Goal: Task Accomplishment & Management: Use online tool/utility

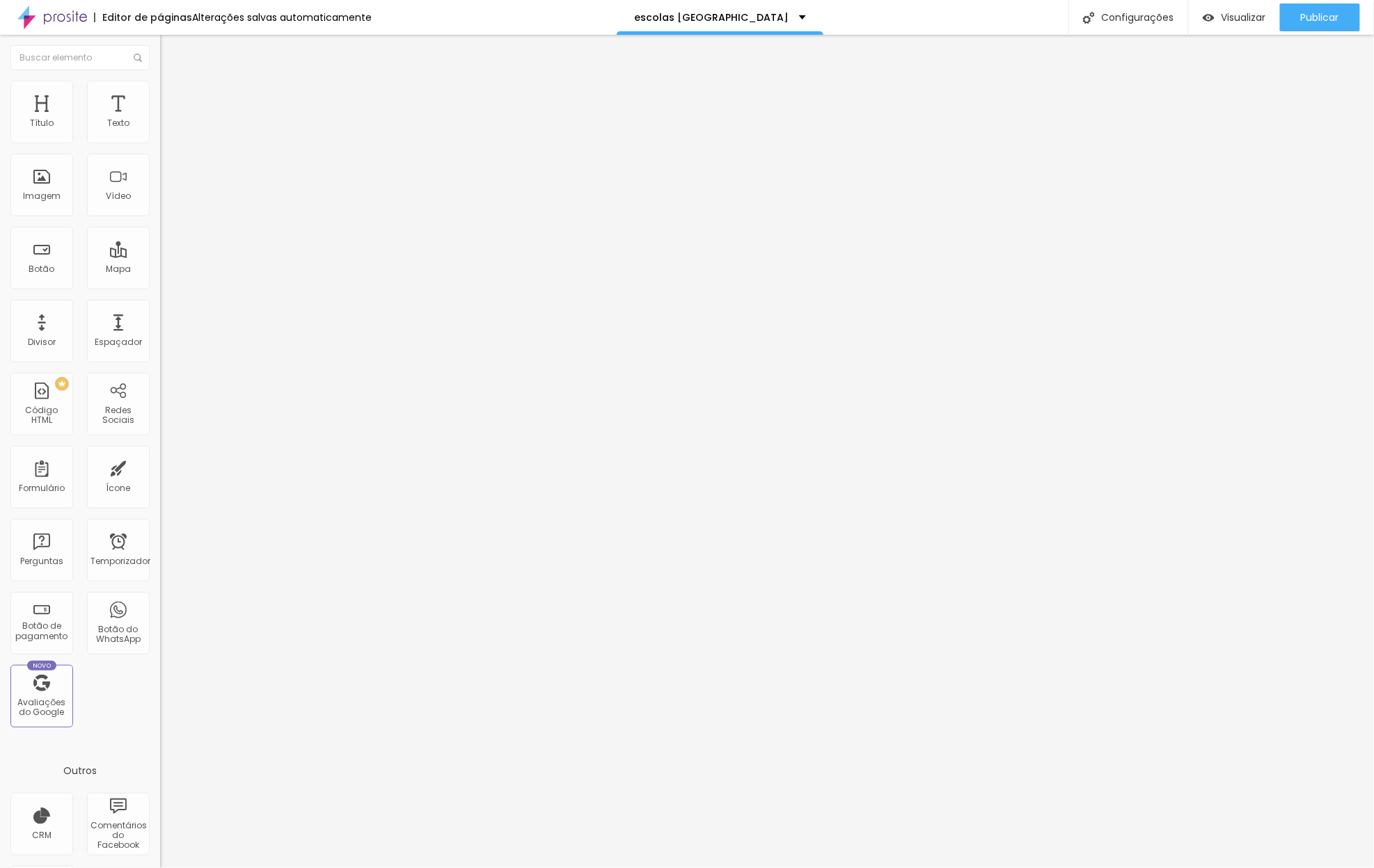
click at [160, 142] on div "Tipografia Voltar ao padrão Sombra DESATIVADO Voltar ao padrão" at bounding box center [240, 137] width 160 height 85
click at [166, 130] on icon "button" at bounding box center [170, 125] width 9 height 9
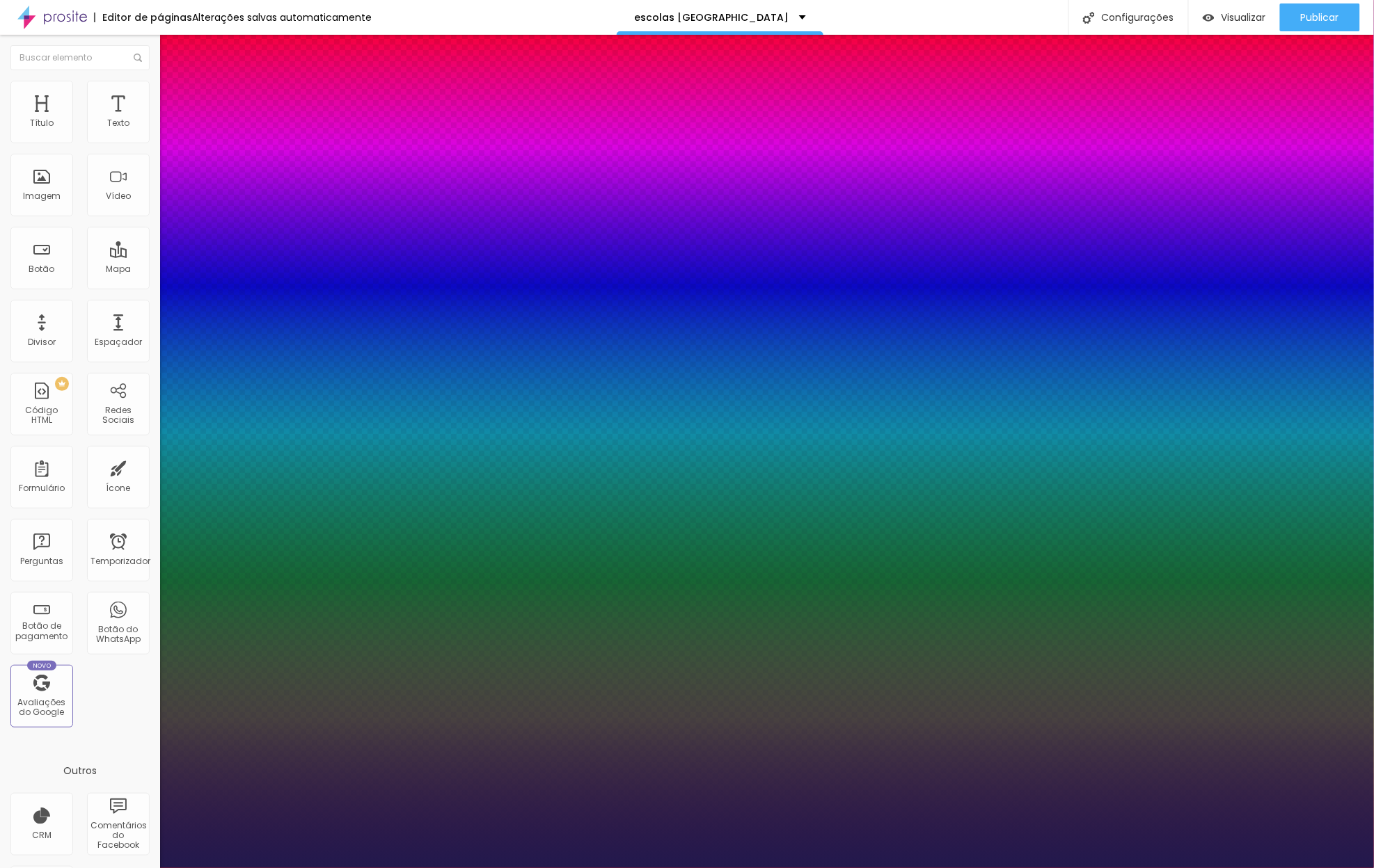
type input "1"
type input "46"
type input "1"
type input "47"
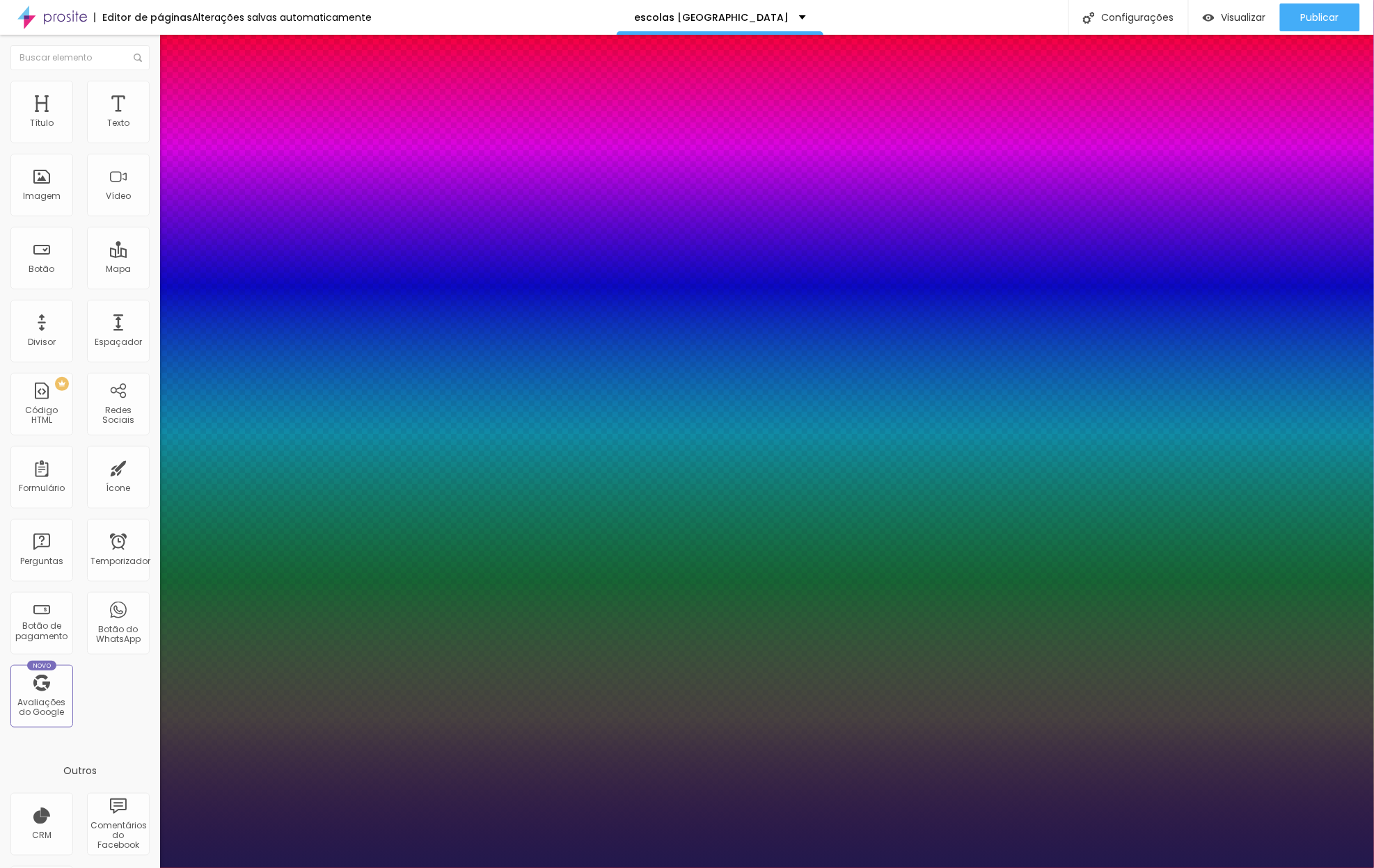
type input "47"
type input "1"
type input "46"
type input "1"
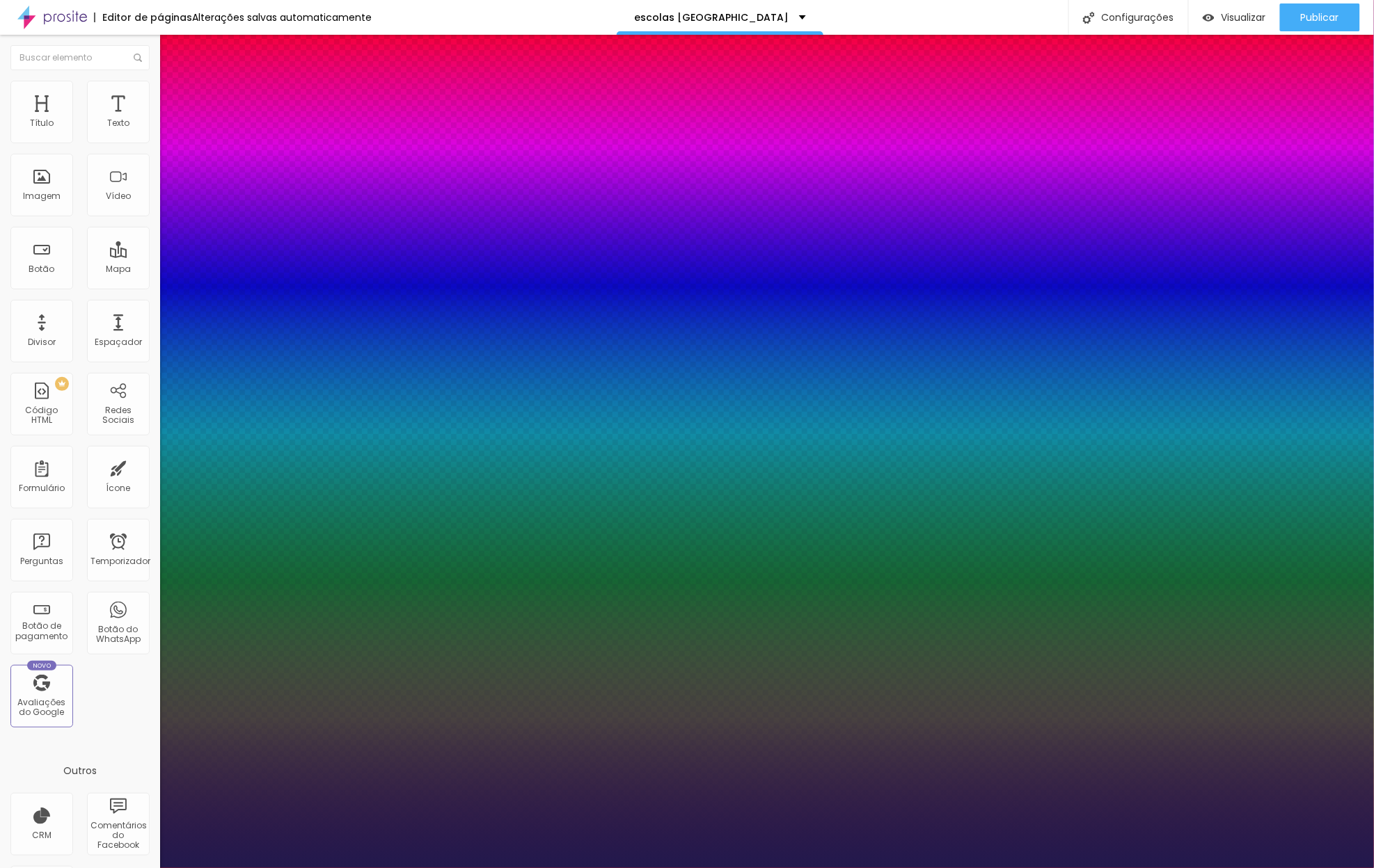
type input "44"
type input "1"
type input "42"
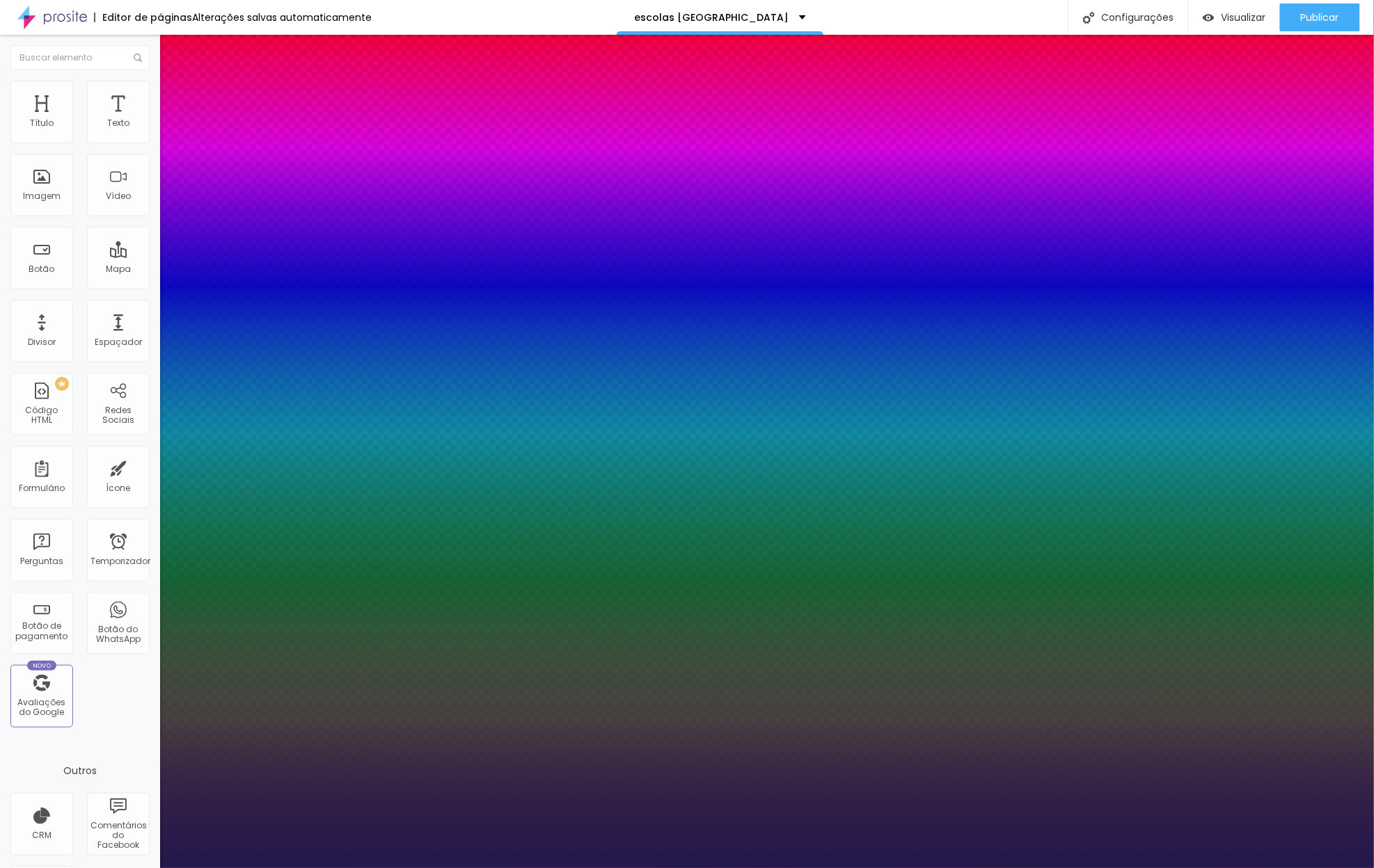
type input "1"
type input "41"
type input "1"
type input "40"
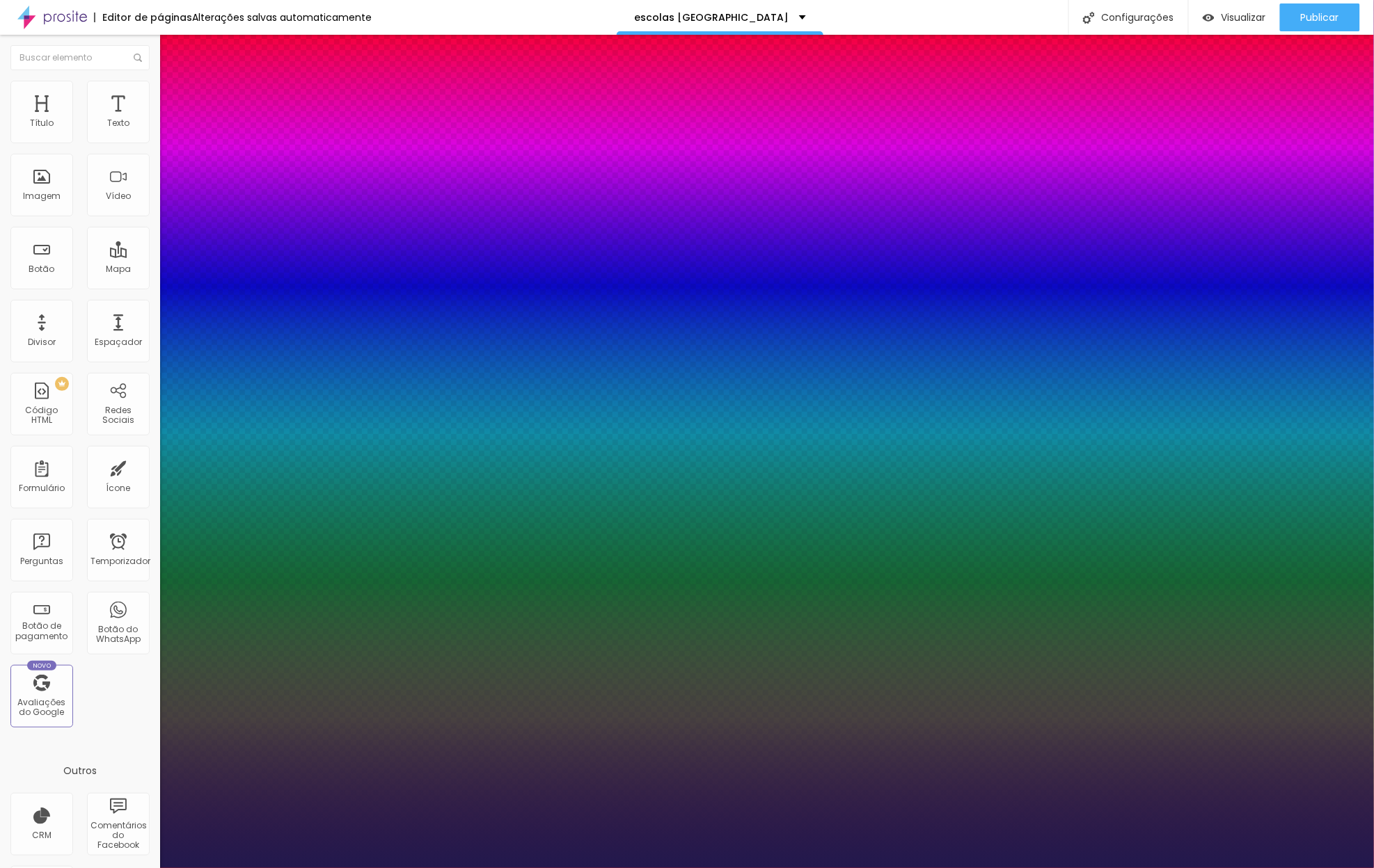
type input "40"
type input "1"
type input "39"
type input "1"
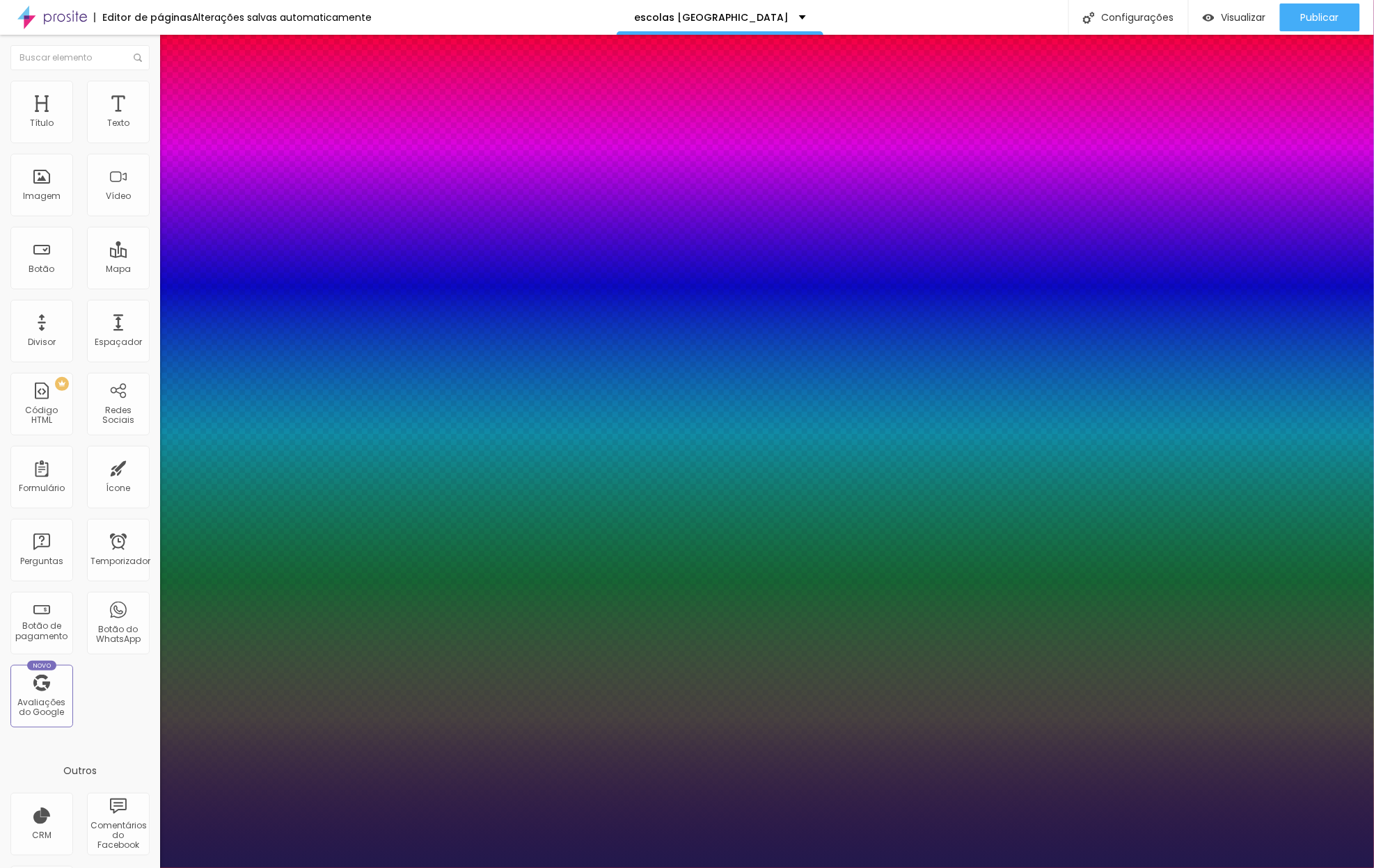
type input "38"
type input "1"
type input "36"
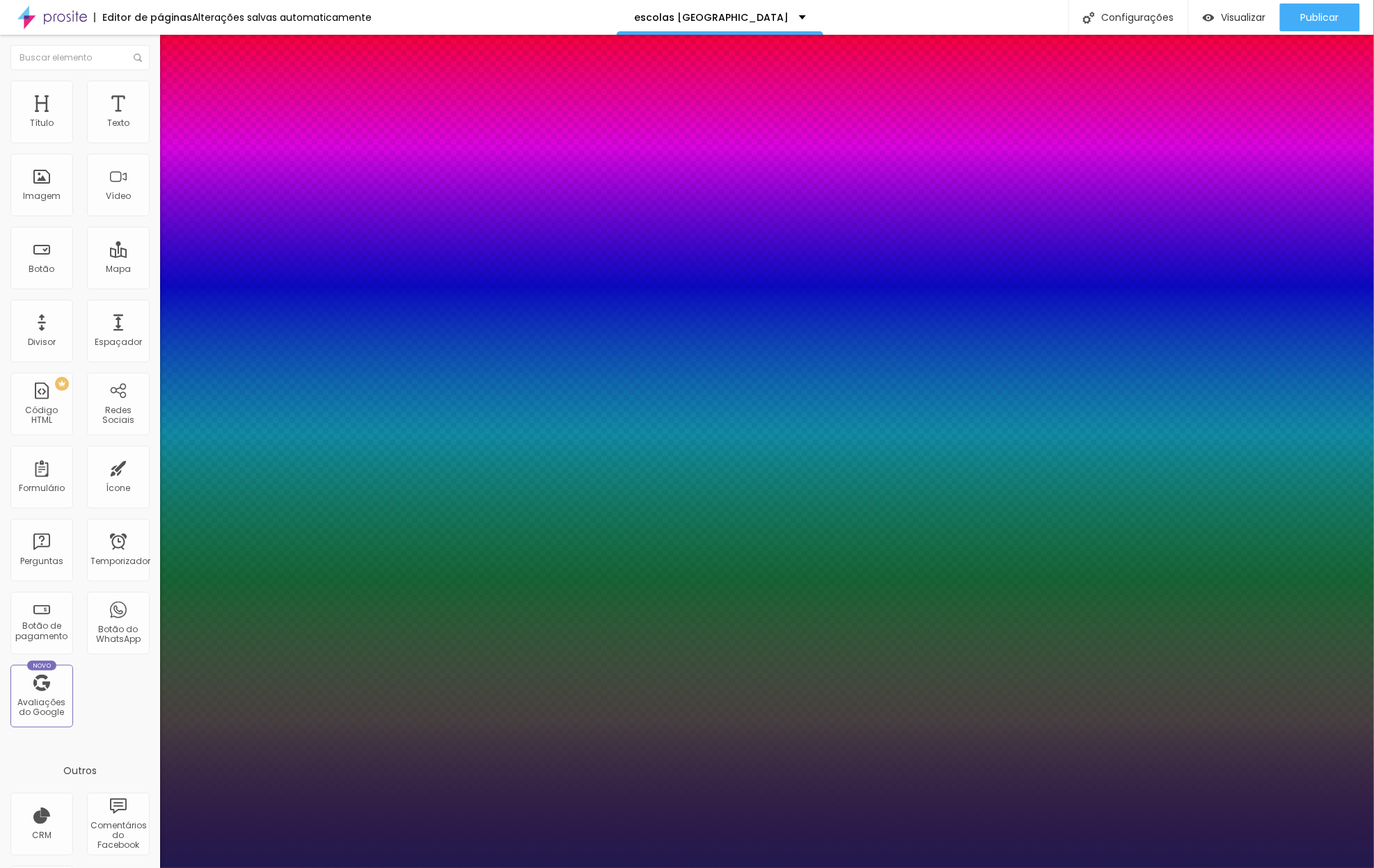
type input "1"
type input "35"
type input "1"
type input "34"
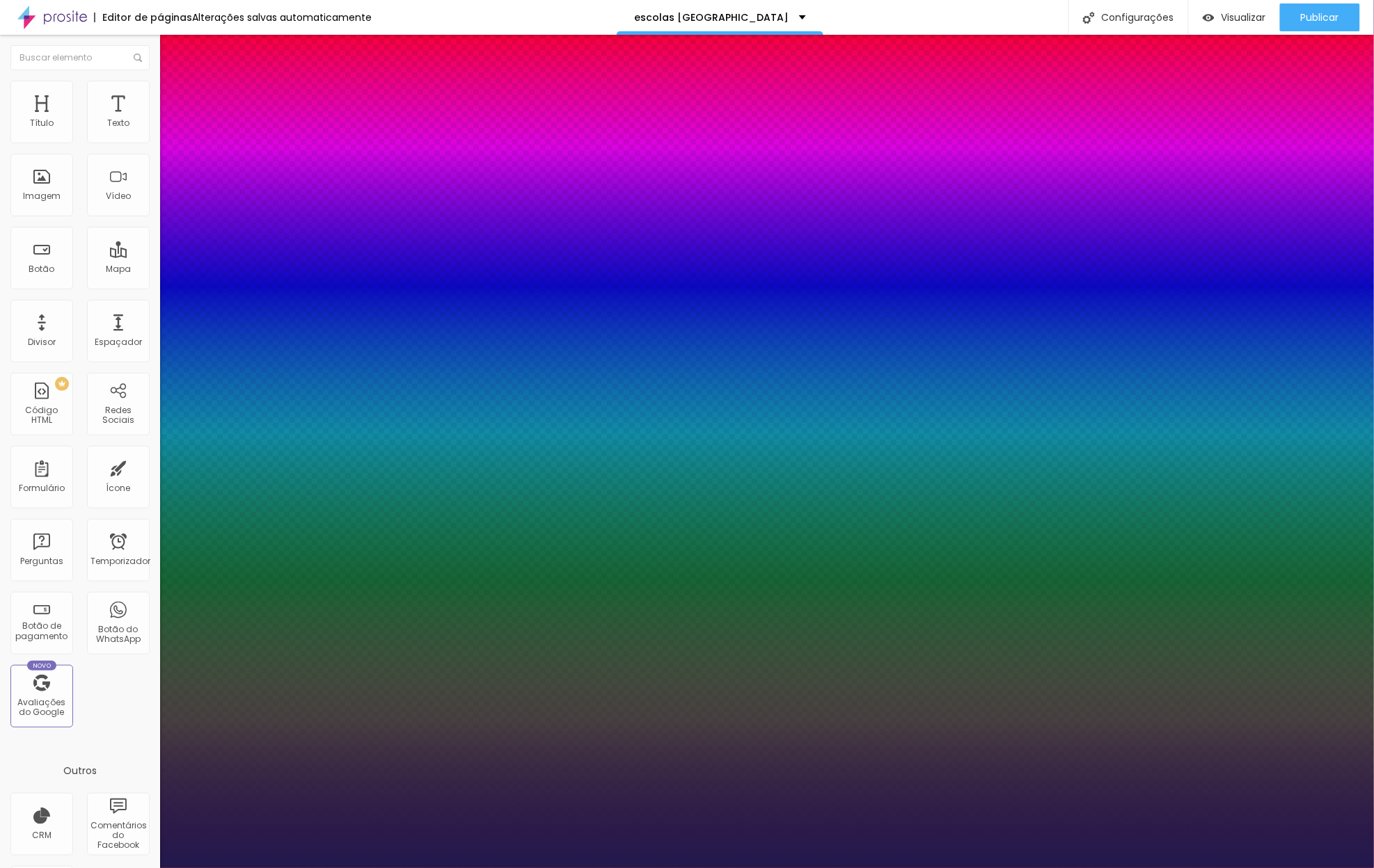
type input "34"
type input "1"
type input "33"
type input "1"
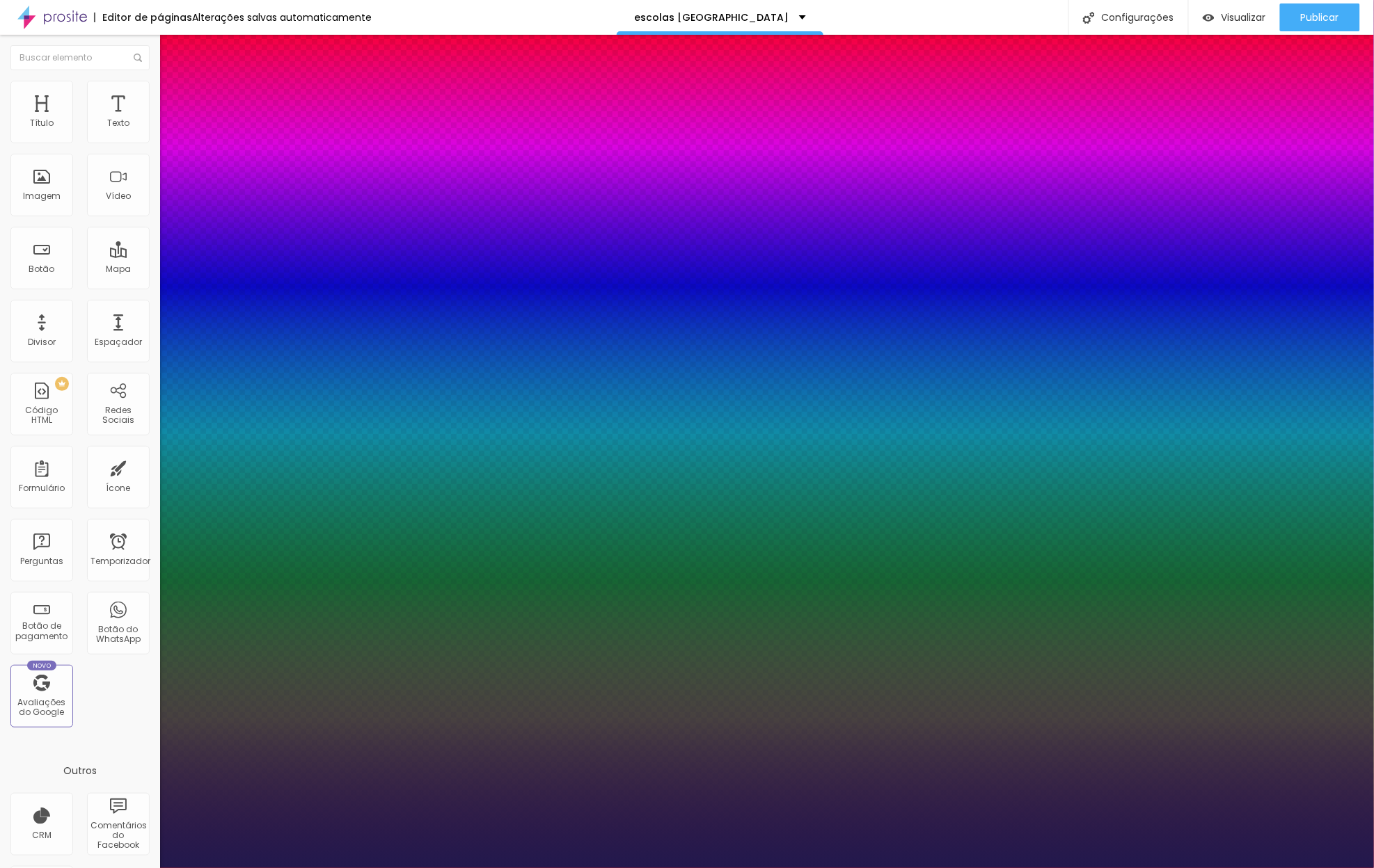
drag, startPoint x: 221, startPoint y: 239, endPoint x: 207, endPoint y: 243, distance: 14.6
type input "33"
type input "1"
click at [984, 867] on div at bounding box center [687, 868] width 1374 height 0
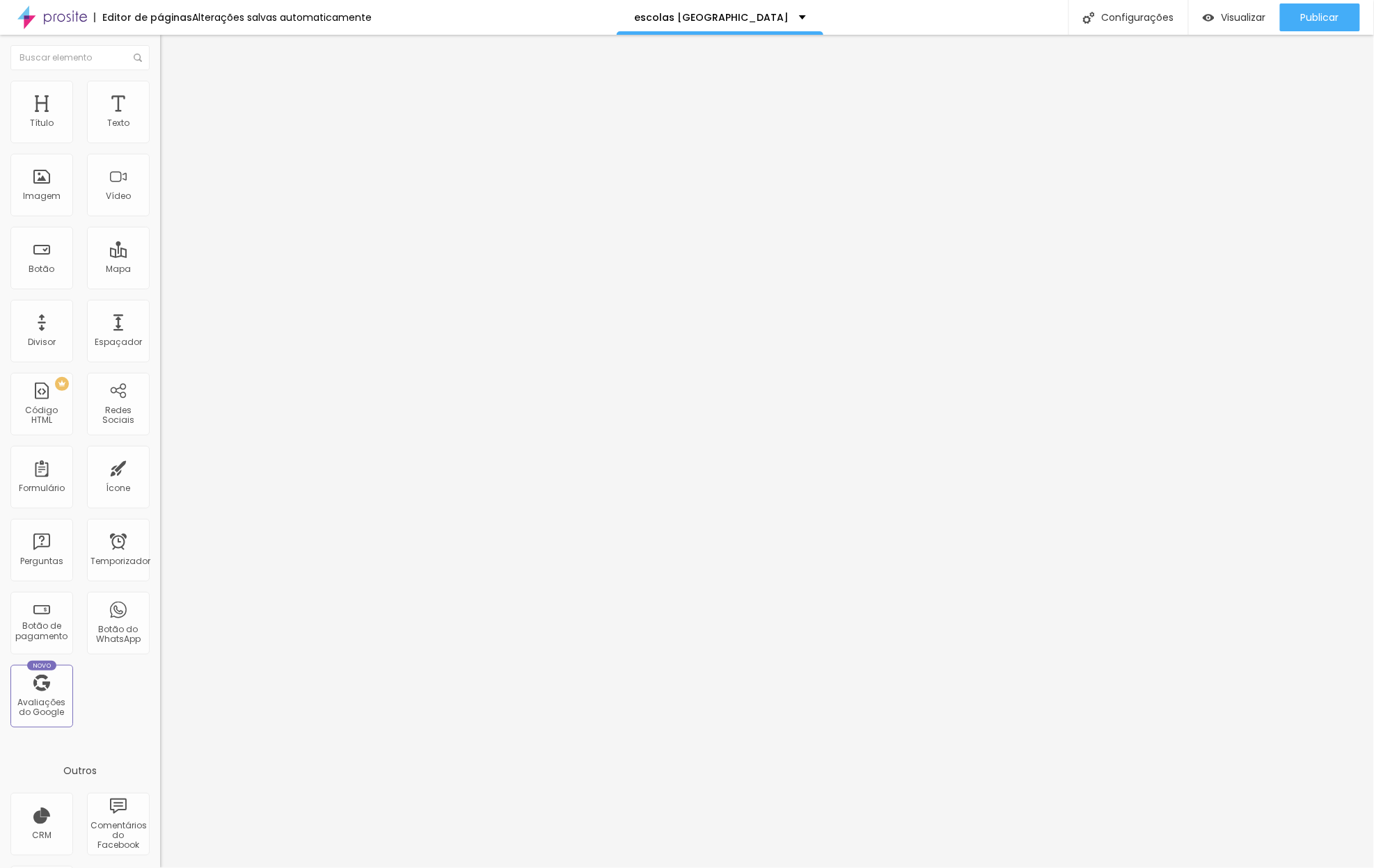
click at [168, 120] on font "Adicionar imagem" at bounding box center [209, 113] width 81 height 12
click at [168, 120] on font "Trocar imagem" at bounding box center [202, 113] width 68 height 12
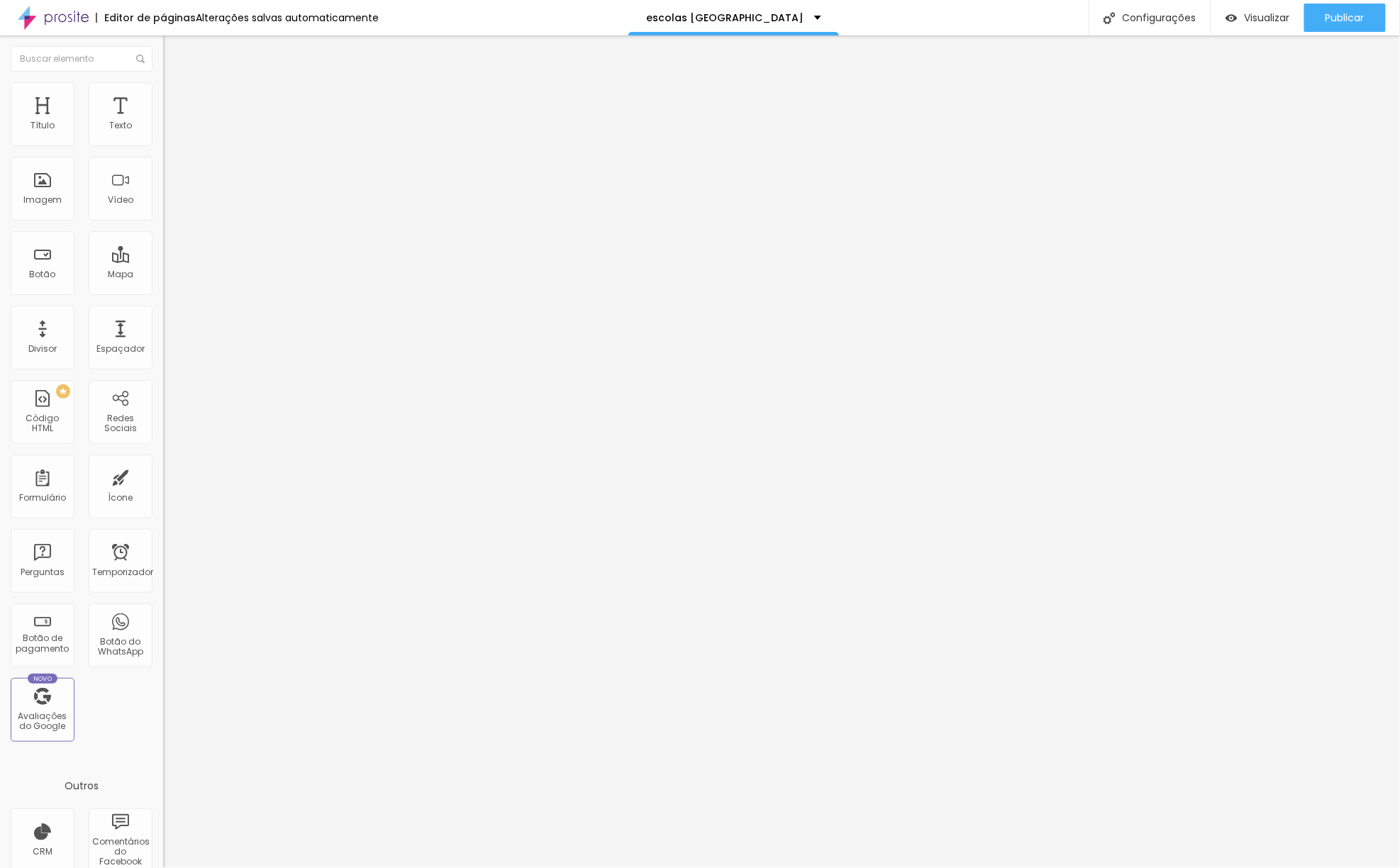
click at [163, 136] on button "button" at bounding box center [173, 128] width 20 height 15
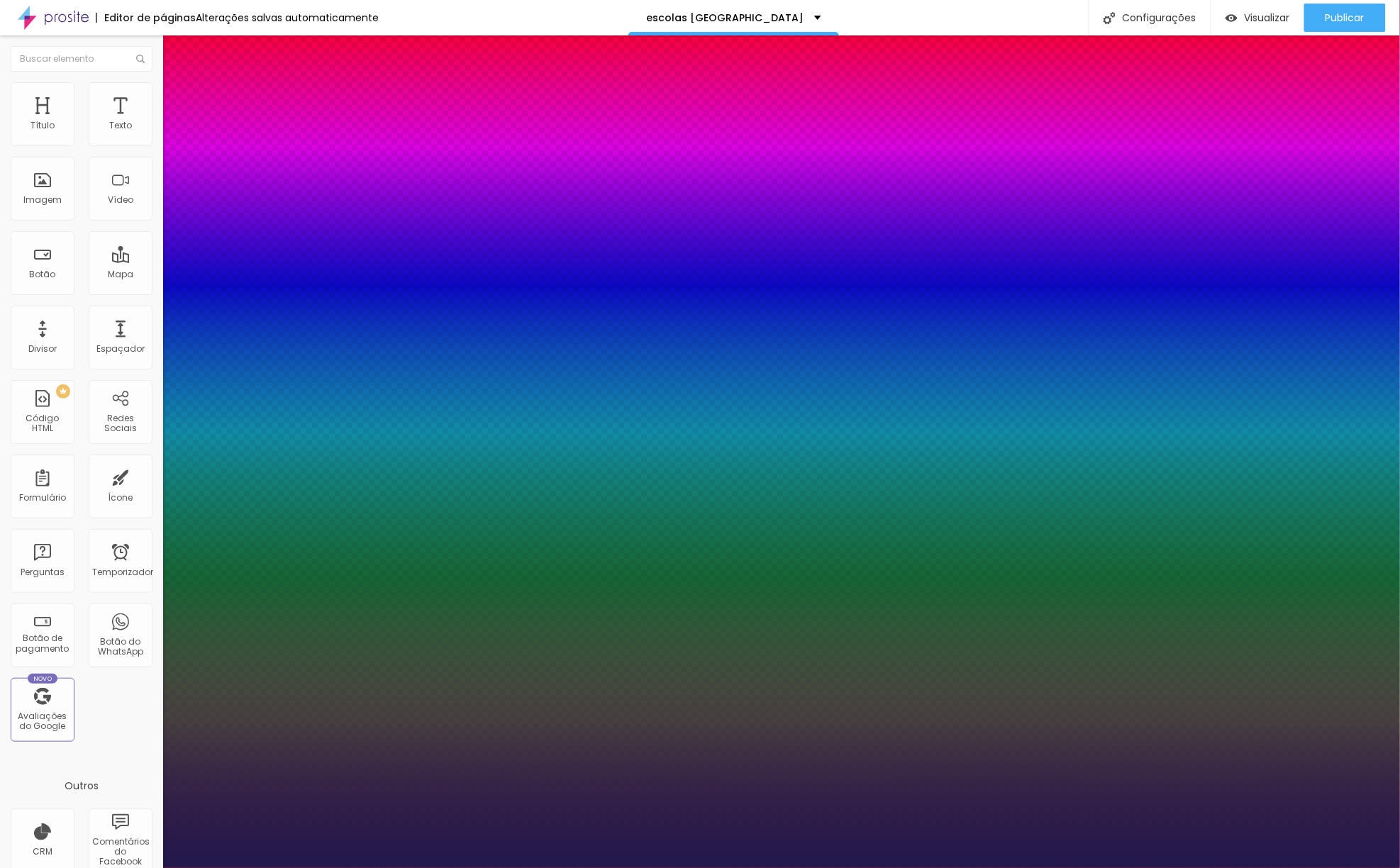
type input "1"
type input "30"
type input "1"
type input "32"
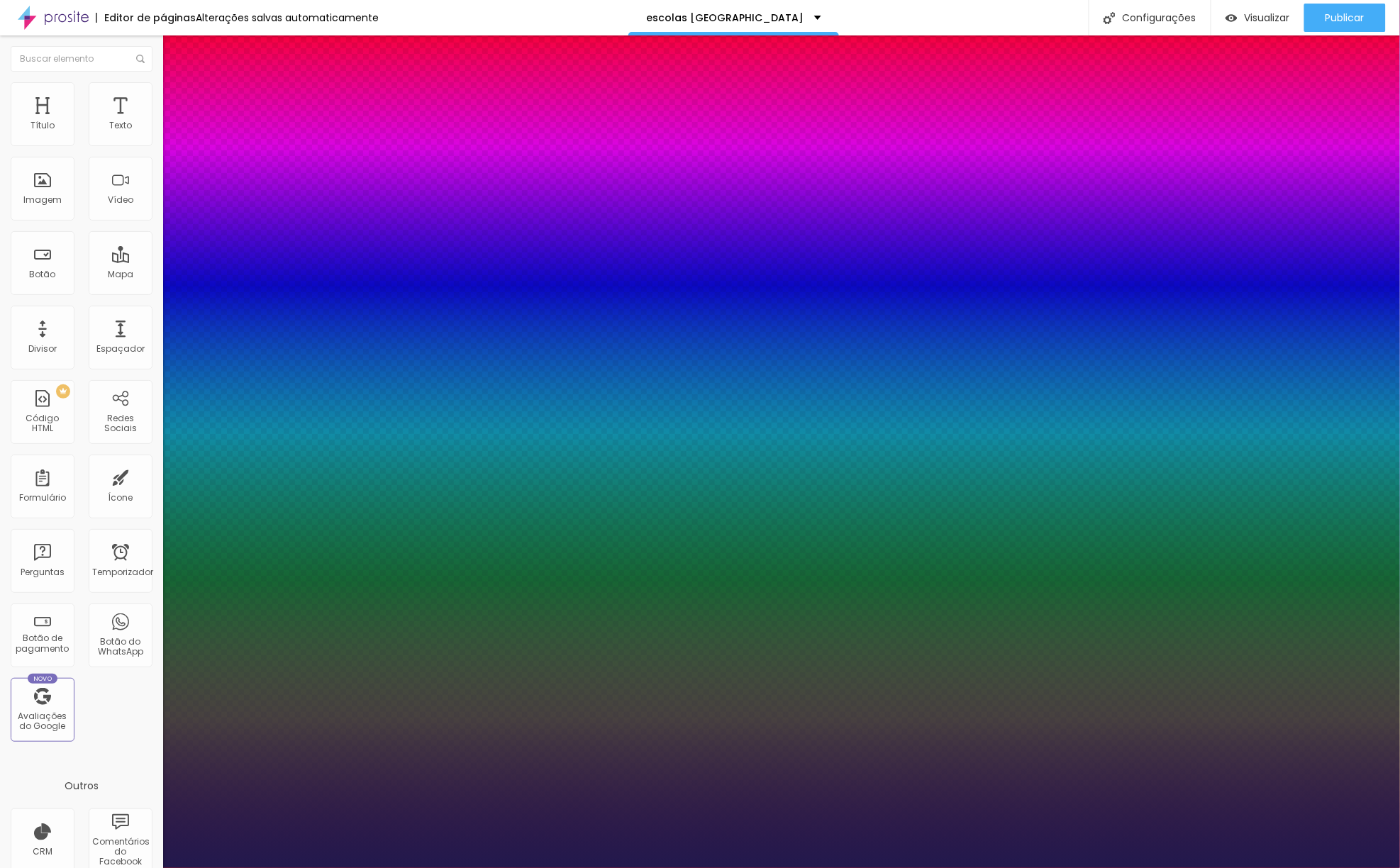
type input "32"
type input "1"
type input "33"
type input "1"
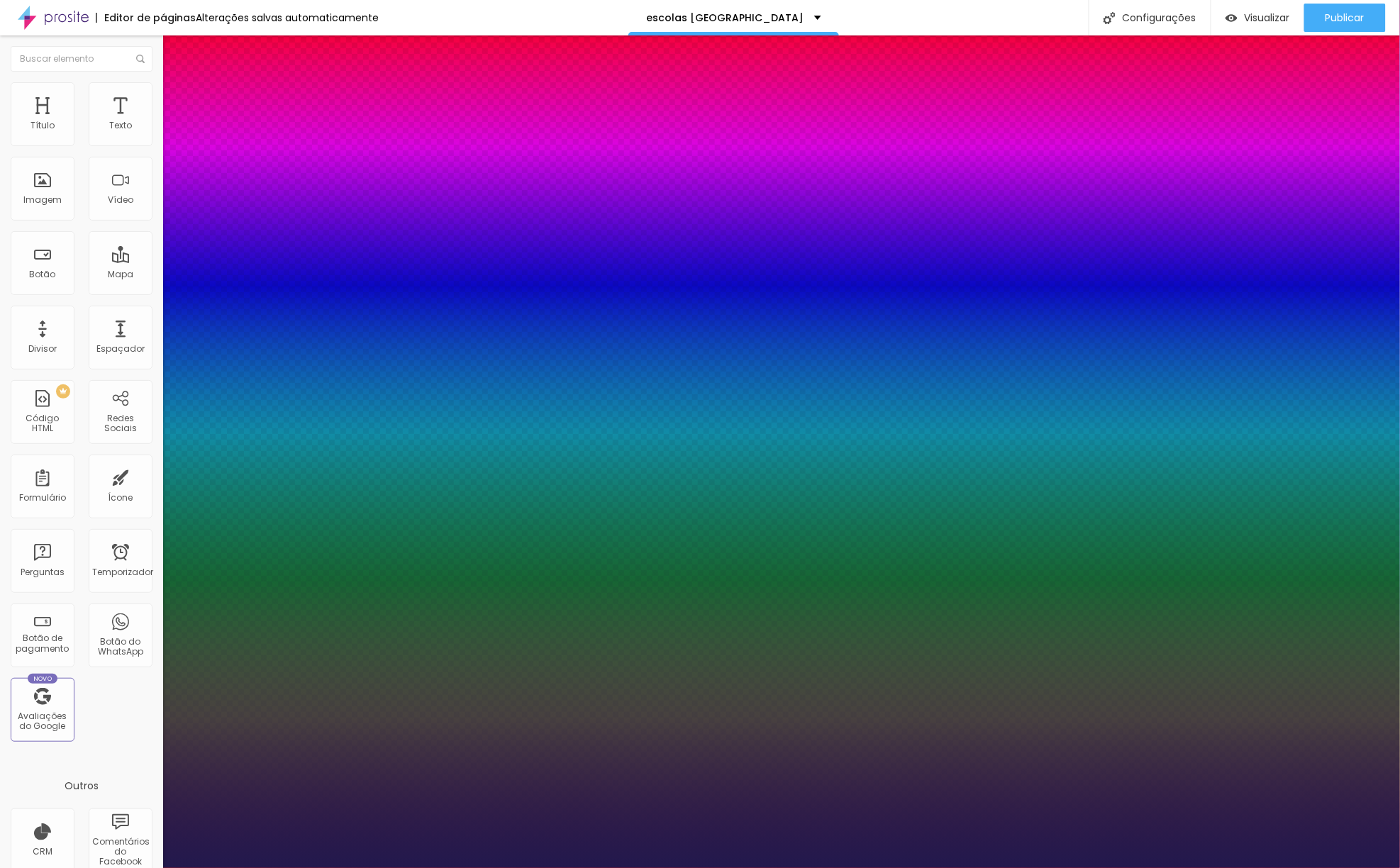
type input "36"
type input "1"
type input "37"
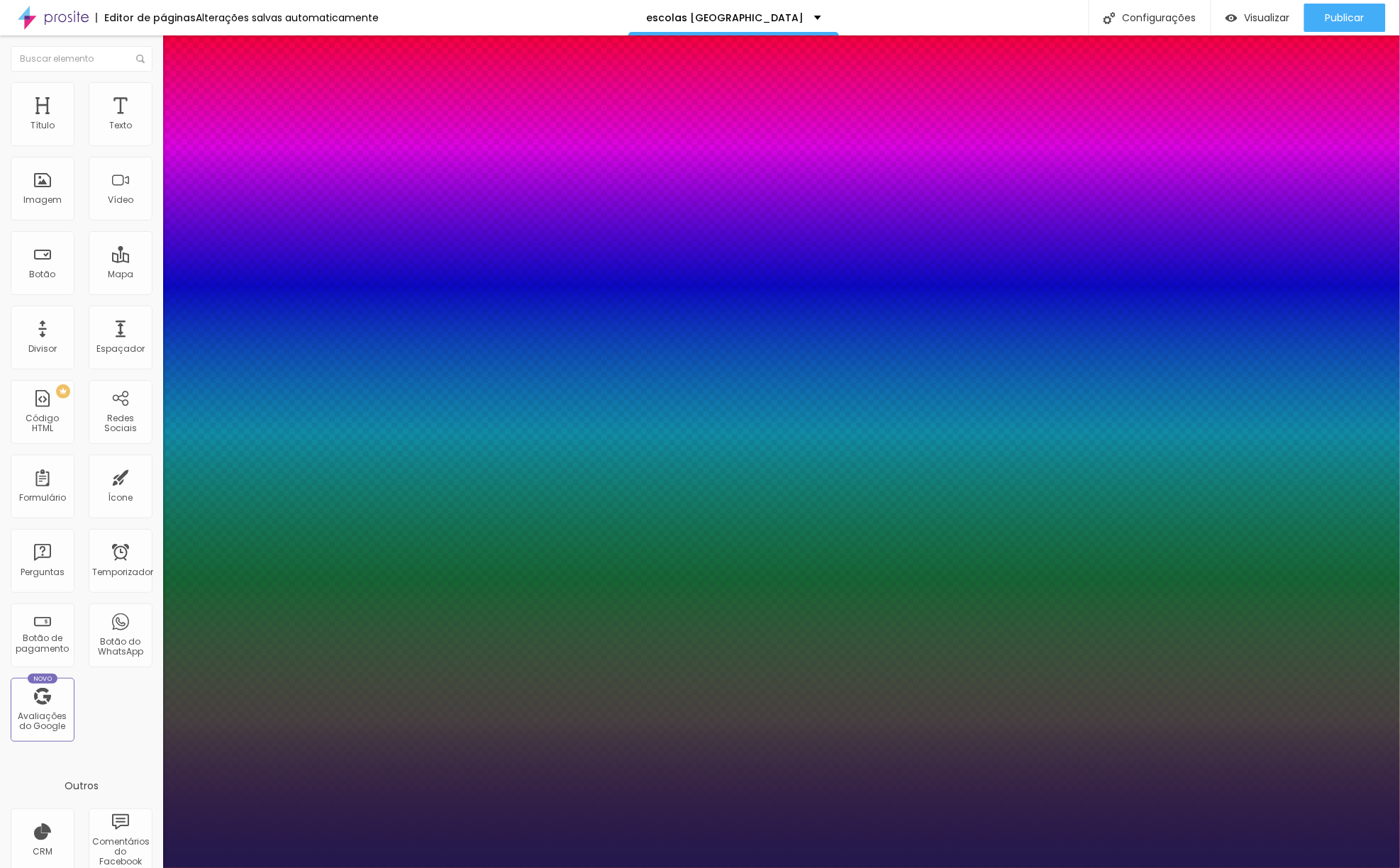
type input "1"
type input "38"
type input "1"
type input "37"
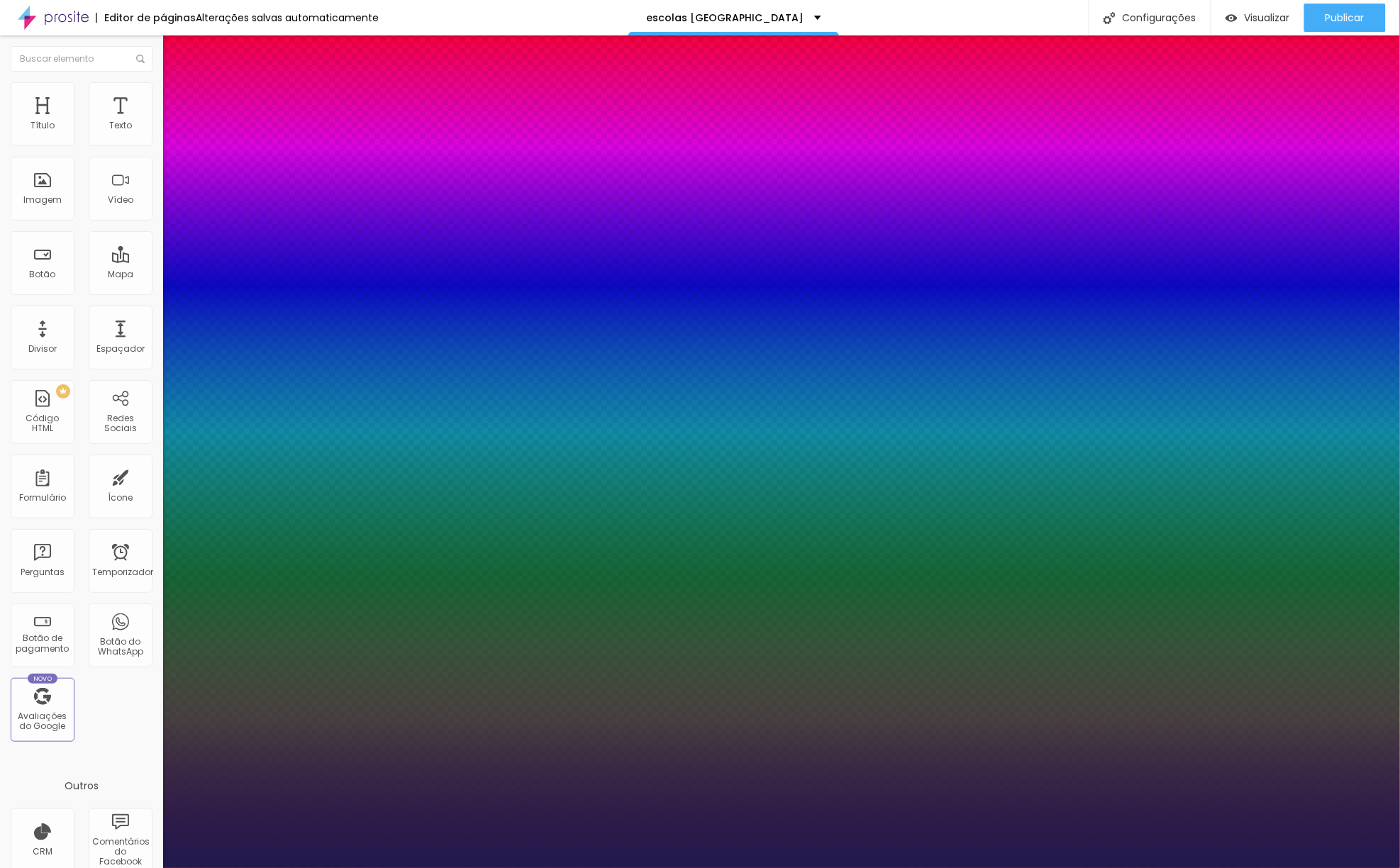
type input "37"
type input "1"
type input "35"
type input "1"
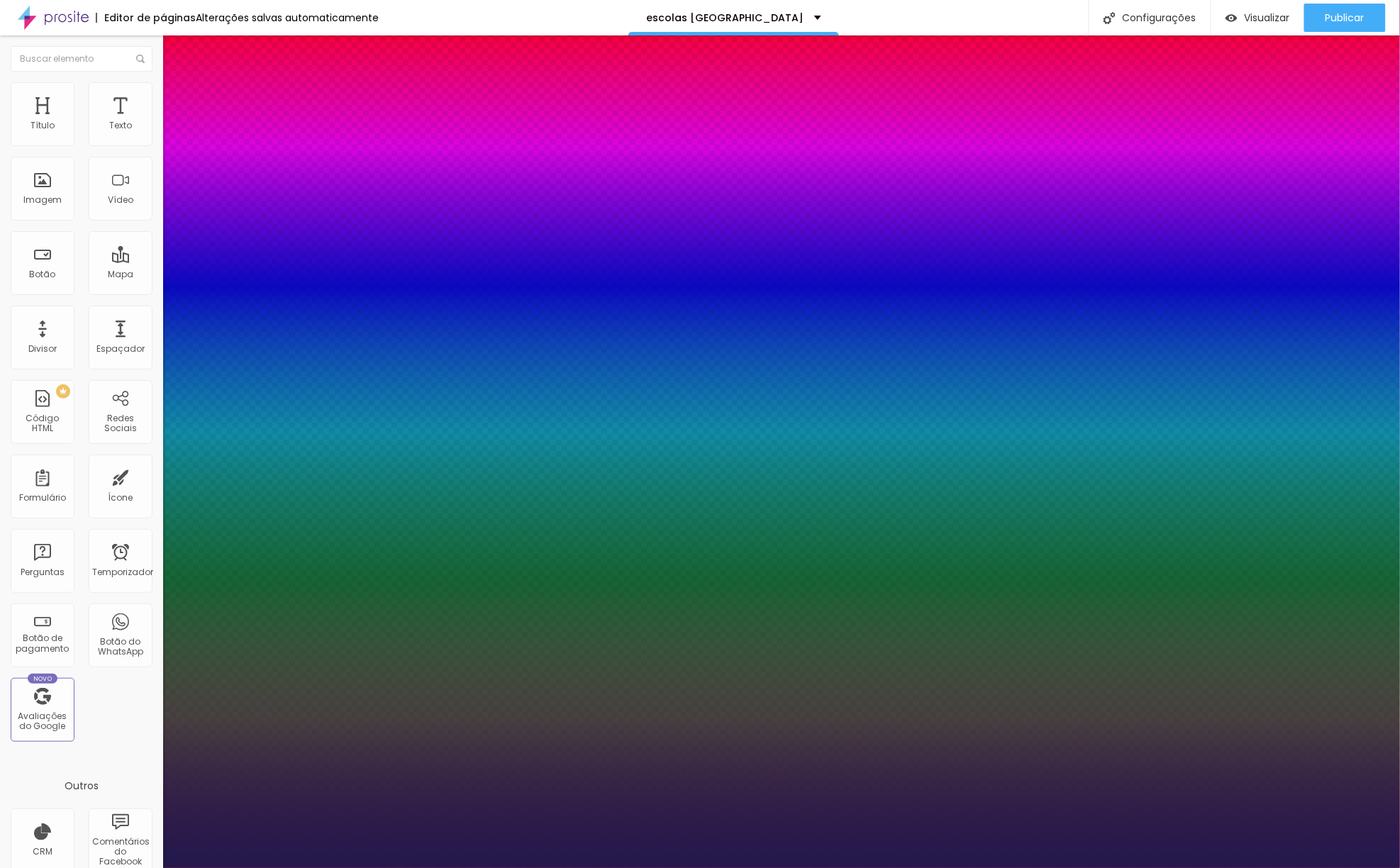
type input "34"
type input "1"
type input "32"
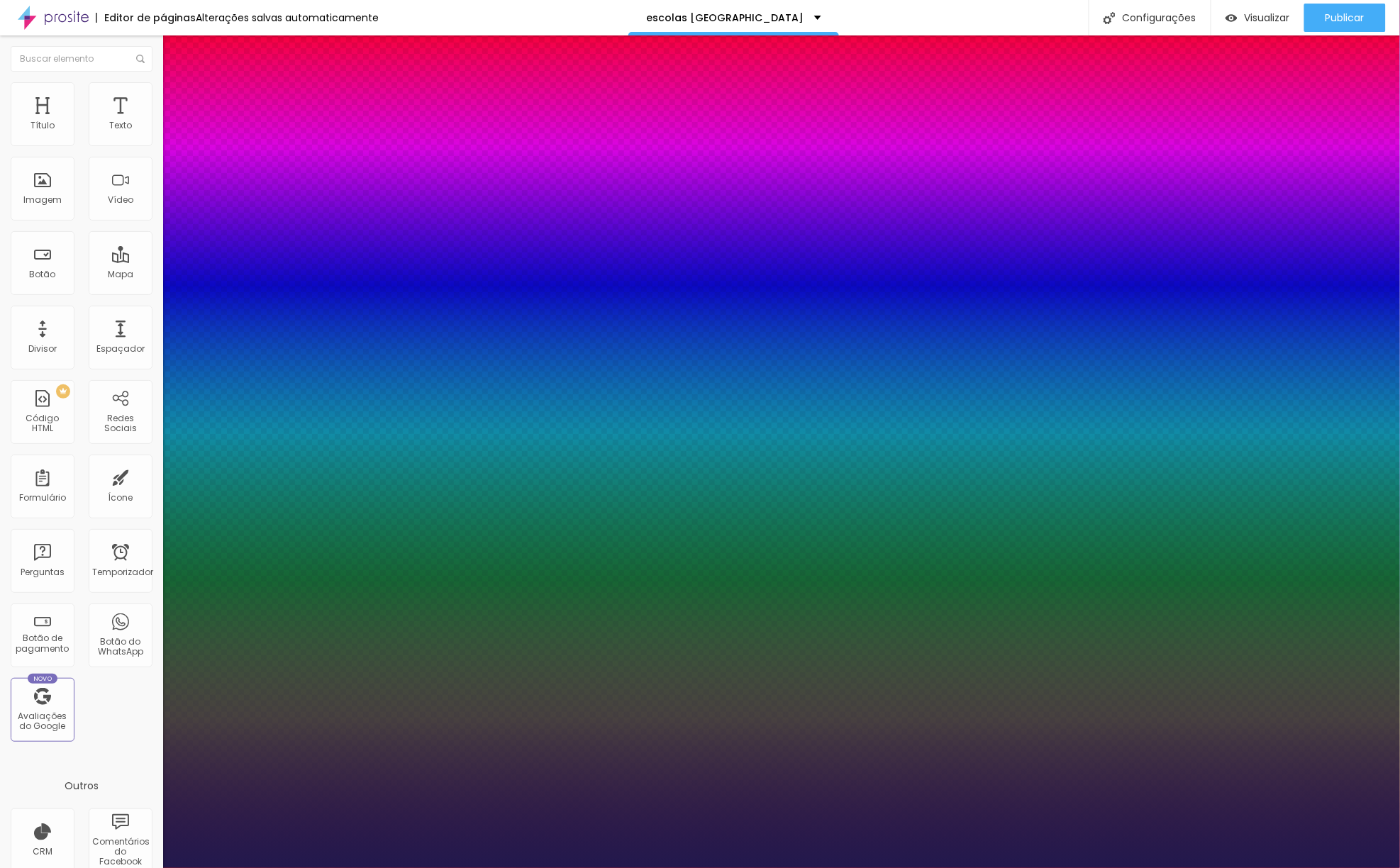
type input "1"
type input "31"
type input "1"
type input "30"
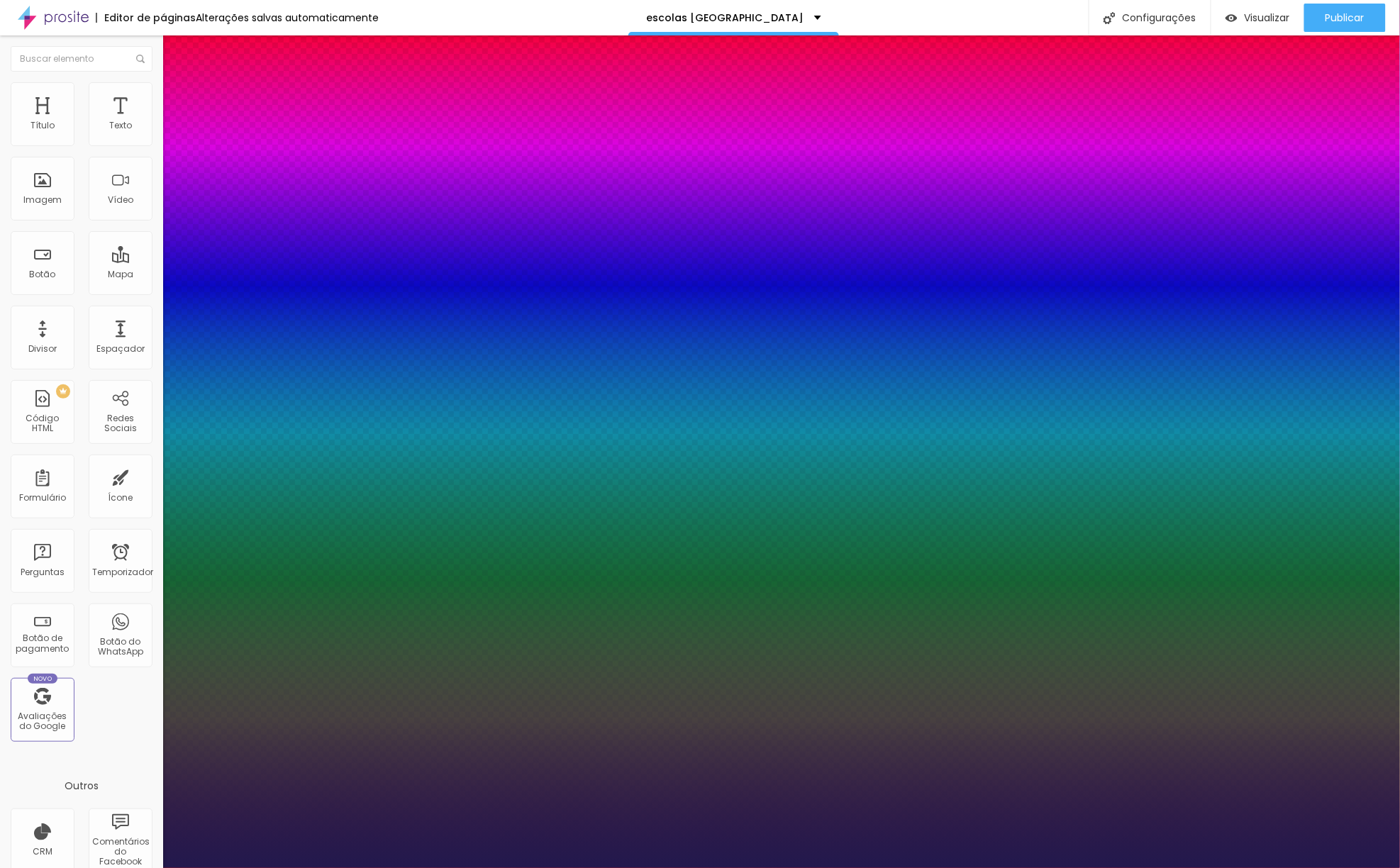
type input "30"
type input "1"
type input "29"
type input "1"
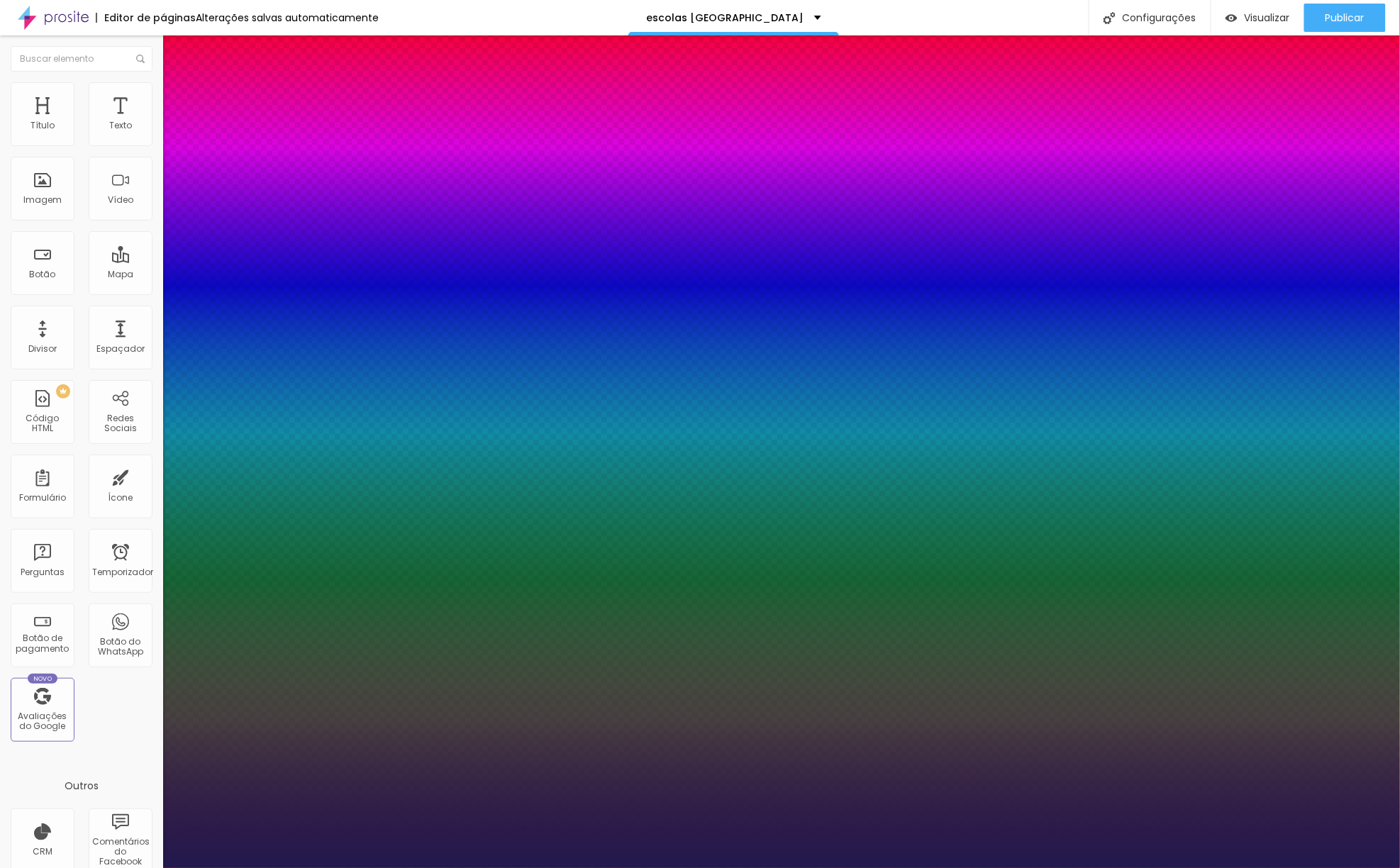
type input "27"
type input "1"
type input "26"
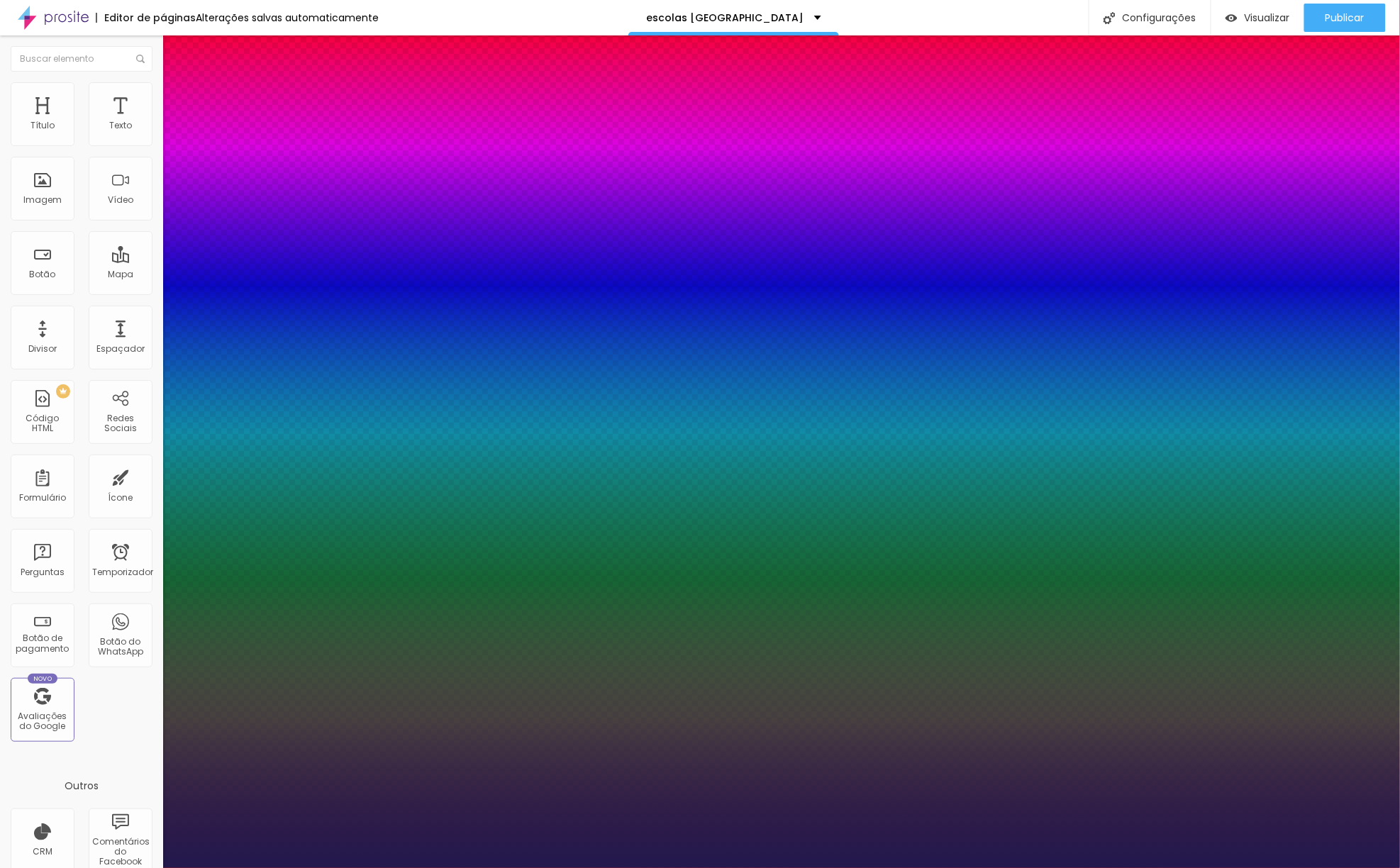
type input "1"
type input "24"
type input "1"
type input "23"
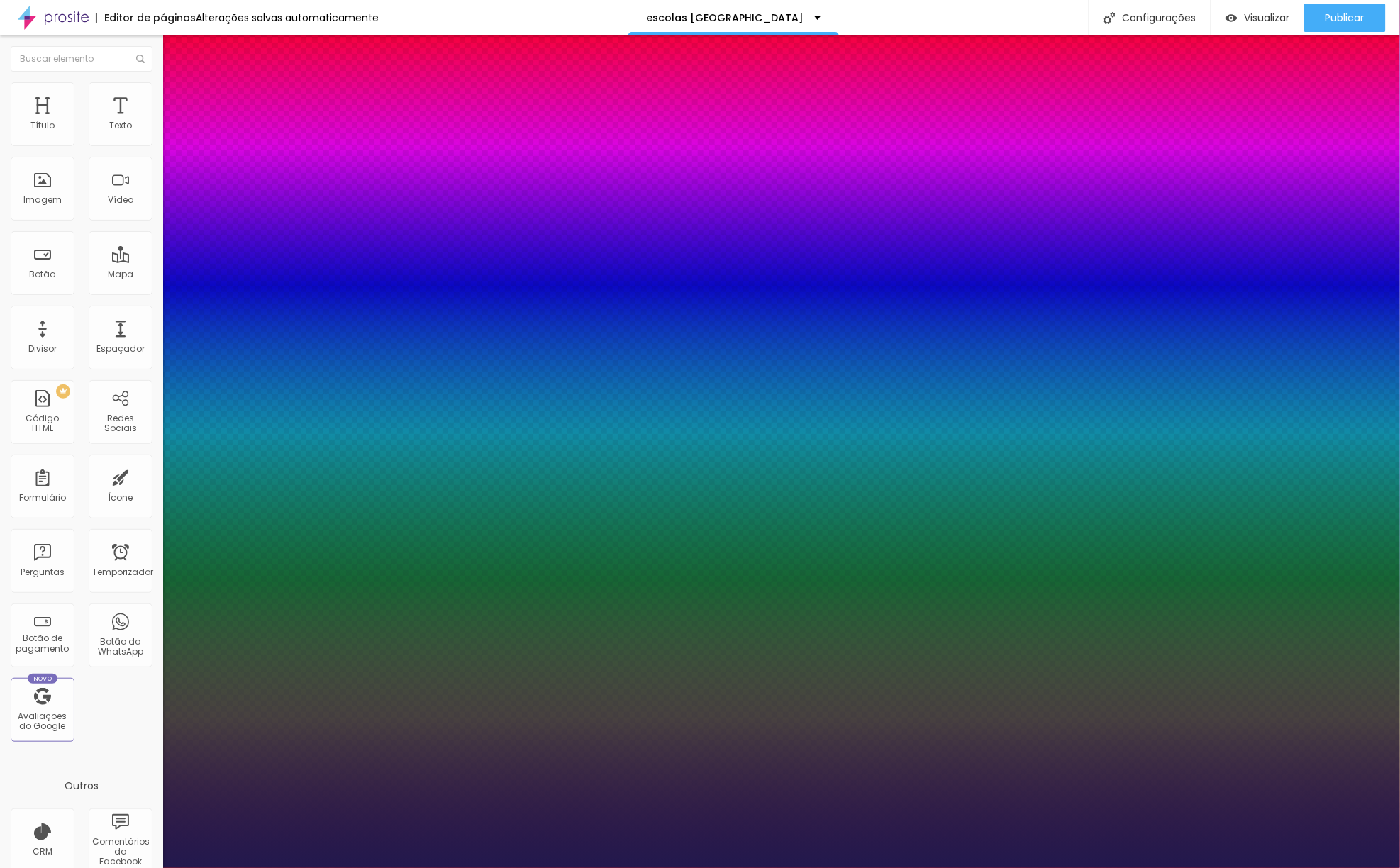
type input "23"
type input "1"
type input "25"
type input "1"
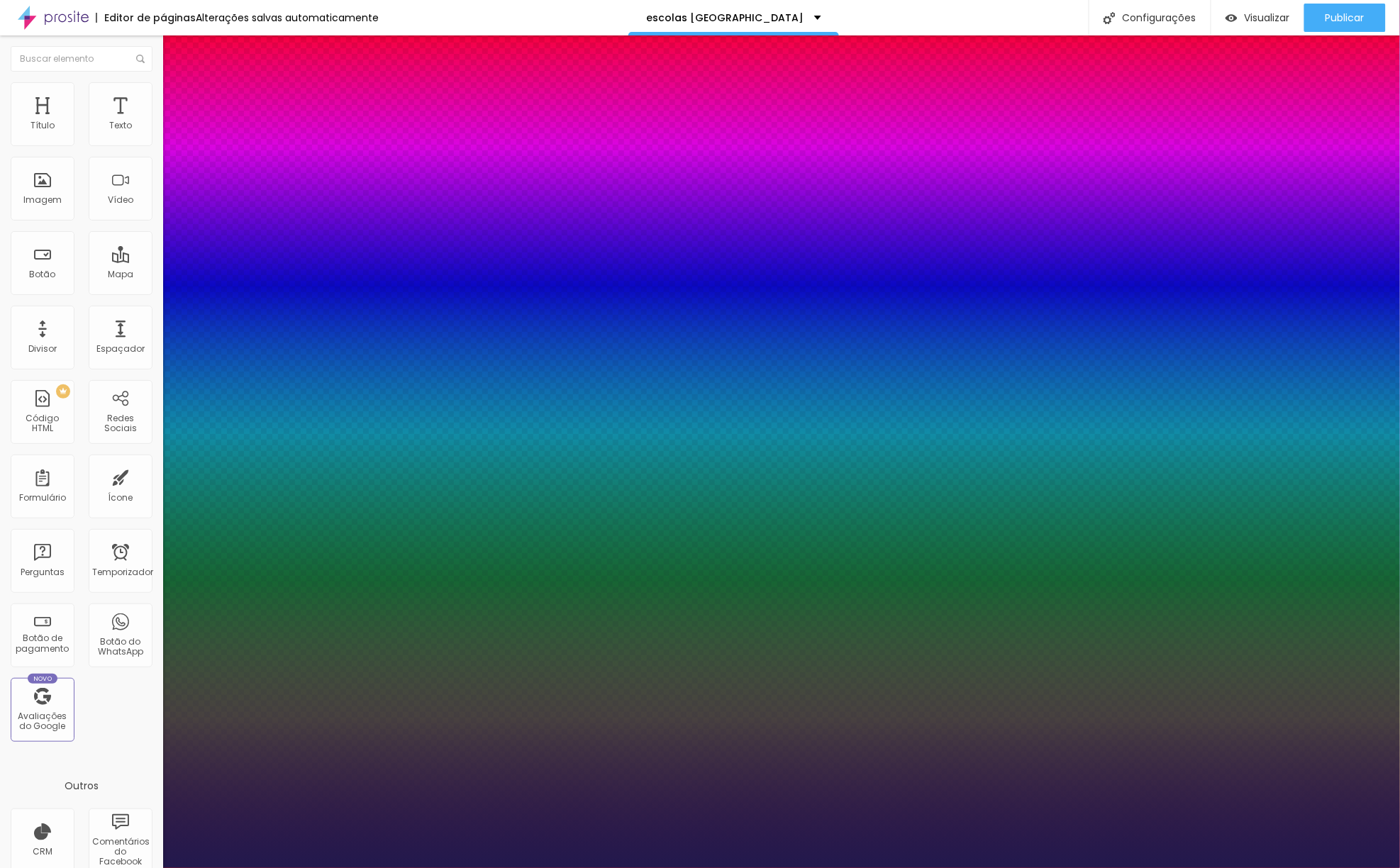
type input "26"
type input "1"
type input "24"
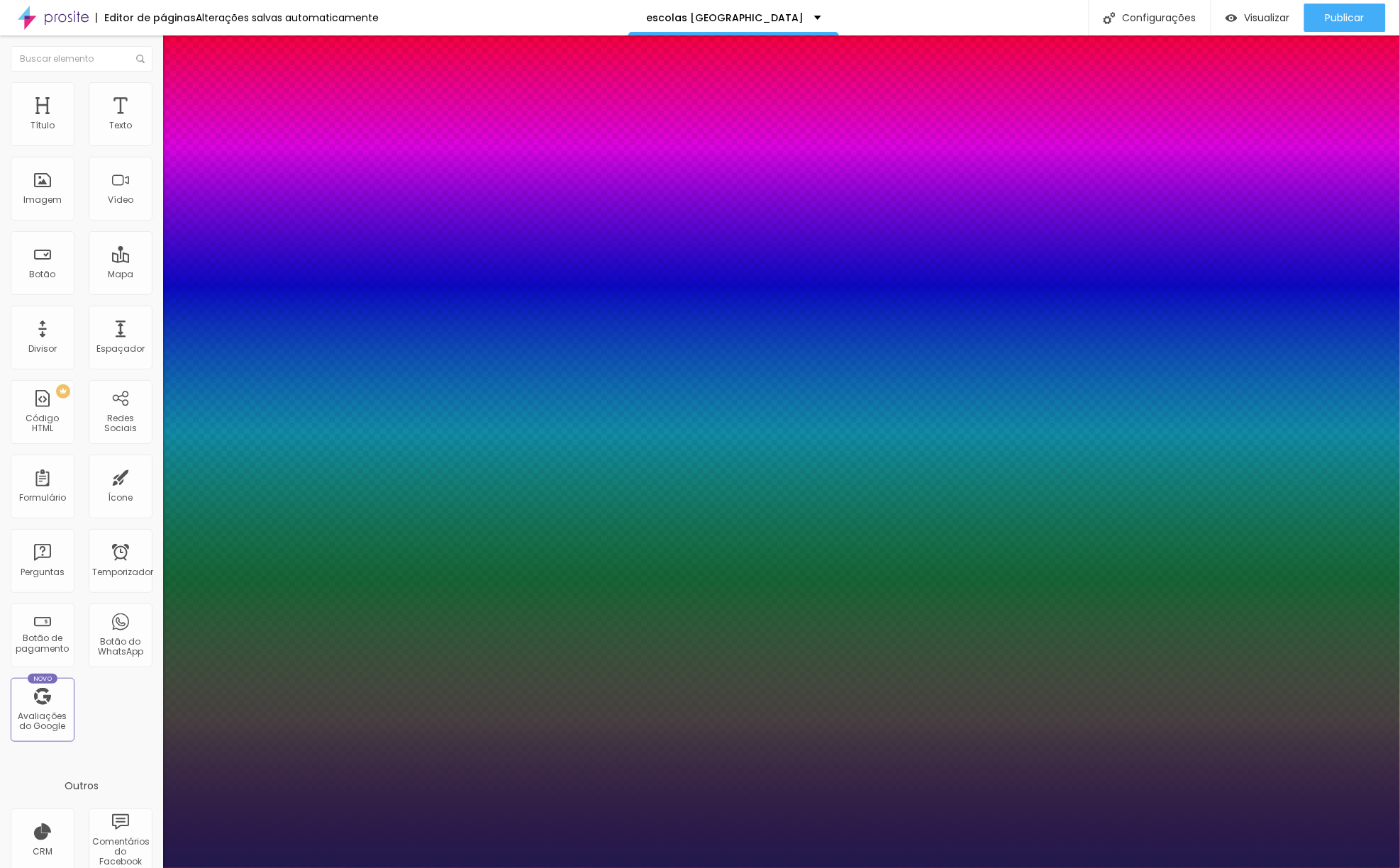
type input "1"
drag, startPoint x: 207, startPoint y: 242, endPoint x: 201, endPoint y: 250, distance: 10.0
type input "24"
click at [574, 868] on div at bounding box center [700, 868] width 1400 height 0
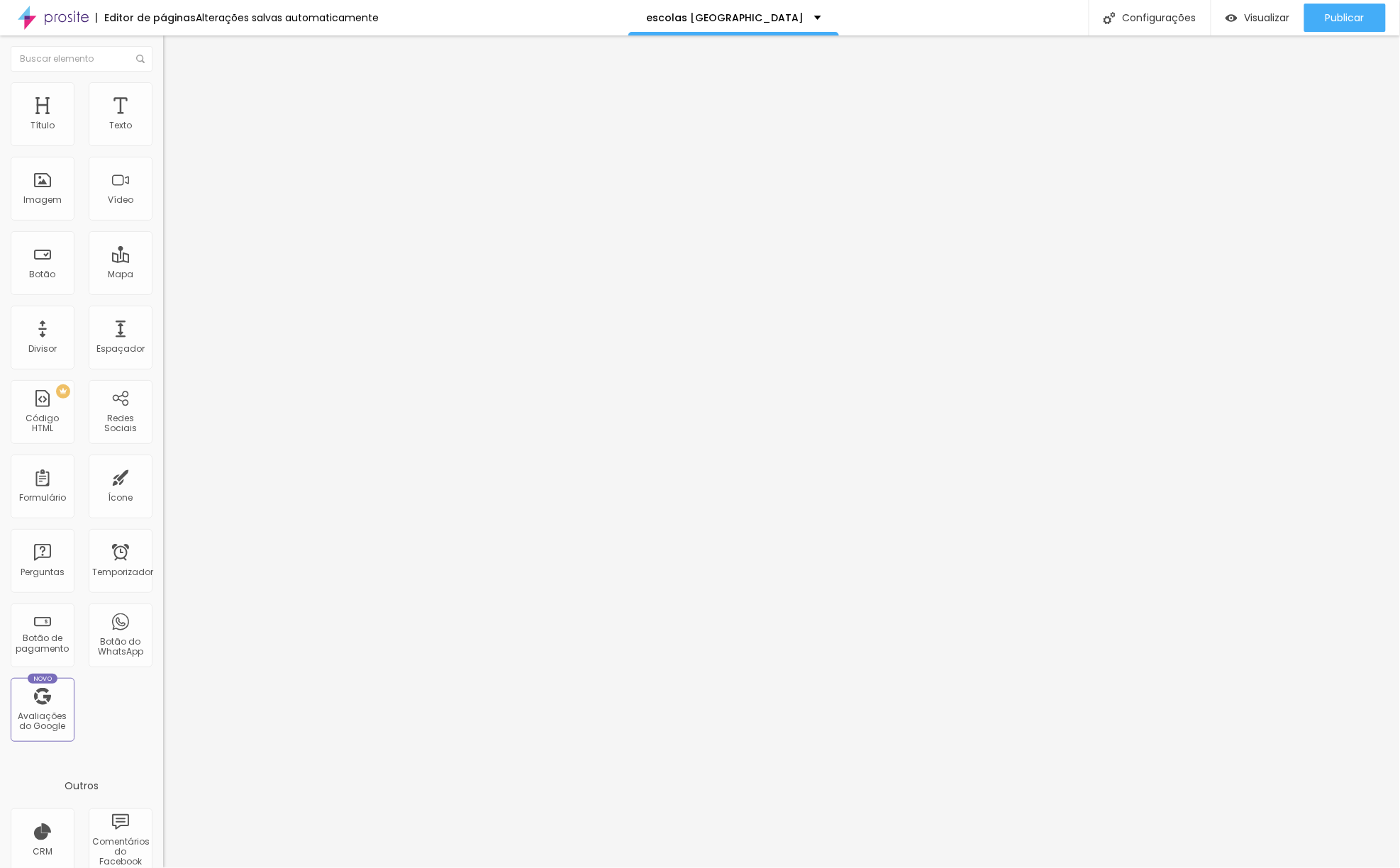
click at [171, 122] on font "Trocar imagem" at bounding box center [205, 115] width 69 height 12
click at [163, 129] on font "Encaixotado" at bounding box center [191, 123] width 55 height 12
click at [163, 150] on div "Completo" at bounding box center [245, 145] width 163 height 9
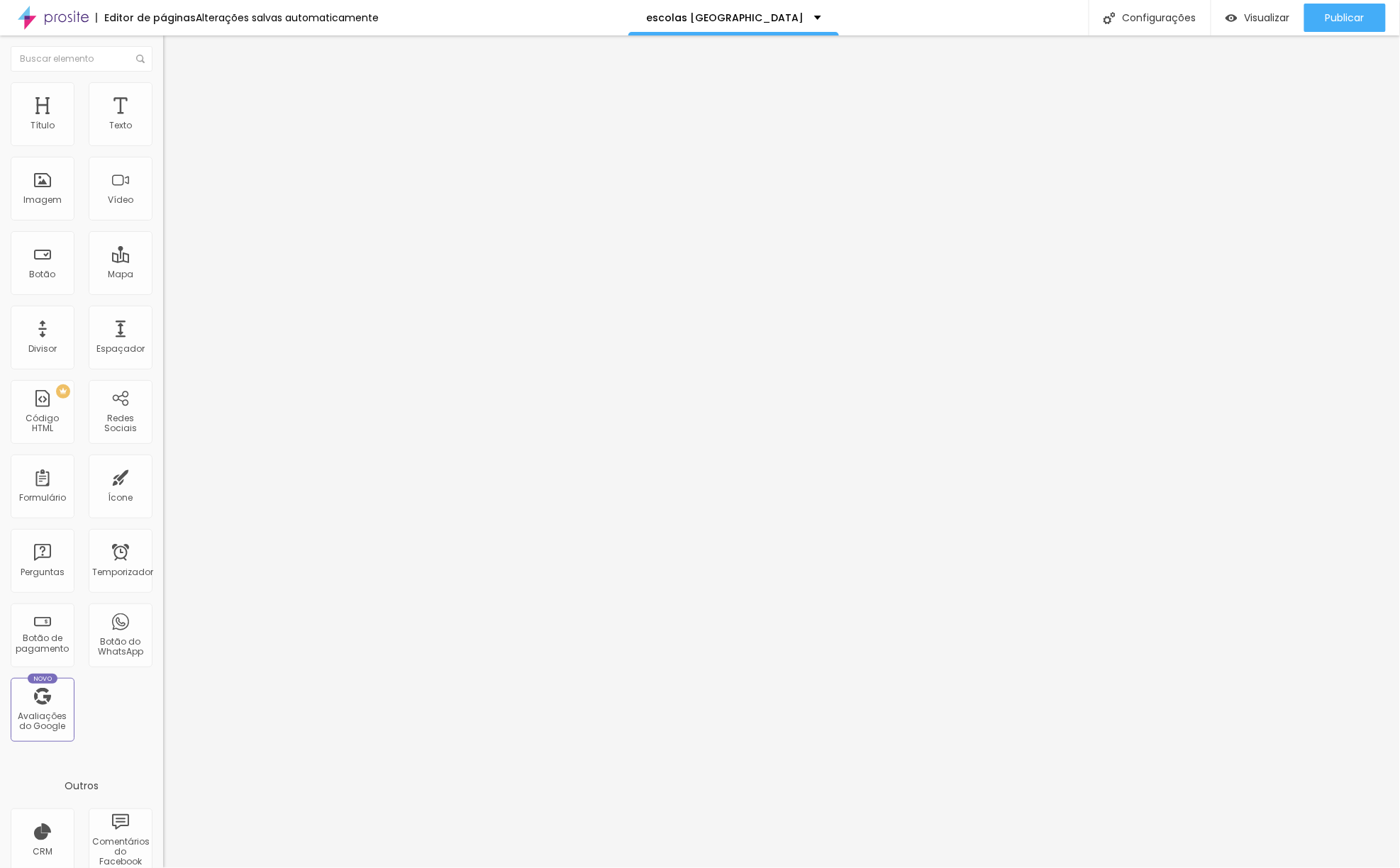
click at [163, 136] on div "Encaixotado" at bounding box center [245, 132] width 163 height 9
click at [176, 94] on font "Estilo" at bounding box center [187, 91] width 22 height 12
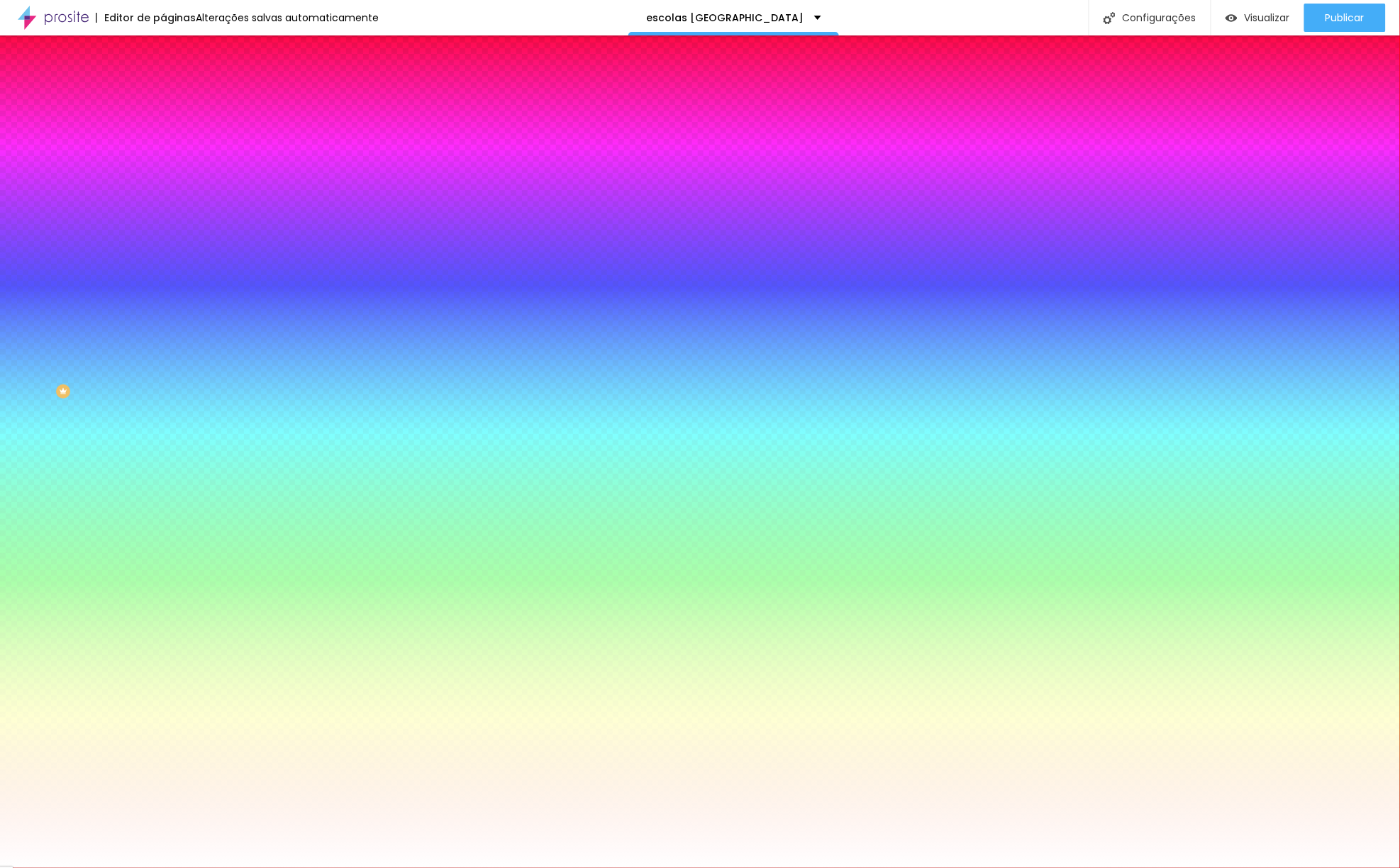
click at [163, 255] on button "button" at bounding box center [173, 247] width 20 height 15
type input "170"
type input "175"
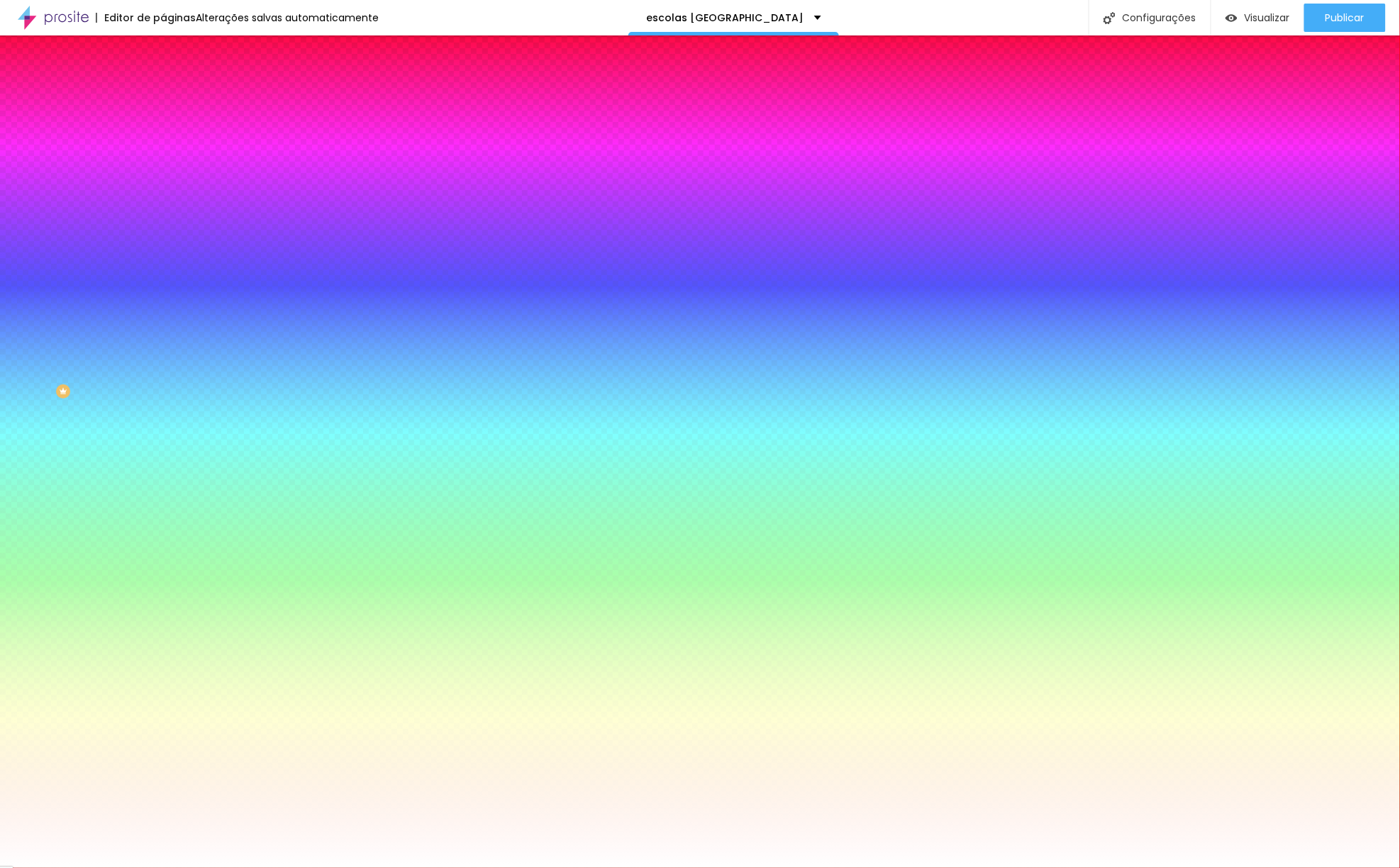
type input "180"
type input "185"
type input "190"
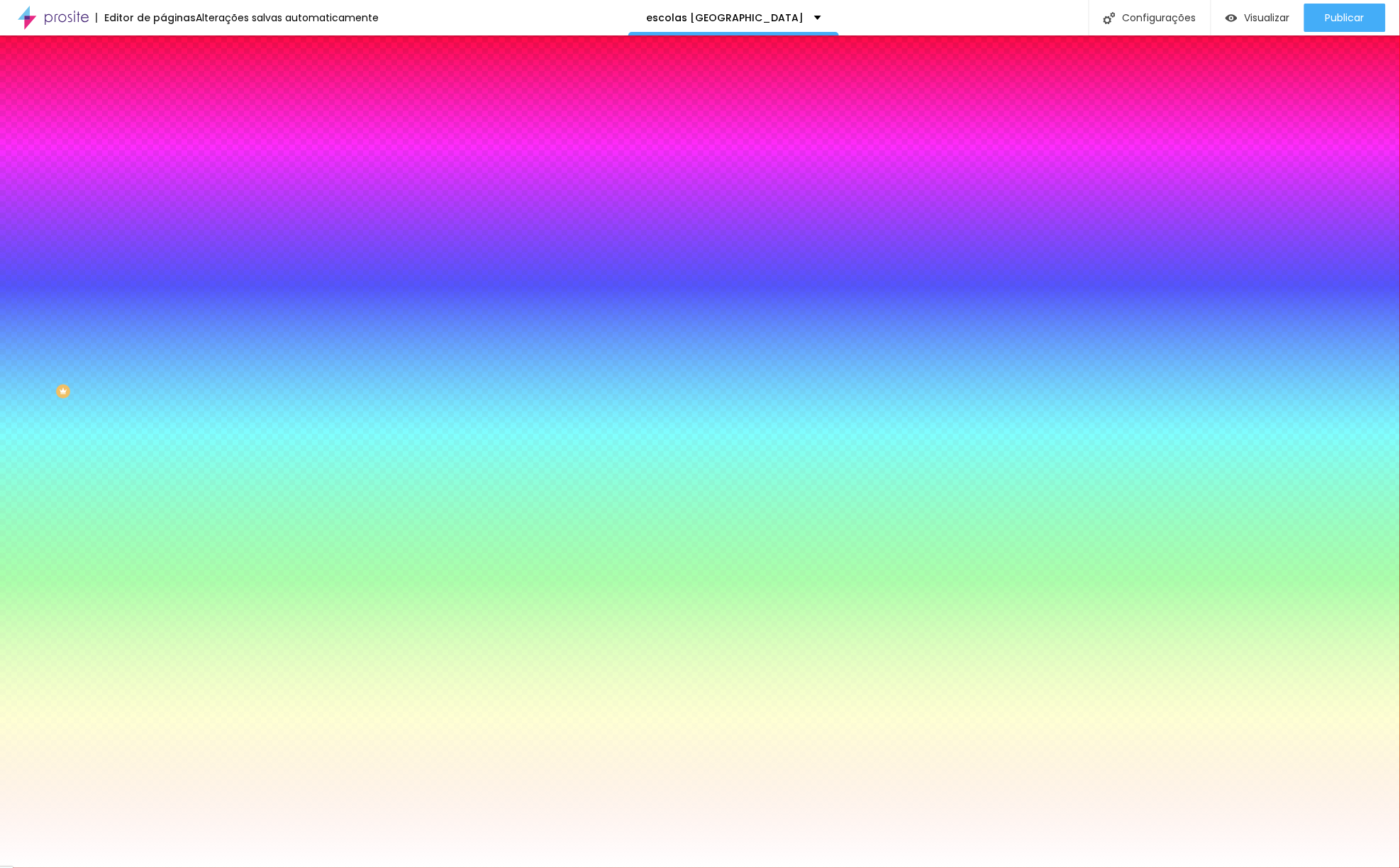
type input "190"
type input "195"
type input "200"
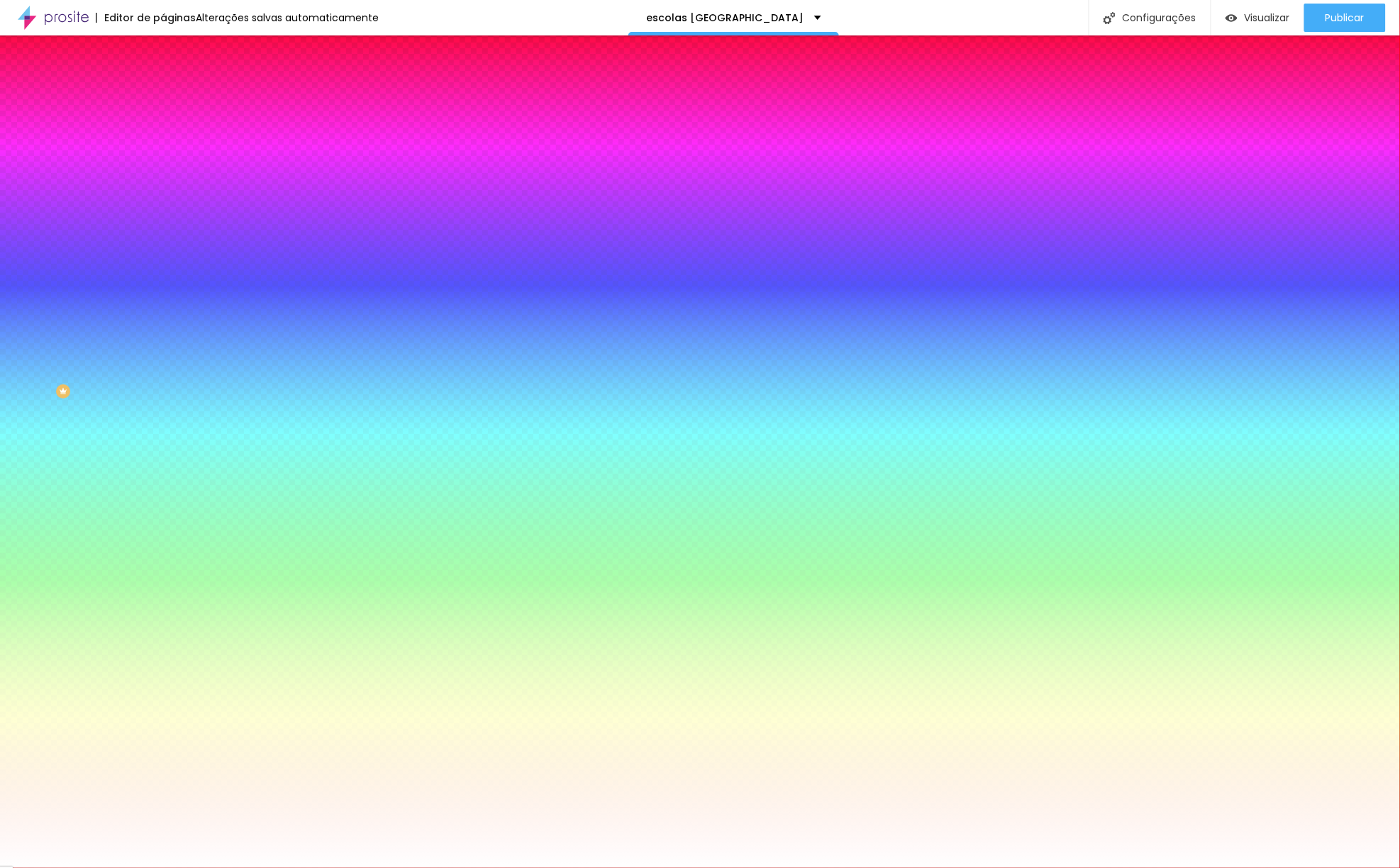
type input "195"
type input "185"
type input "180"
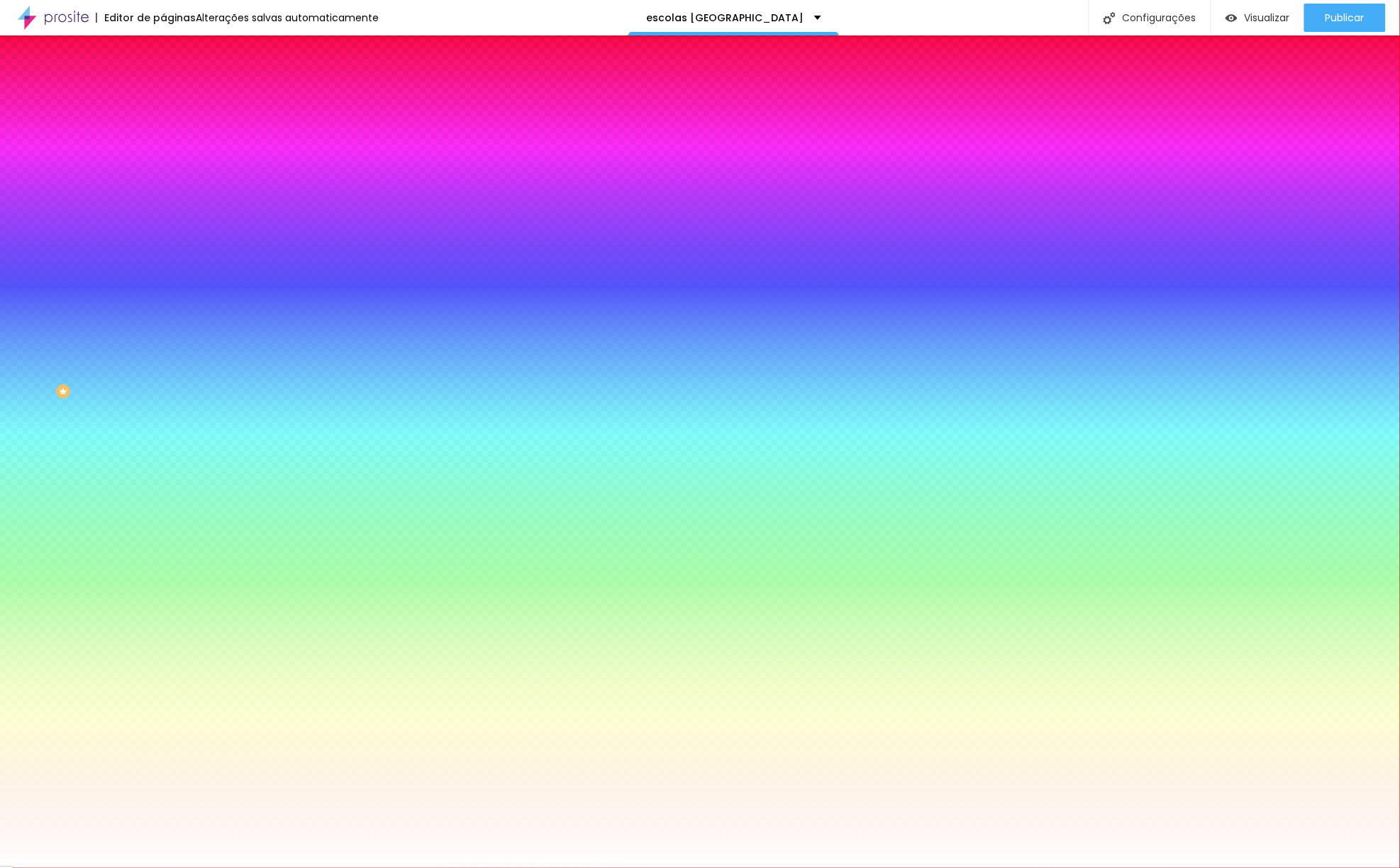
type input "180"
type input "175"
type input "170"
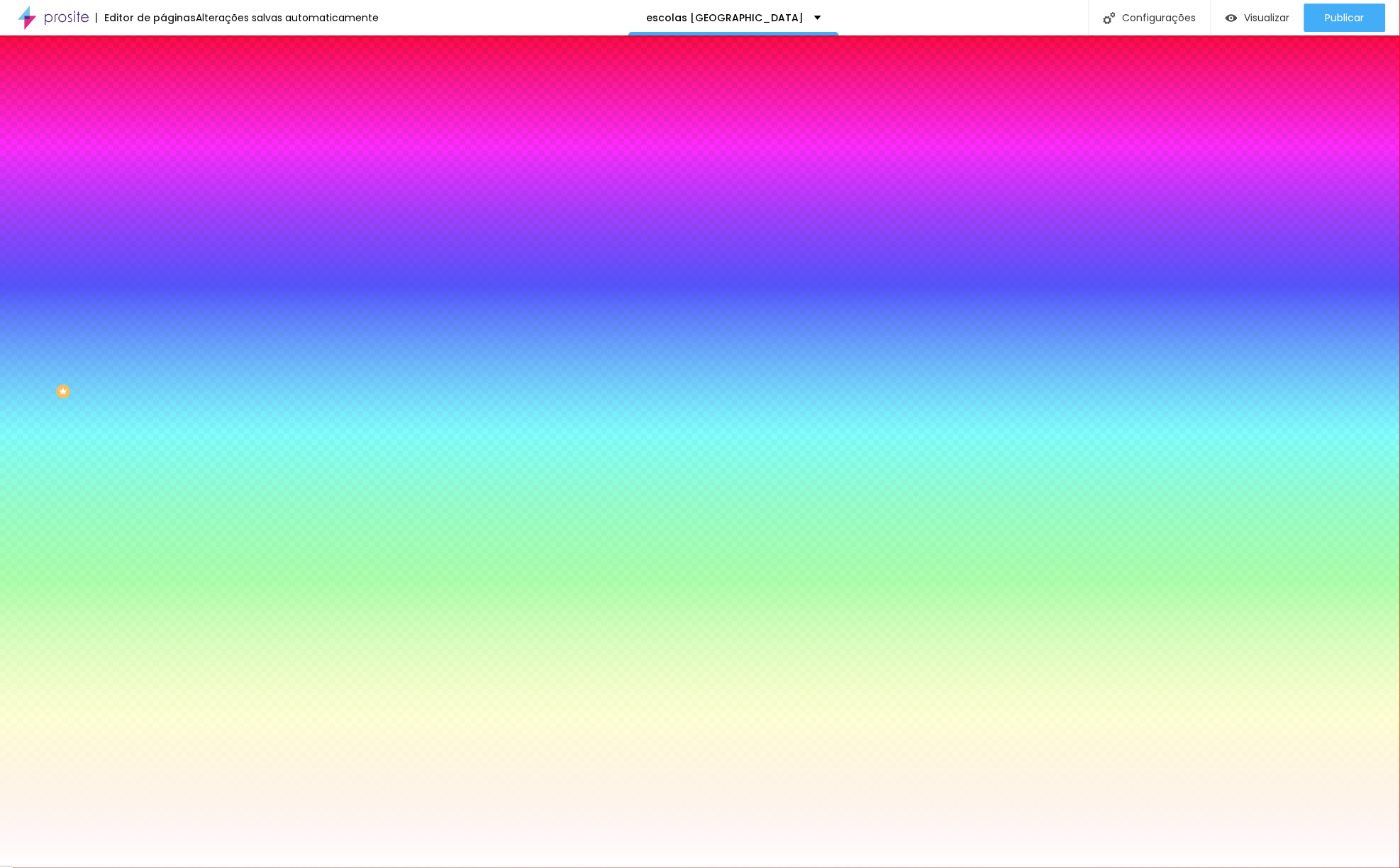
type input "165"
type input "160"
type input "155"
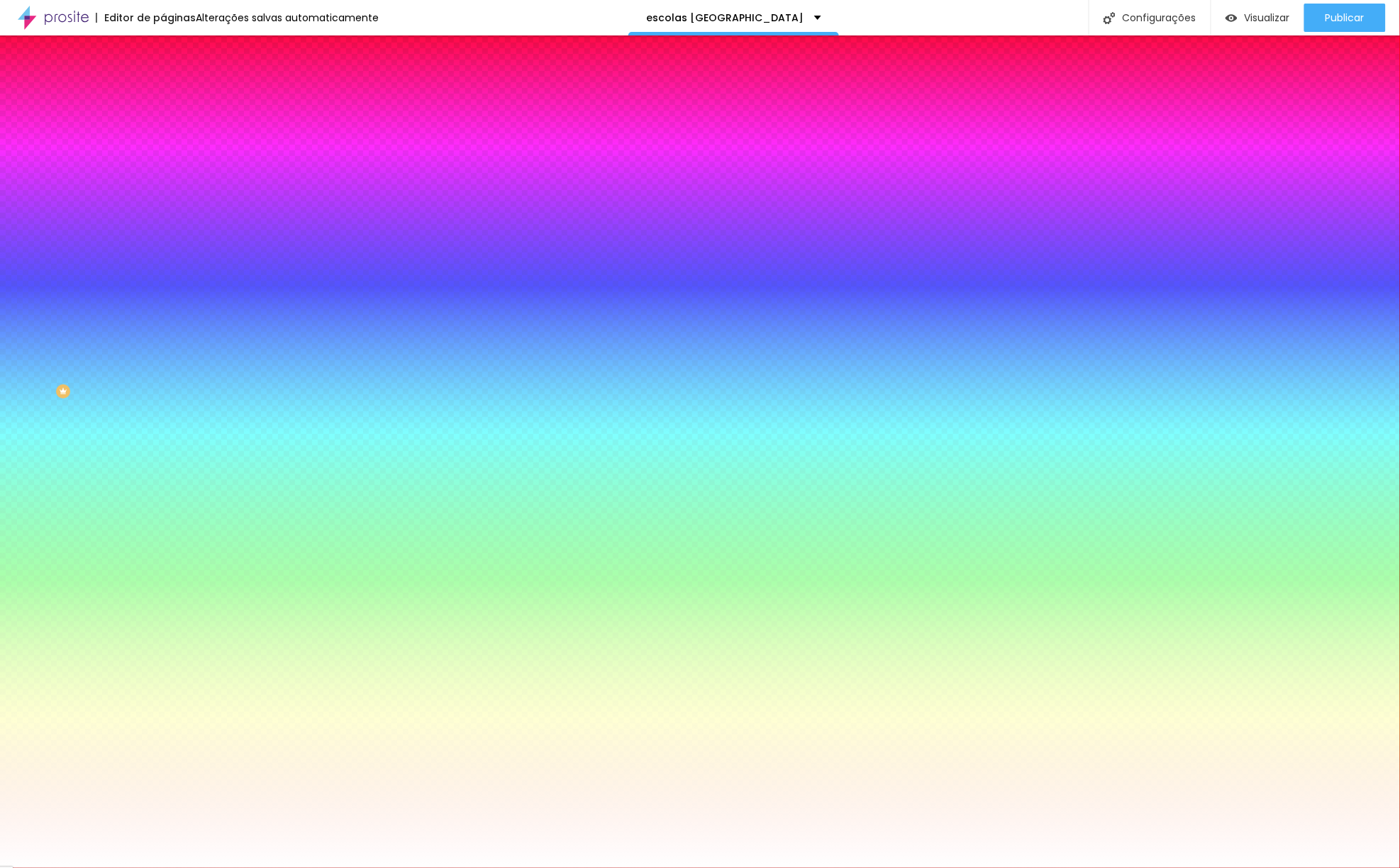
type input "155"
type input "150"
type input "145"
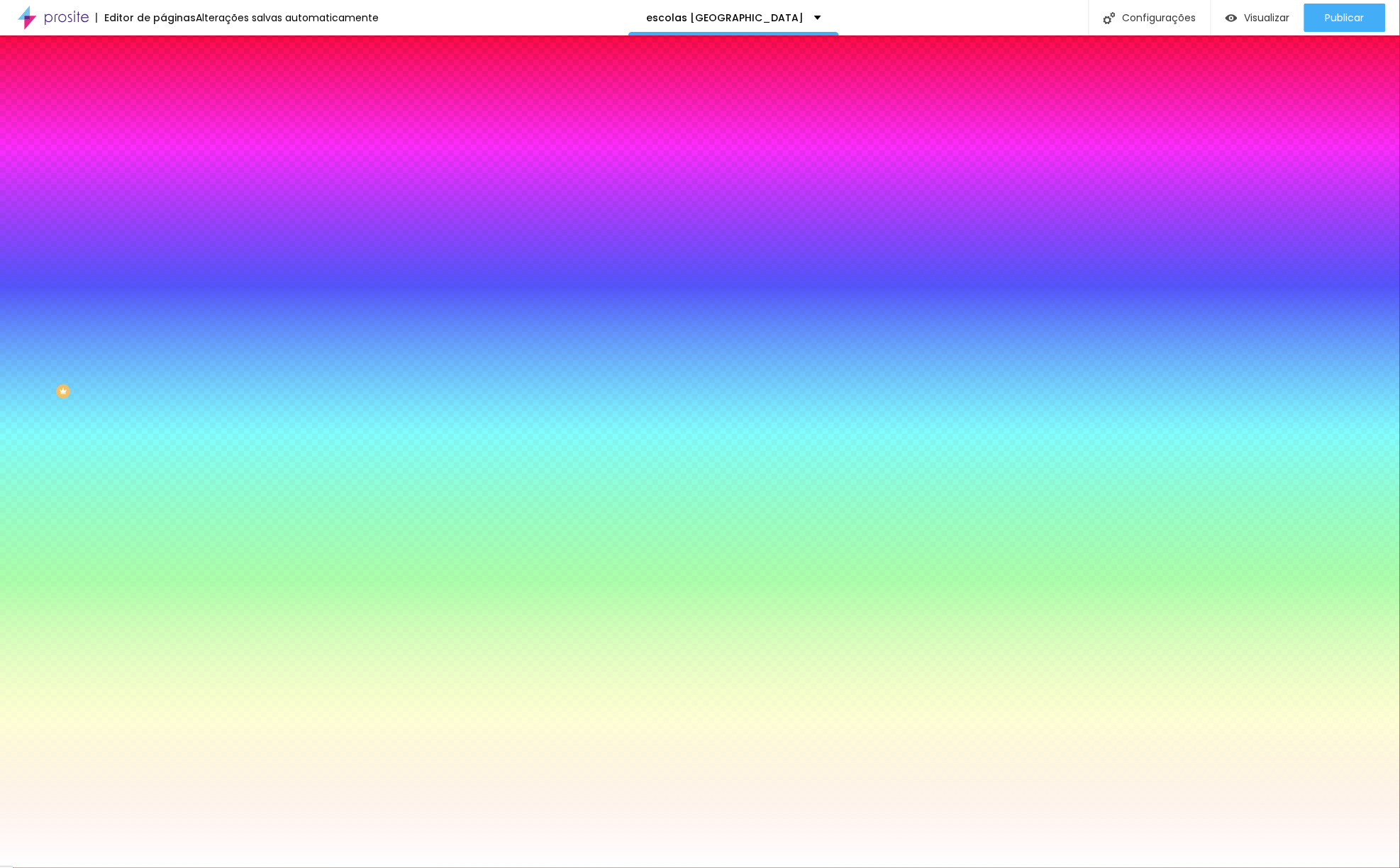
type input "140"
type input "130"
type input "125"
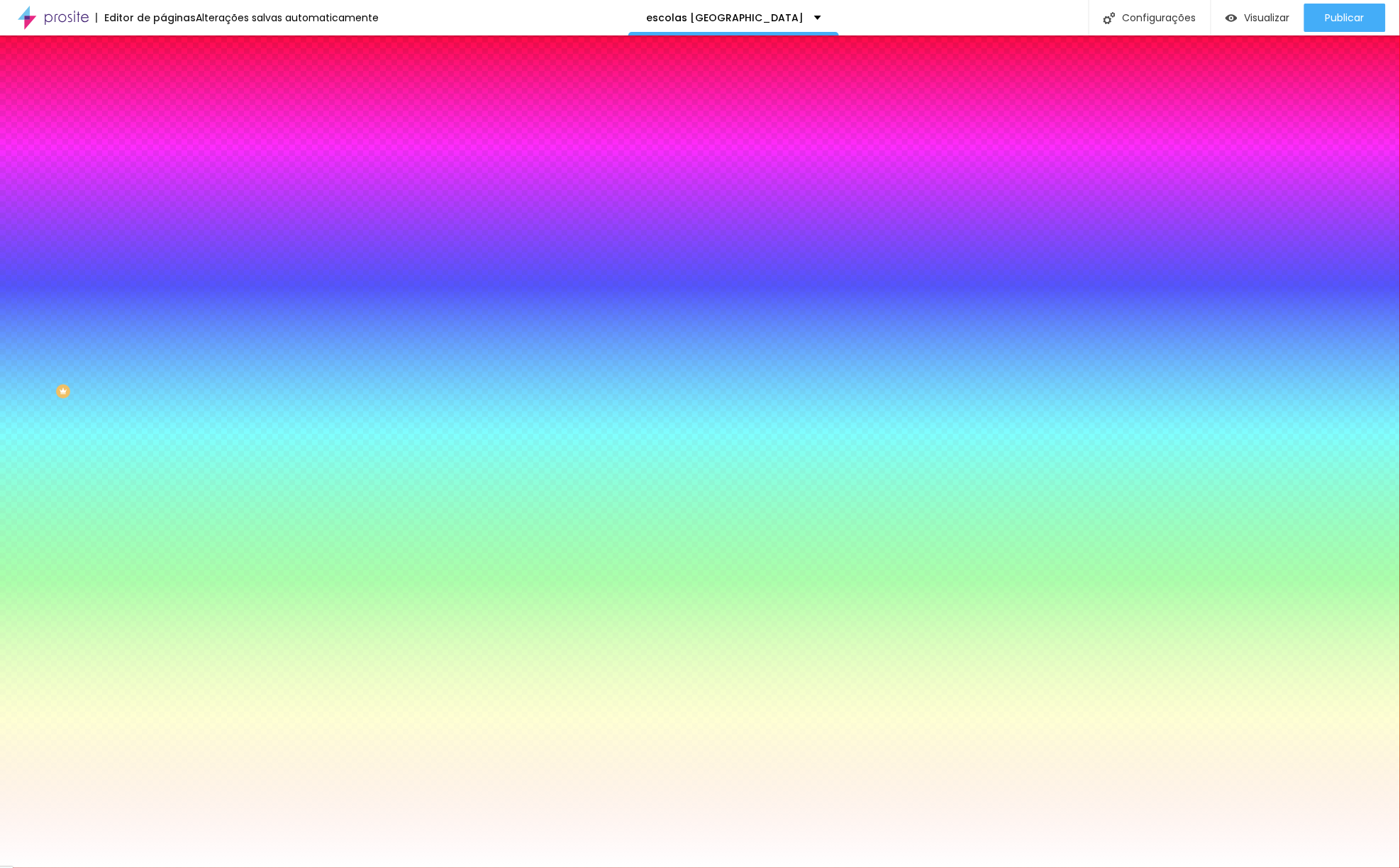
type input "125"
type input "120"
type input "115"
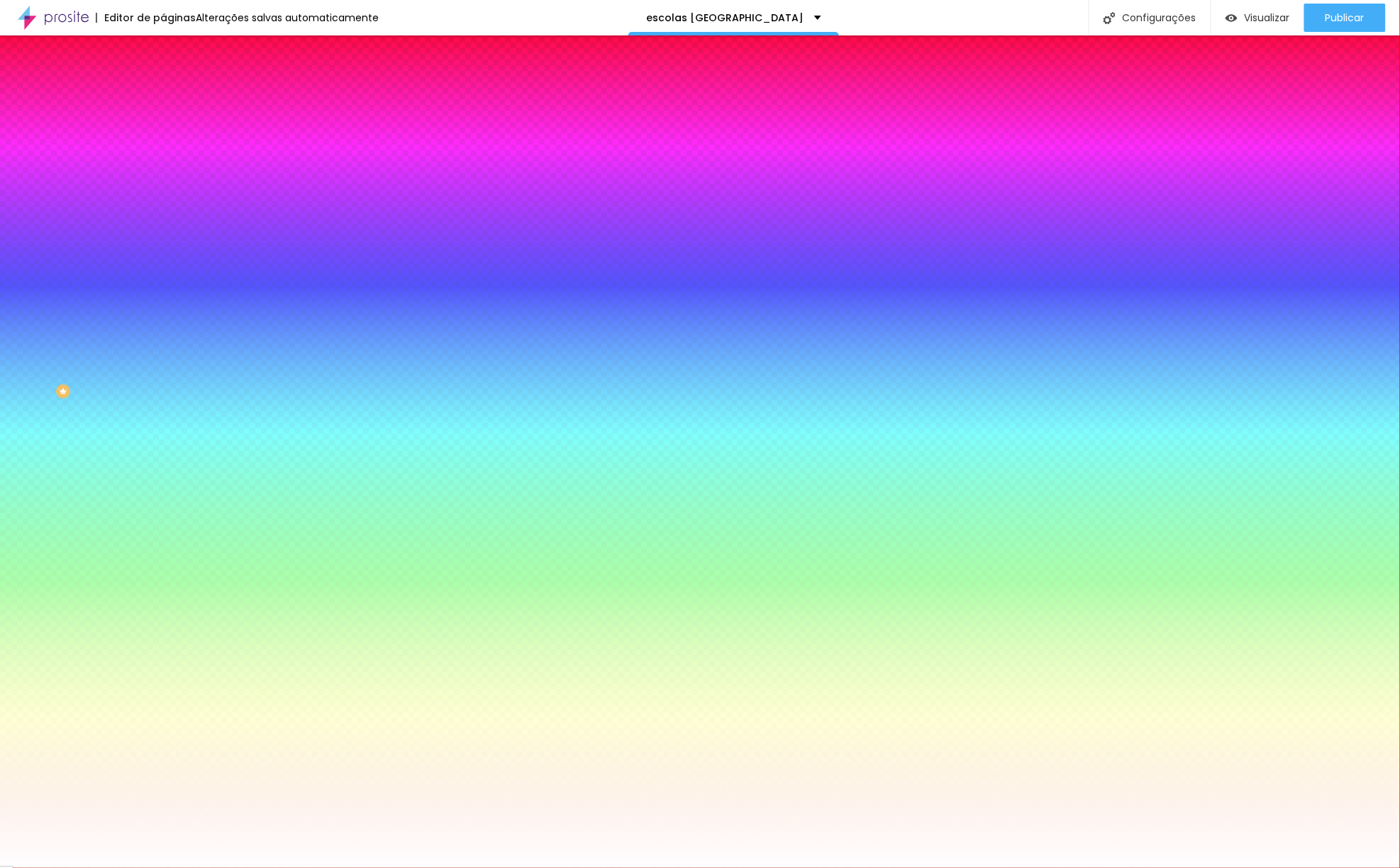
type input "110"
drag, startPoint x: 239, startPoint y: 509, endPoint x: 194, endPoint y: 508, distance: 45.0
type input "110"
click at [49, 868] on div at bounding box center [700, 868] width 1400 height 0
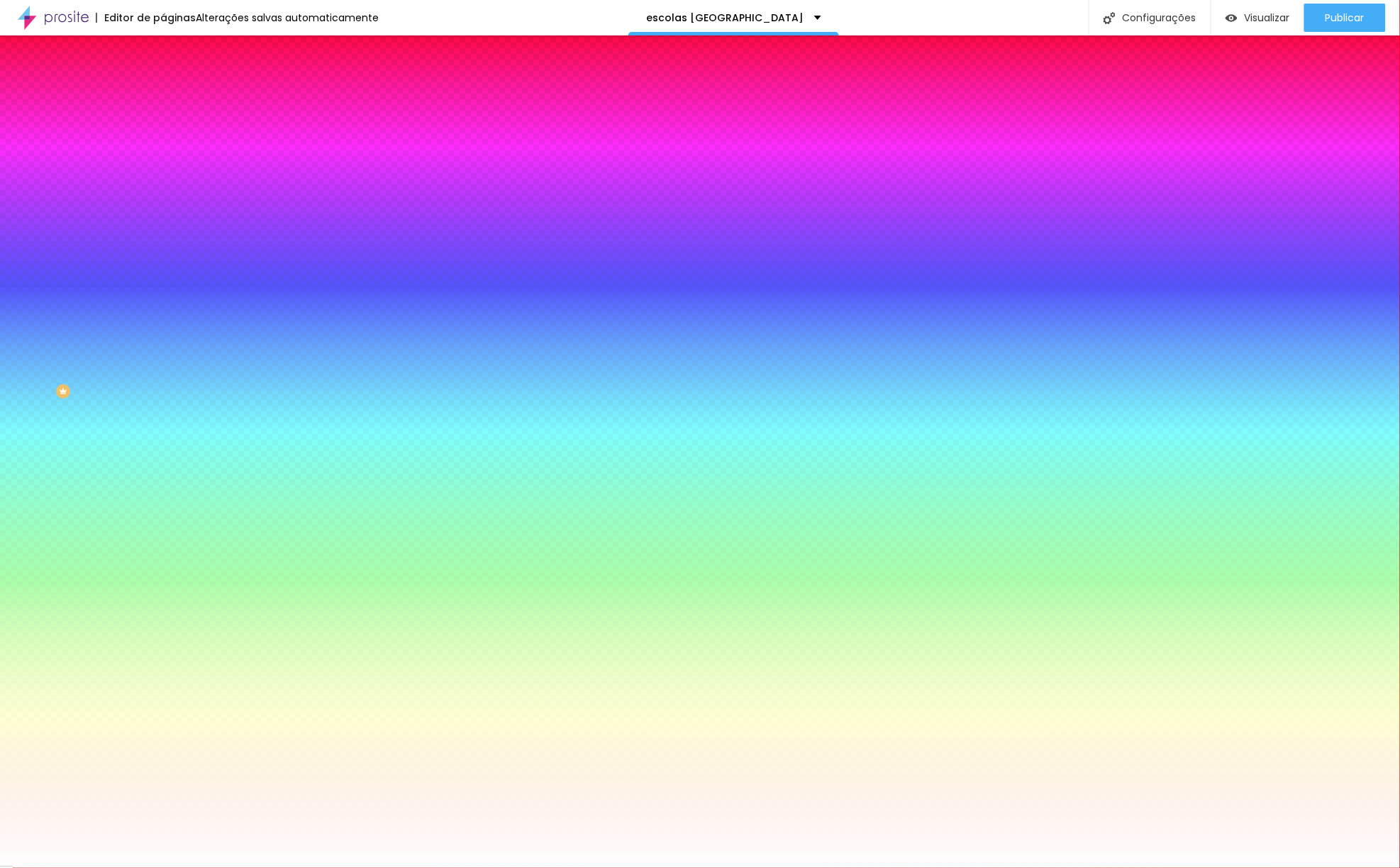
click at [176, 100] on font "Avançado" at bounding box center [199, 106] width 46 height 12
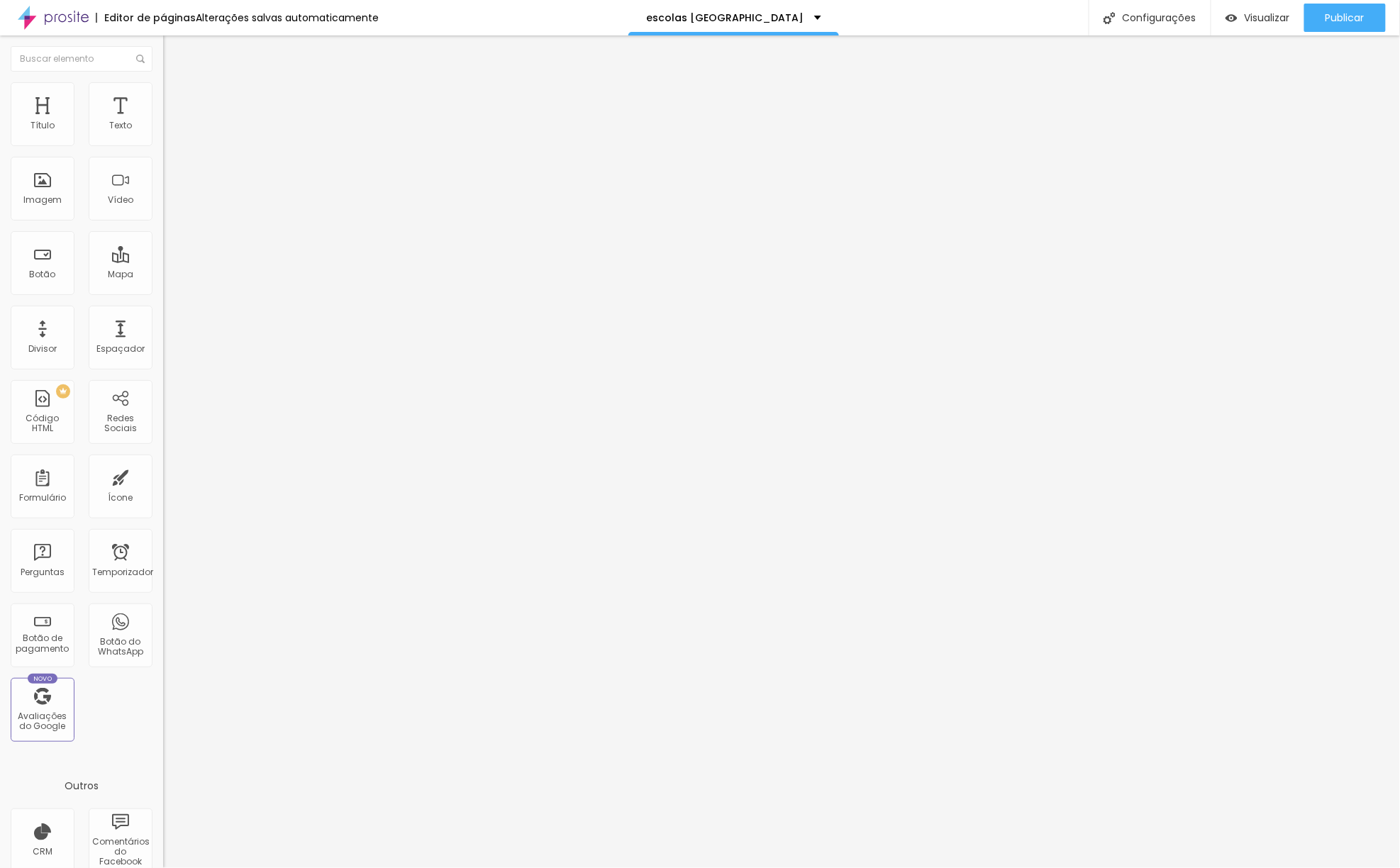
type input "15"
type input "20"
type input "25"
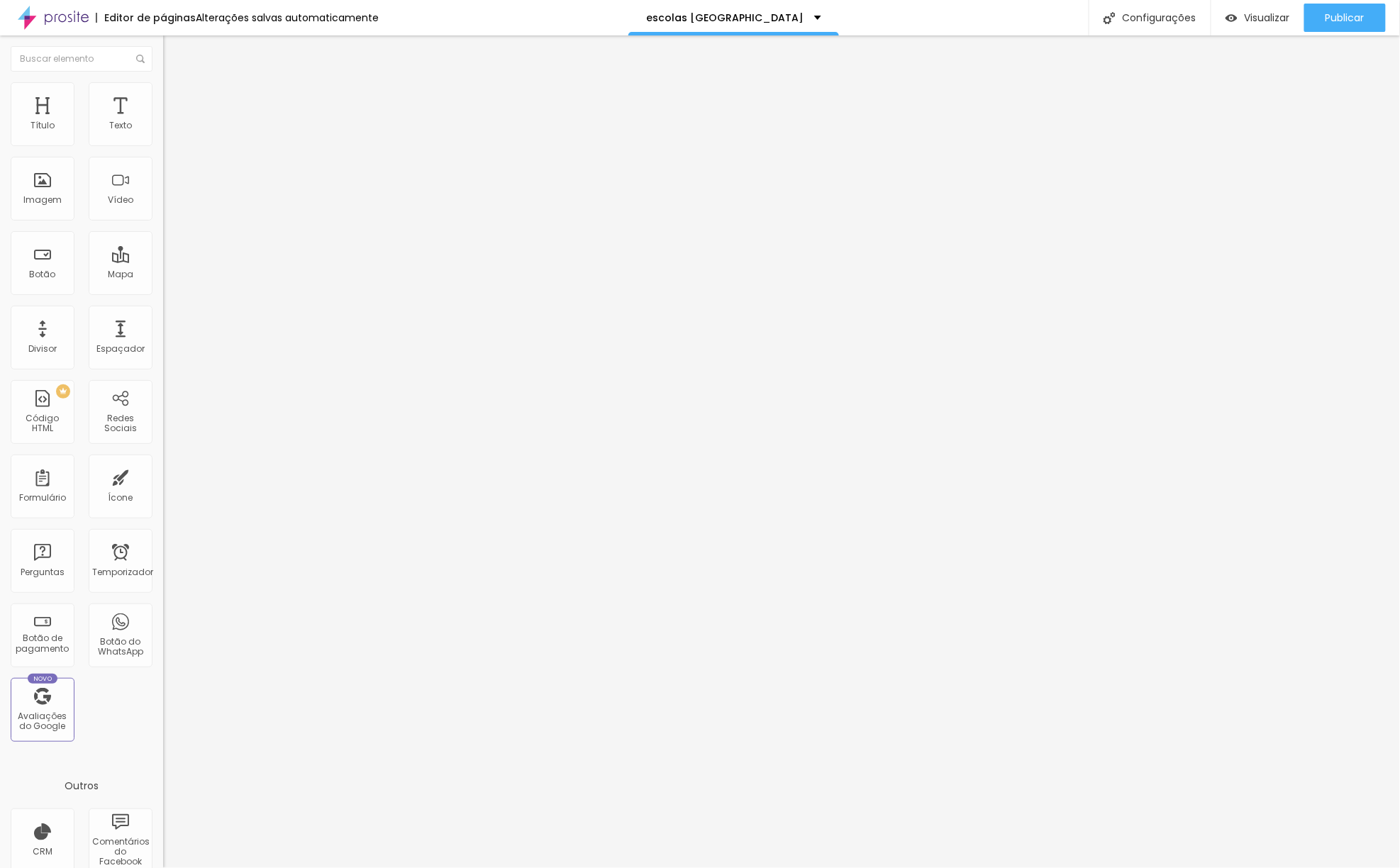
type input "25"
type input "30"
type input "20"
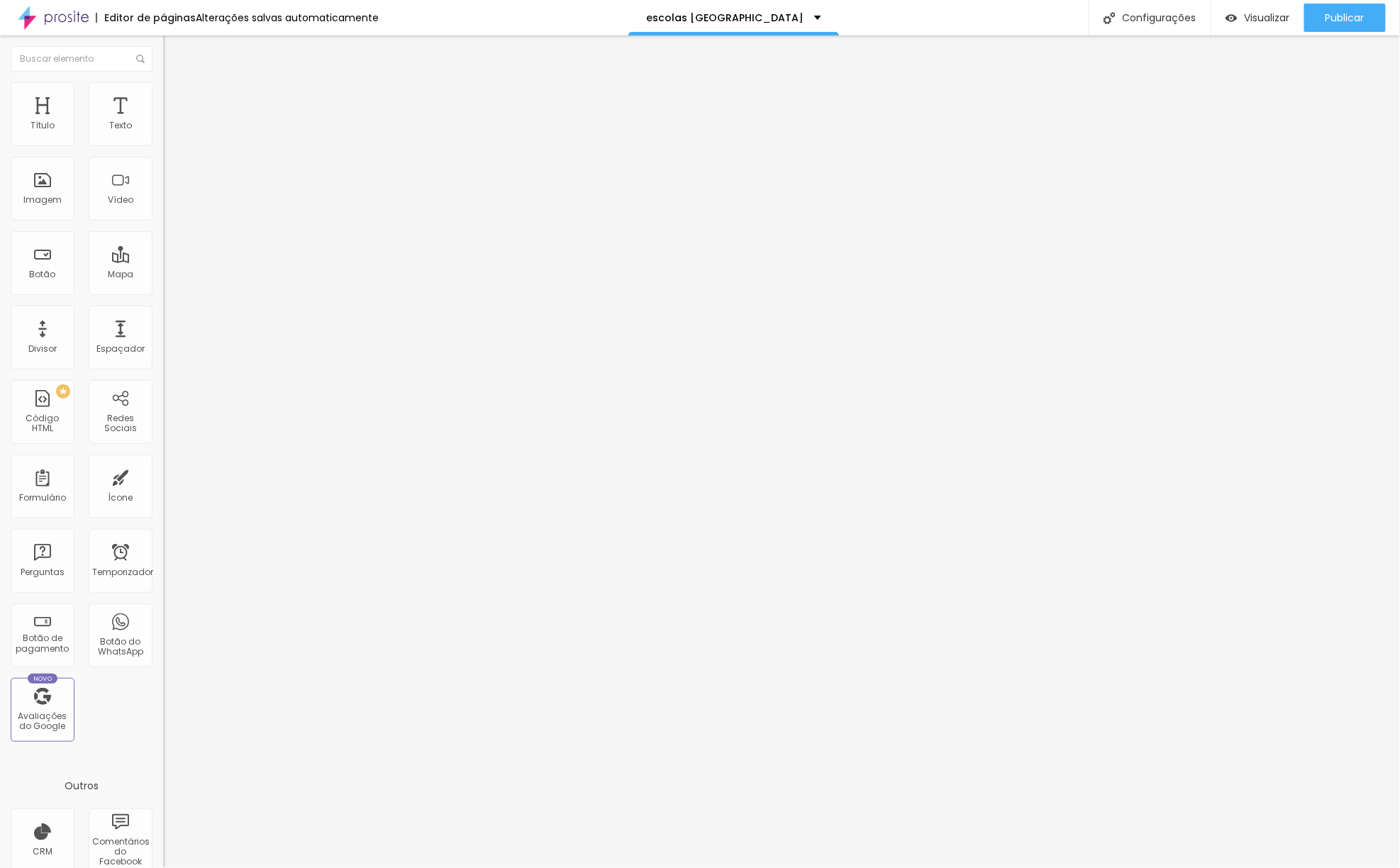
type input "15"
type input "5"
type input "0"
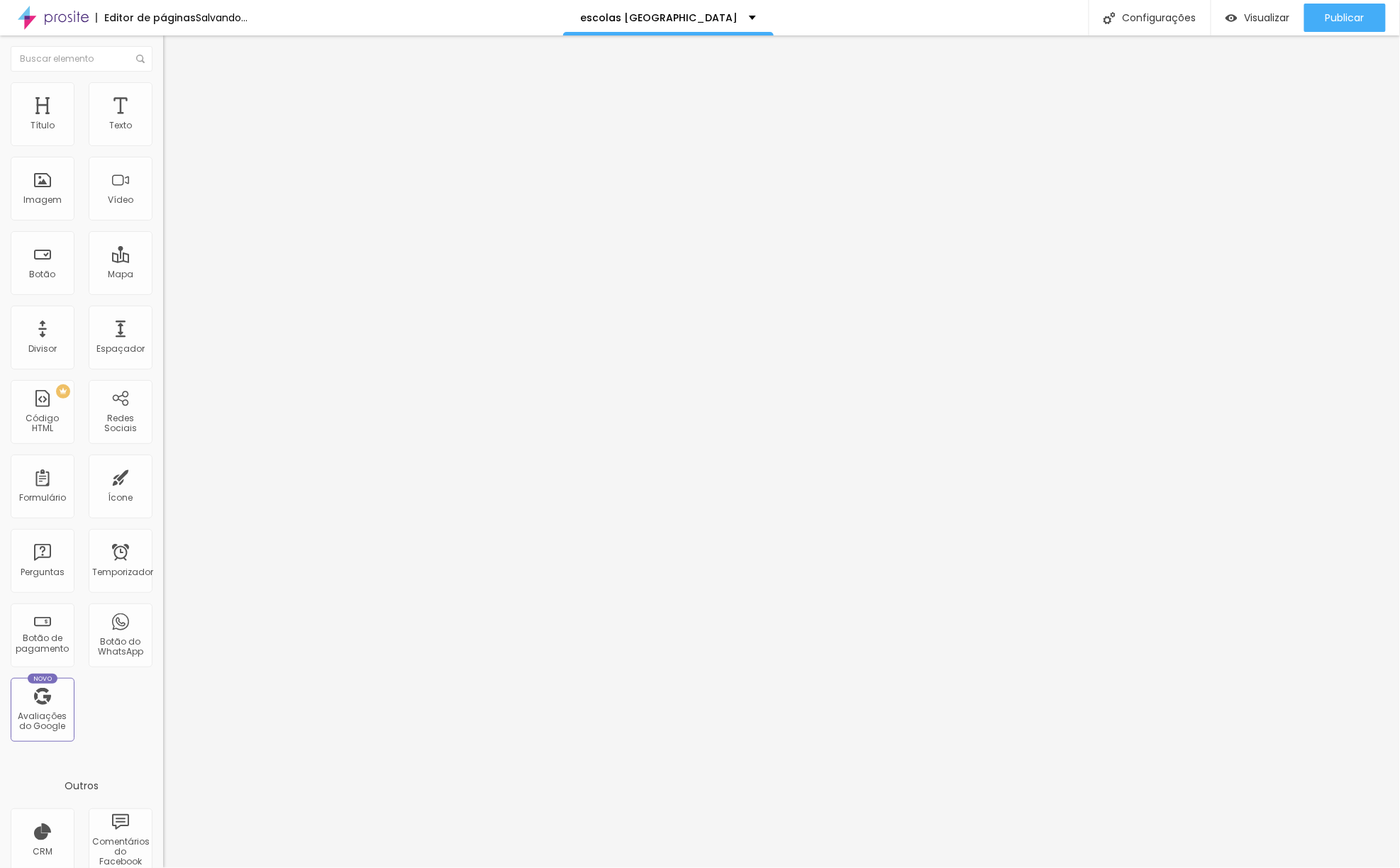
type input "0"
type input "30"
drag, startPoint x: 83, startPoint y: 140, endPoint x: 80, endPoint y: 162, distance: 22.2
type input "30"
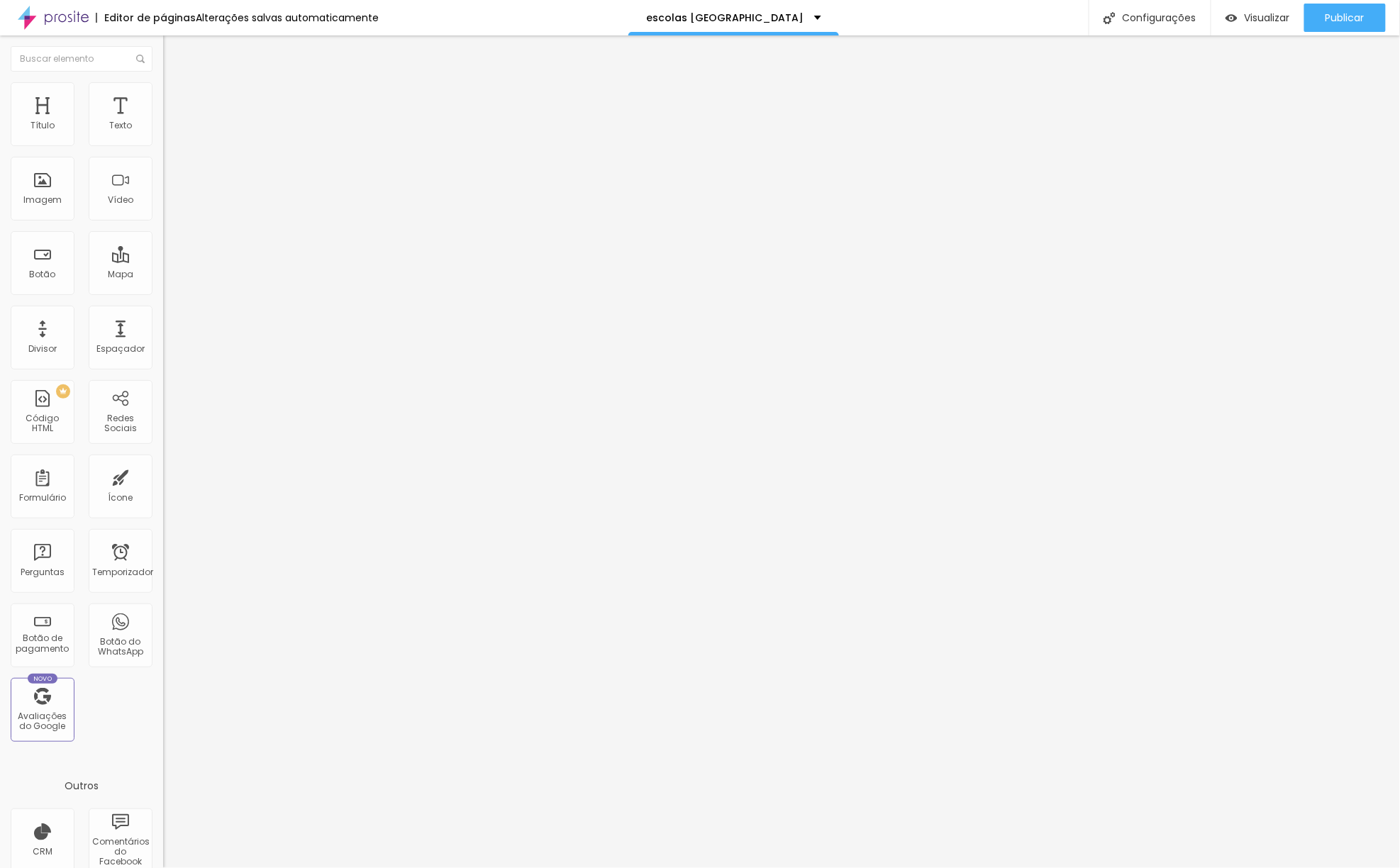
click at [163, 275] on input "range" at bounding box center [209, 281] width 91 height 12
type input "306"
type input "341"
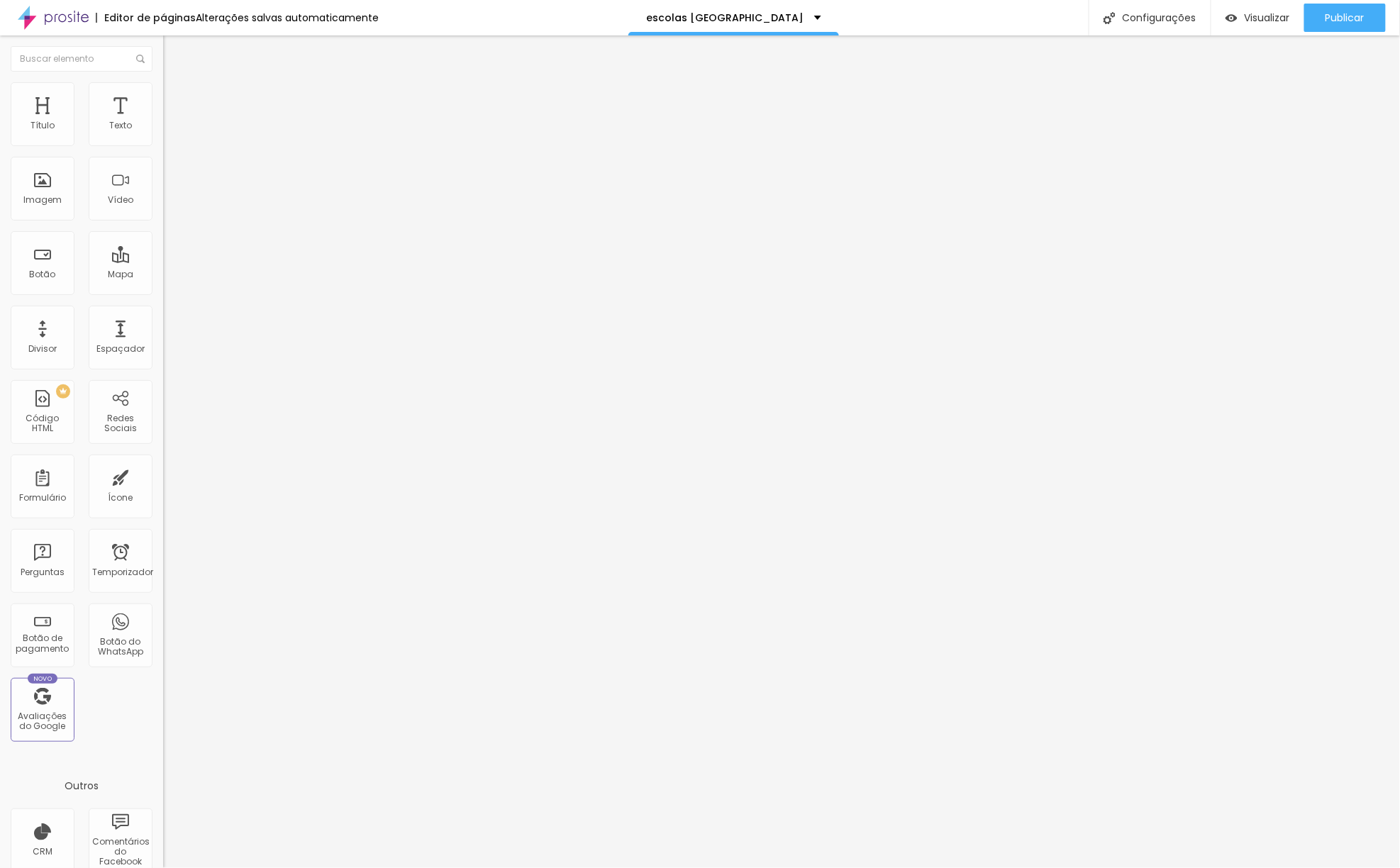
type input "362"
type input "369"
type input "383"
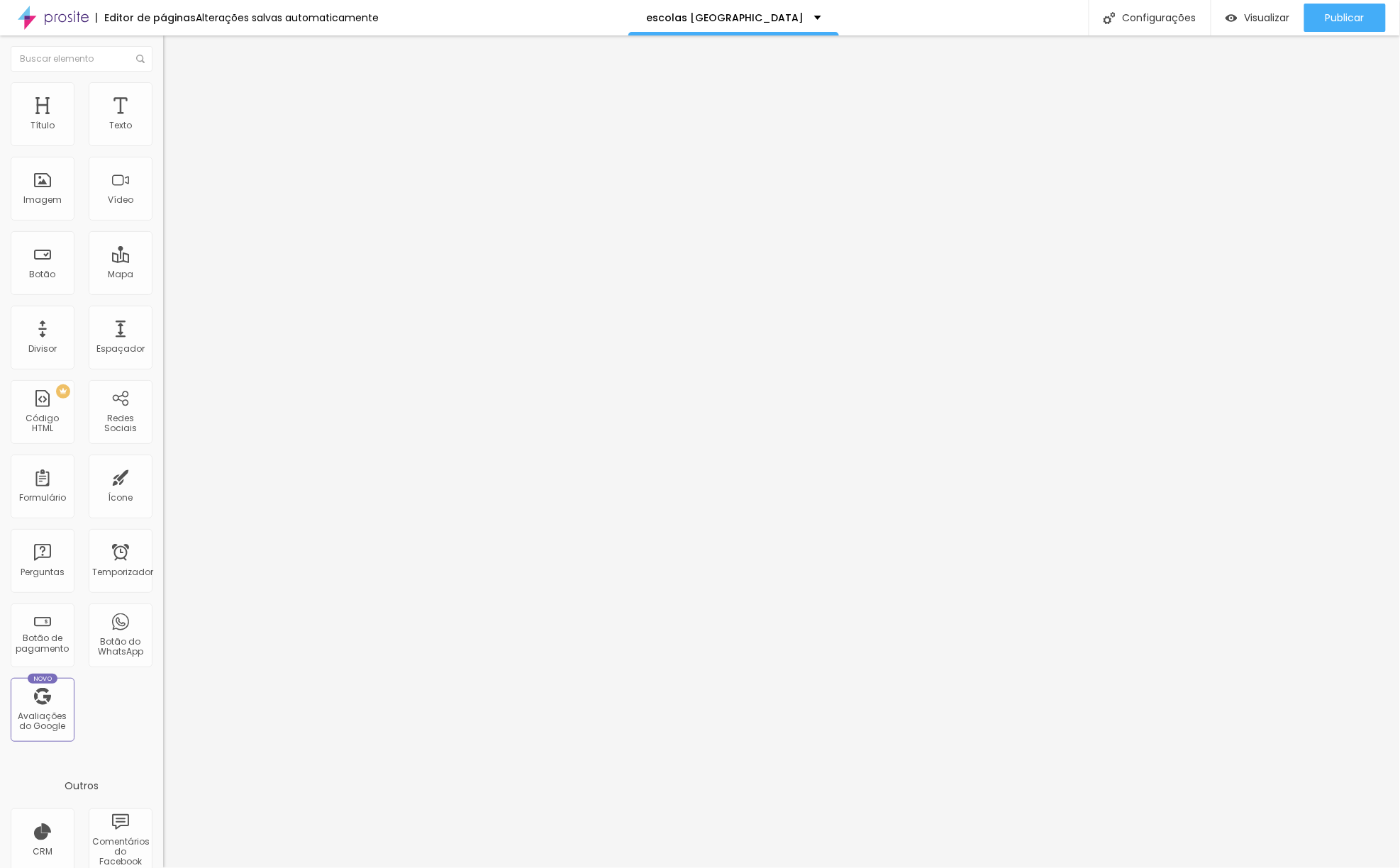
type input "383"
type input "376"
type input "362"
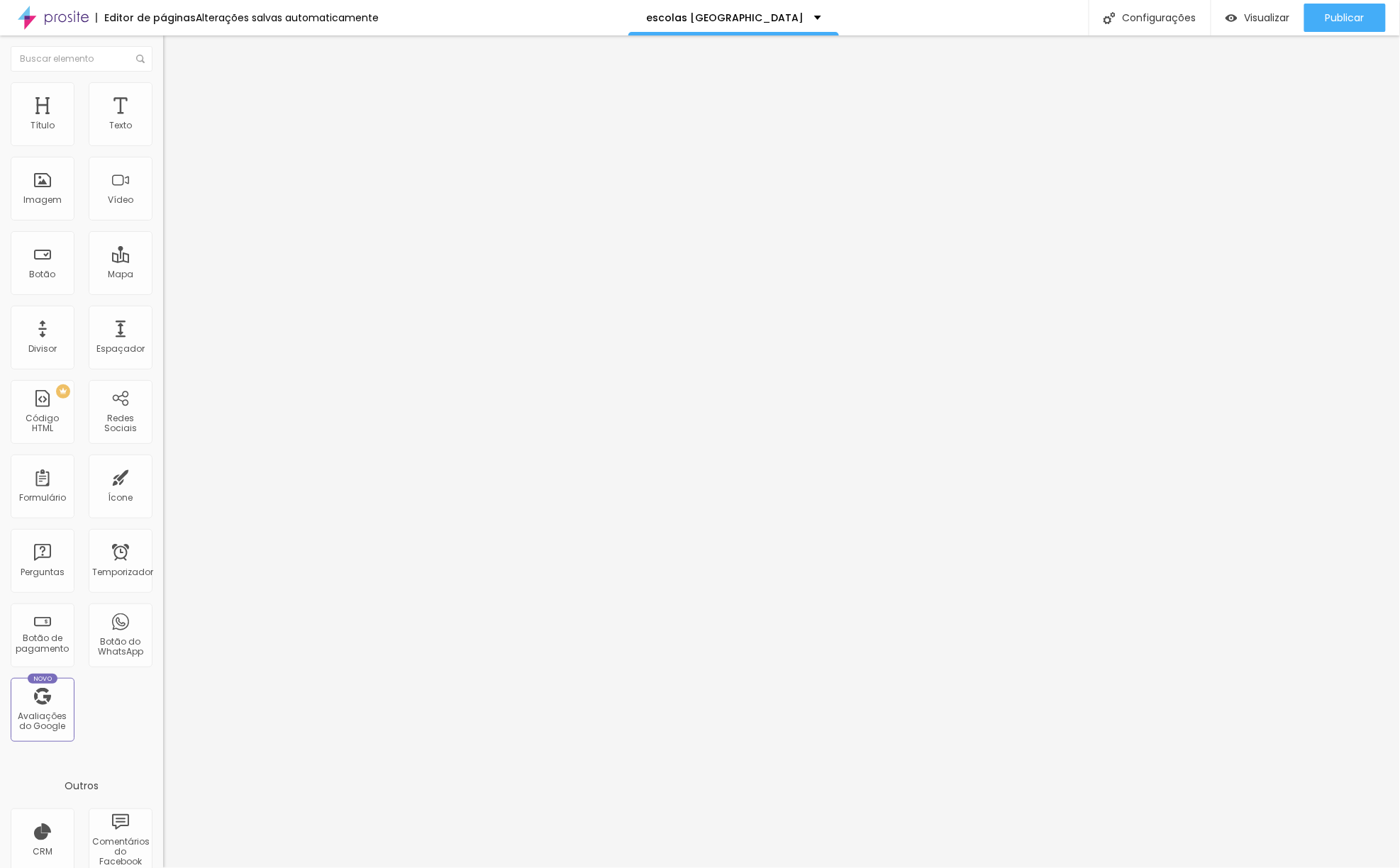
type input "341"
type input "313"
type input "271"
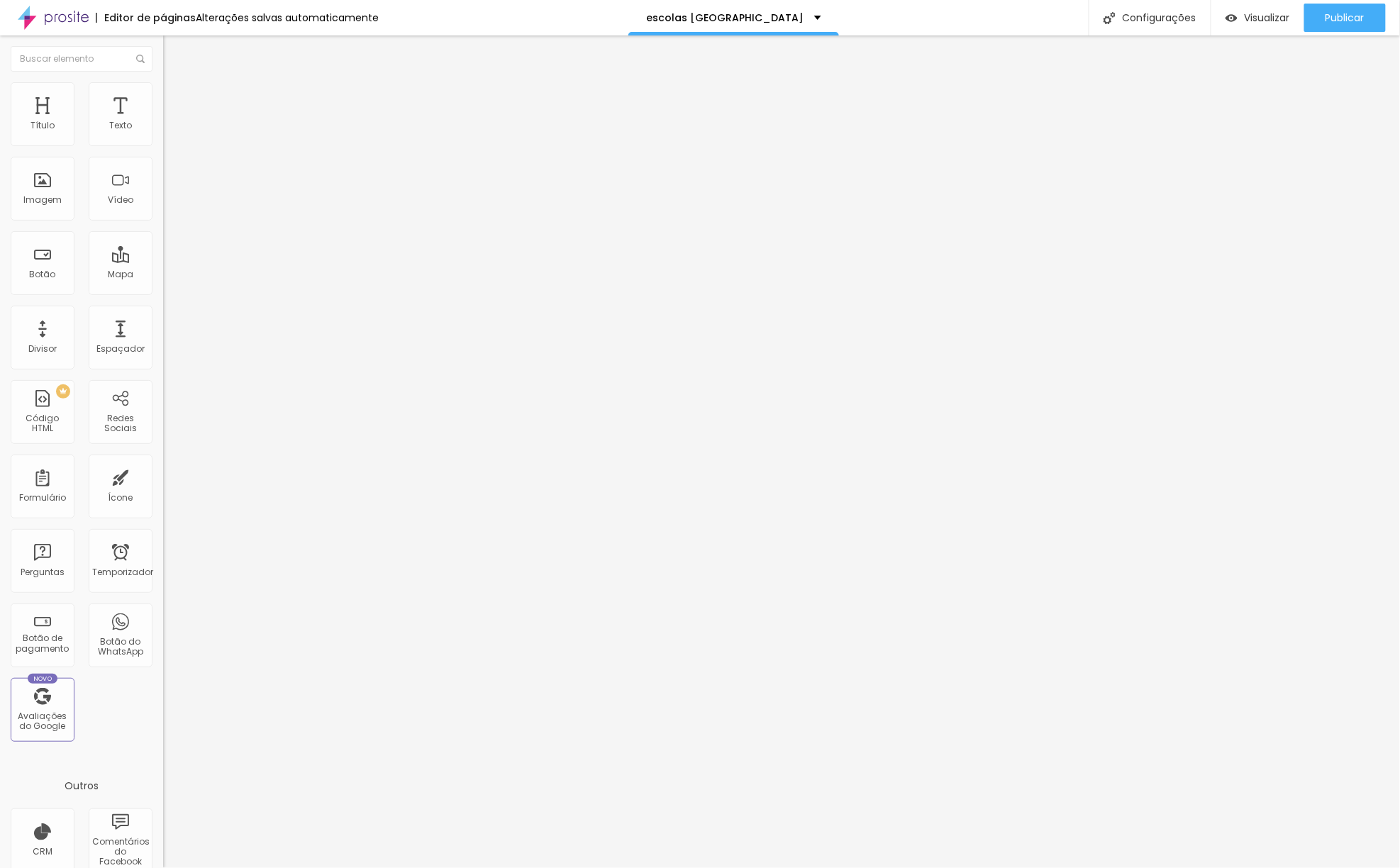
type input "271"
type input "257"
type input "243"
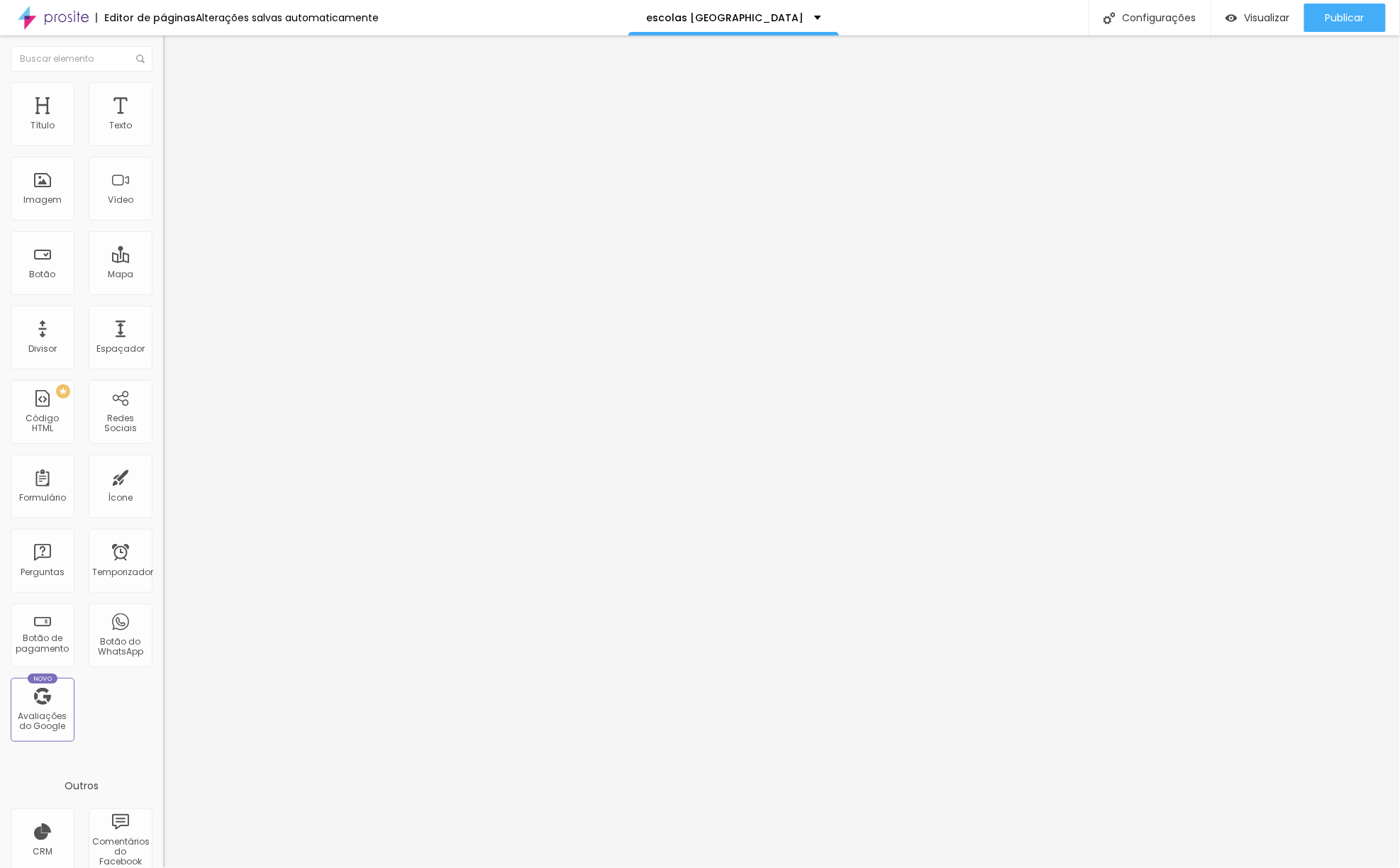
type input "222"
type input "208"
type input "194"
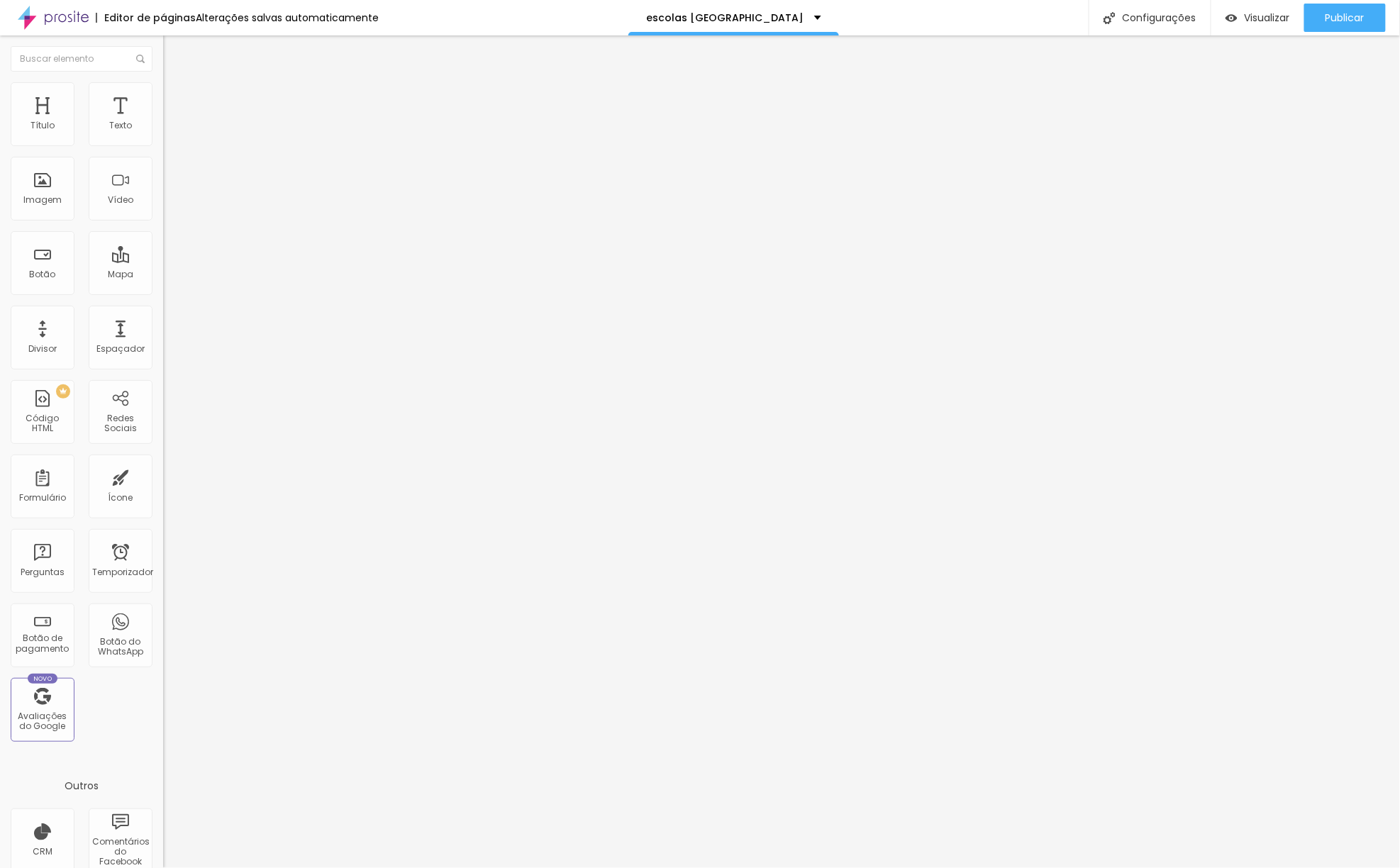
type input "194"
type input "173"
drag, startPoint x: 77, startPoint y: 170, endPoint x: 55, endPoint y: 168, distance: 22.1
click at [163, 476] on input "range" at bounding box center [209, 482] width 91 height 12
click at [163, 136] on button "button" at bounding box center [173, 128] width 20 height 15
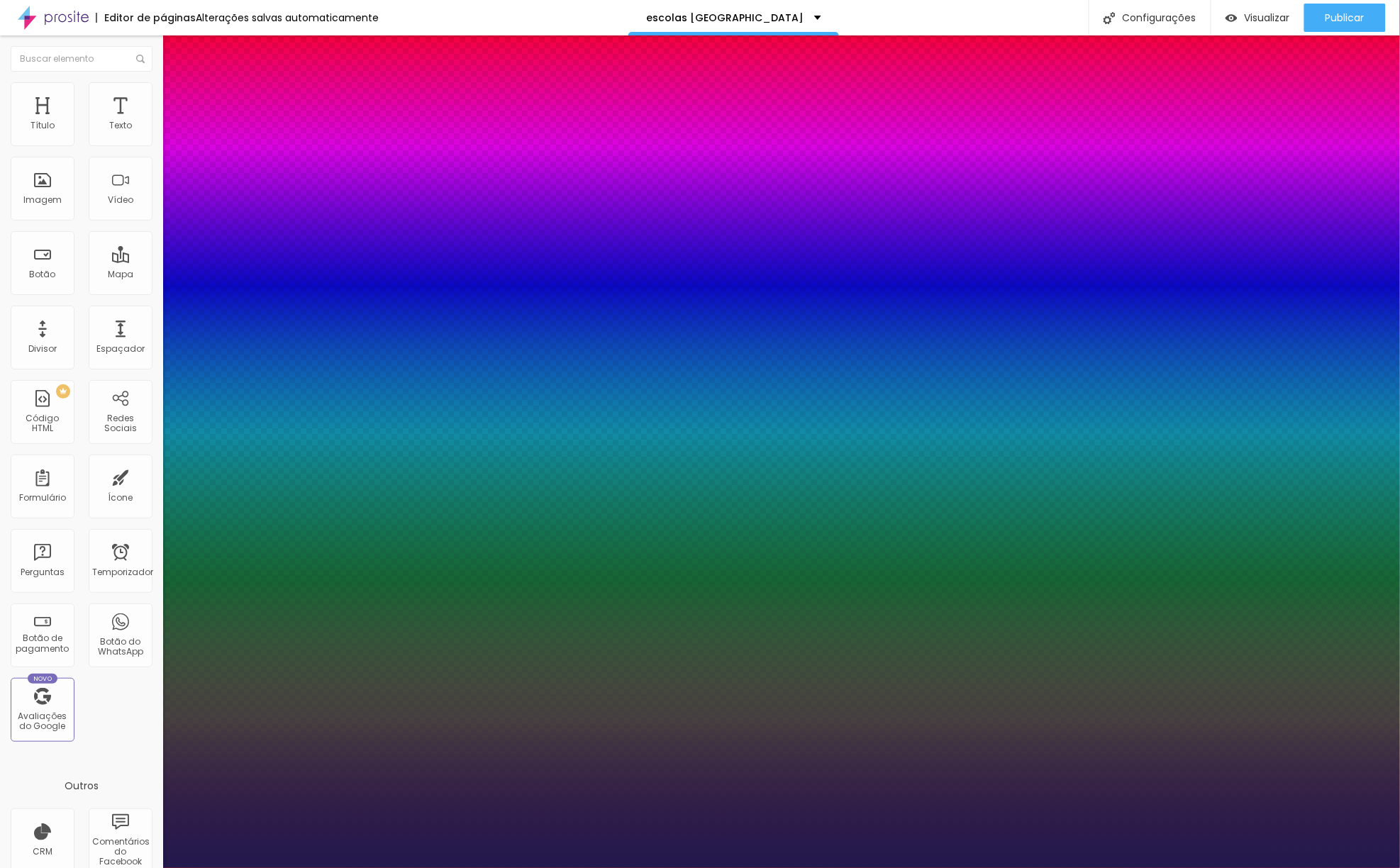
drag, startPoint x: 222, startPoint y: 239, endPoint x: 204, endPoint y: 245, distance: 19.0
click at [1293, 868] on div at bounding box center [700, 868] width 1400 height 0
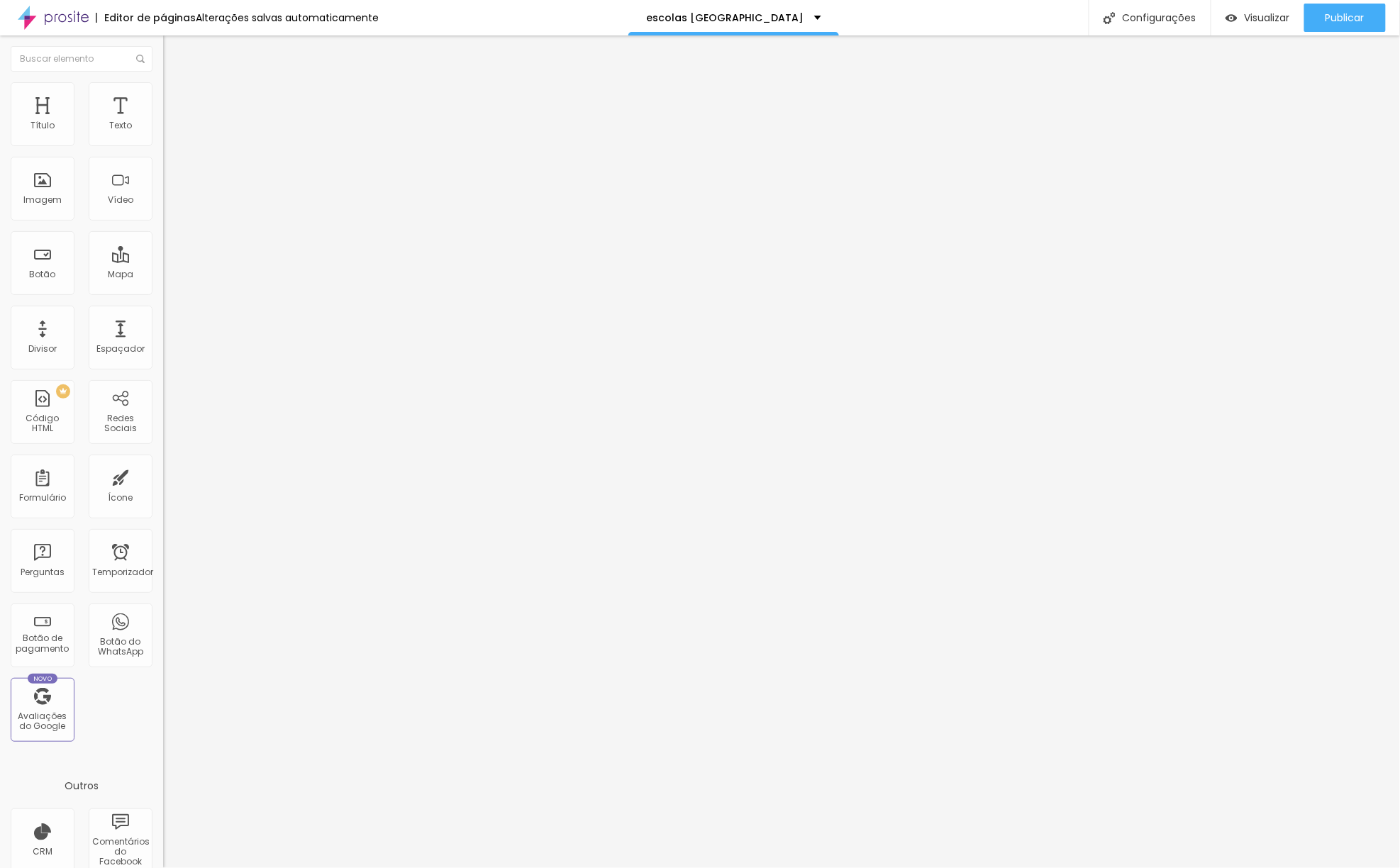
click at [171, 122] on font "Adicionar imagem" at bounding box center [213, 115] width 83 height 12
click at [171, 122] on font "Trocar imagem" at bounding box center [205, 115] width 69 height 12
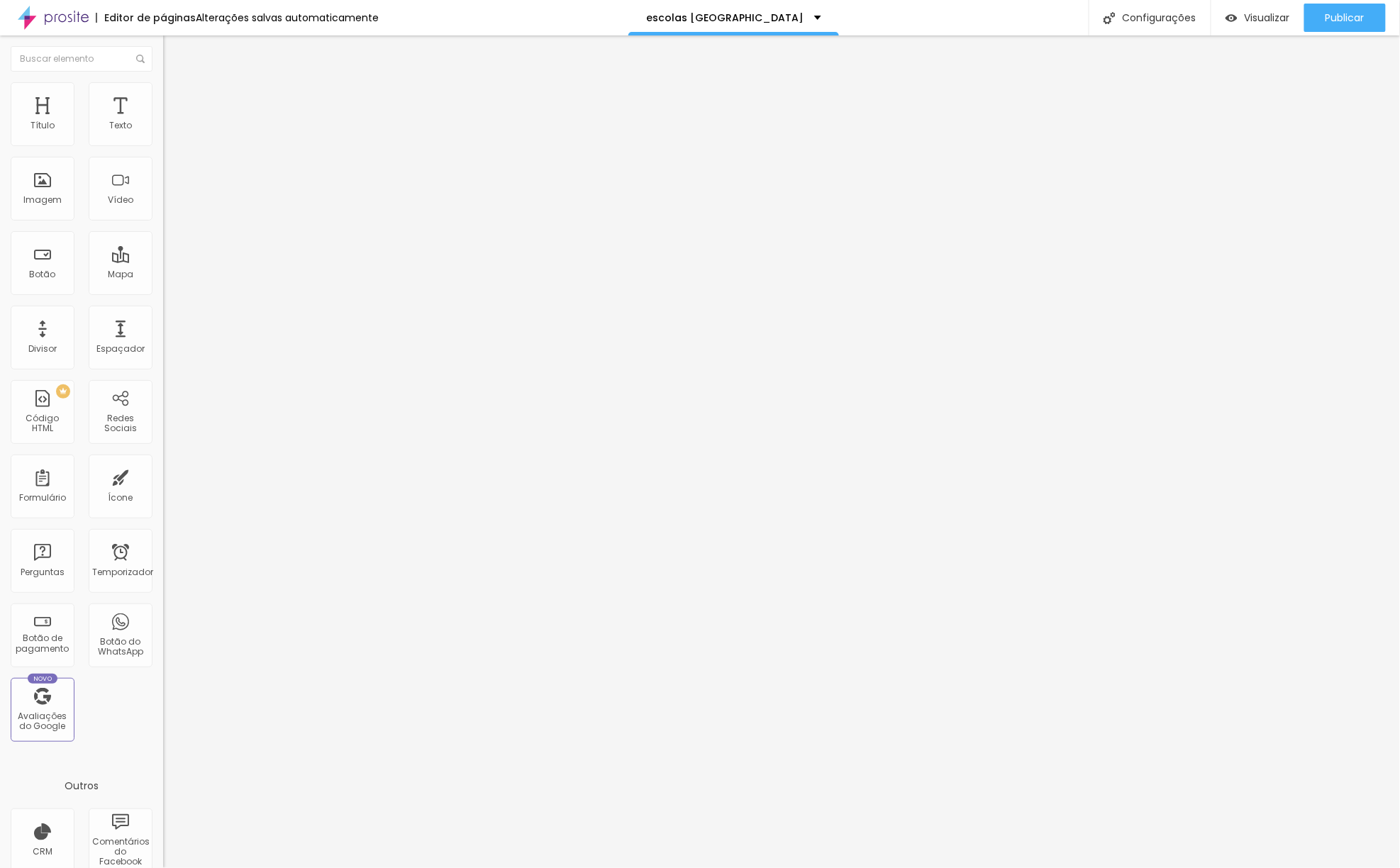
click at [60, 189] on div "Imagem" at bounding box center [43, 189] width 64 height 64
click at [169, 132] on icon "button" at bounding box center [173, 128] width 9 height 9
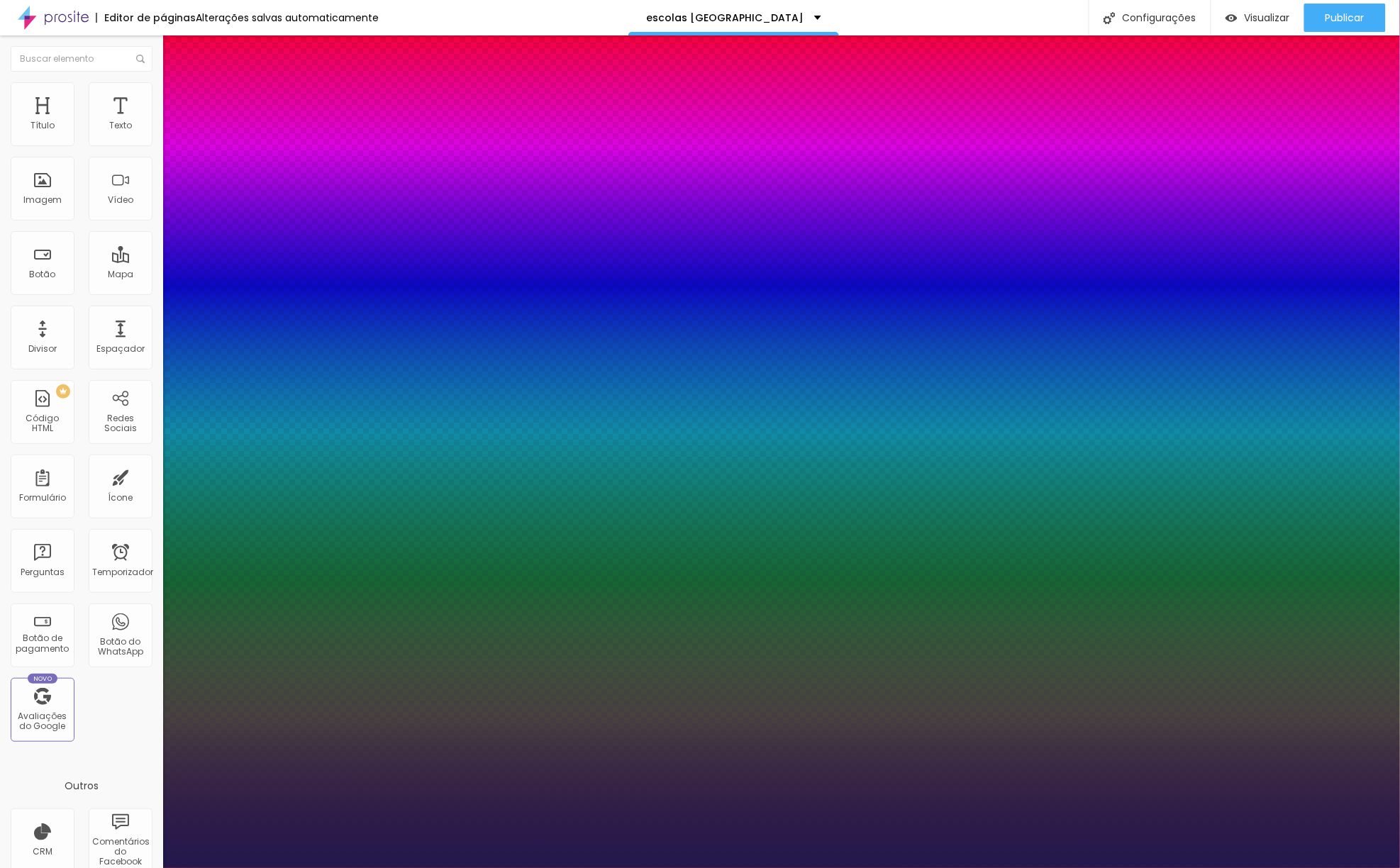
drag, startPoint x: 207, startPoint y: 242, endPoint x: 200, endPoint y: 247, distance: 8.6
click at [729, 868] on div at bounding box center [700, 868] width 1400 height 0
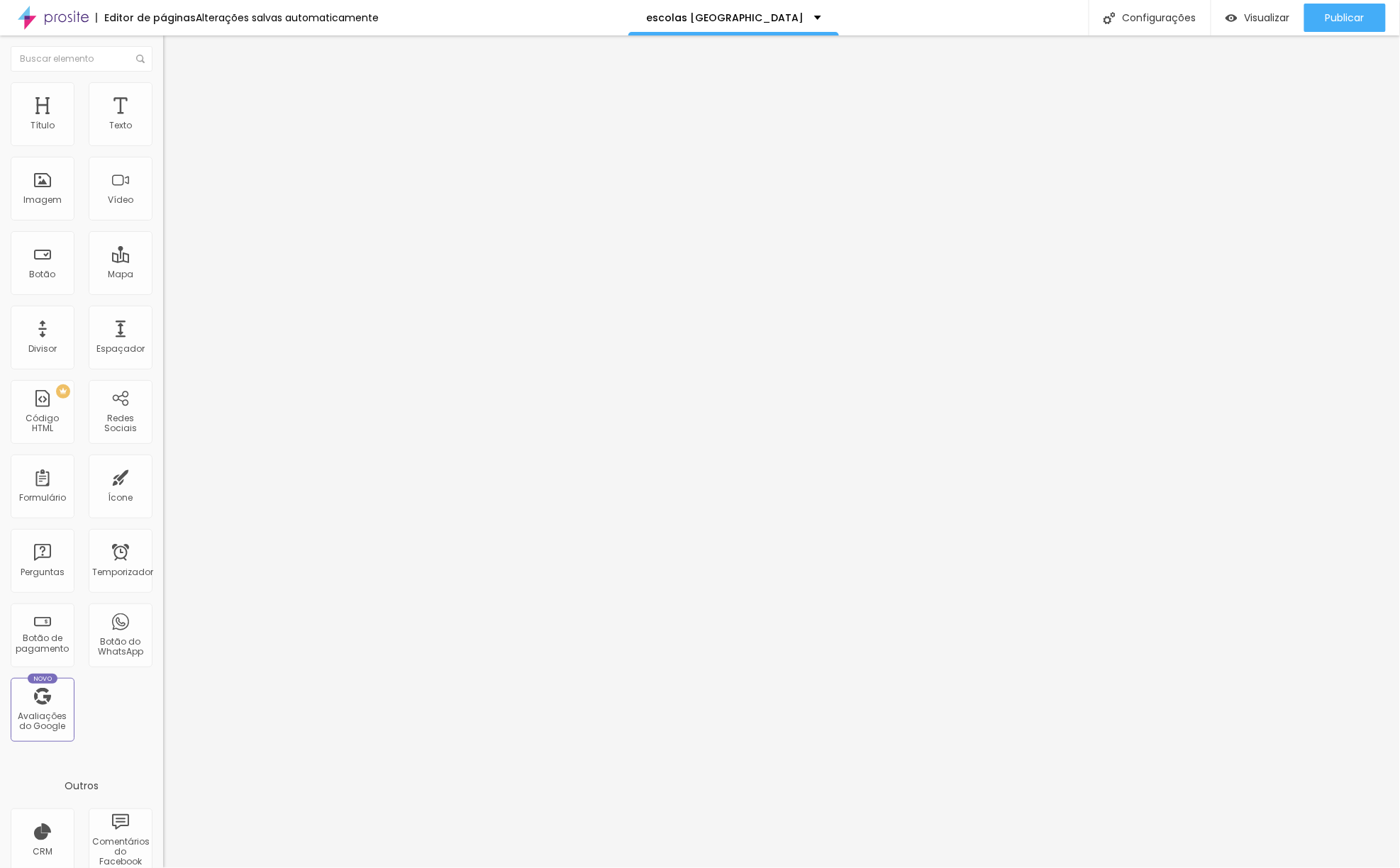
click at [169, 132] on icon "button" at bounding box center [173, 128] width 9 height 9
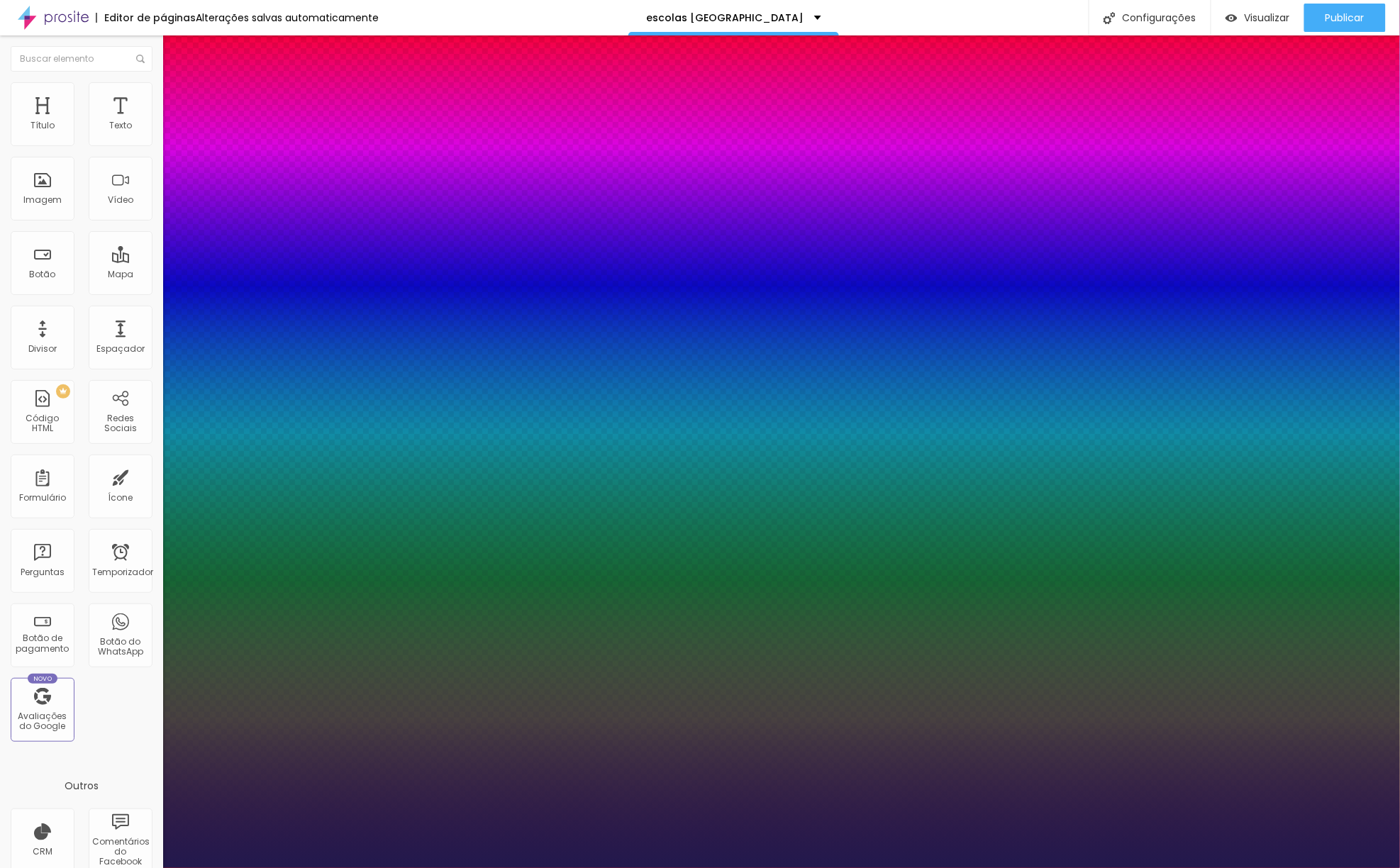
click at [695, 868] on div at bounding box center [700, 868] width 1400 height 0
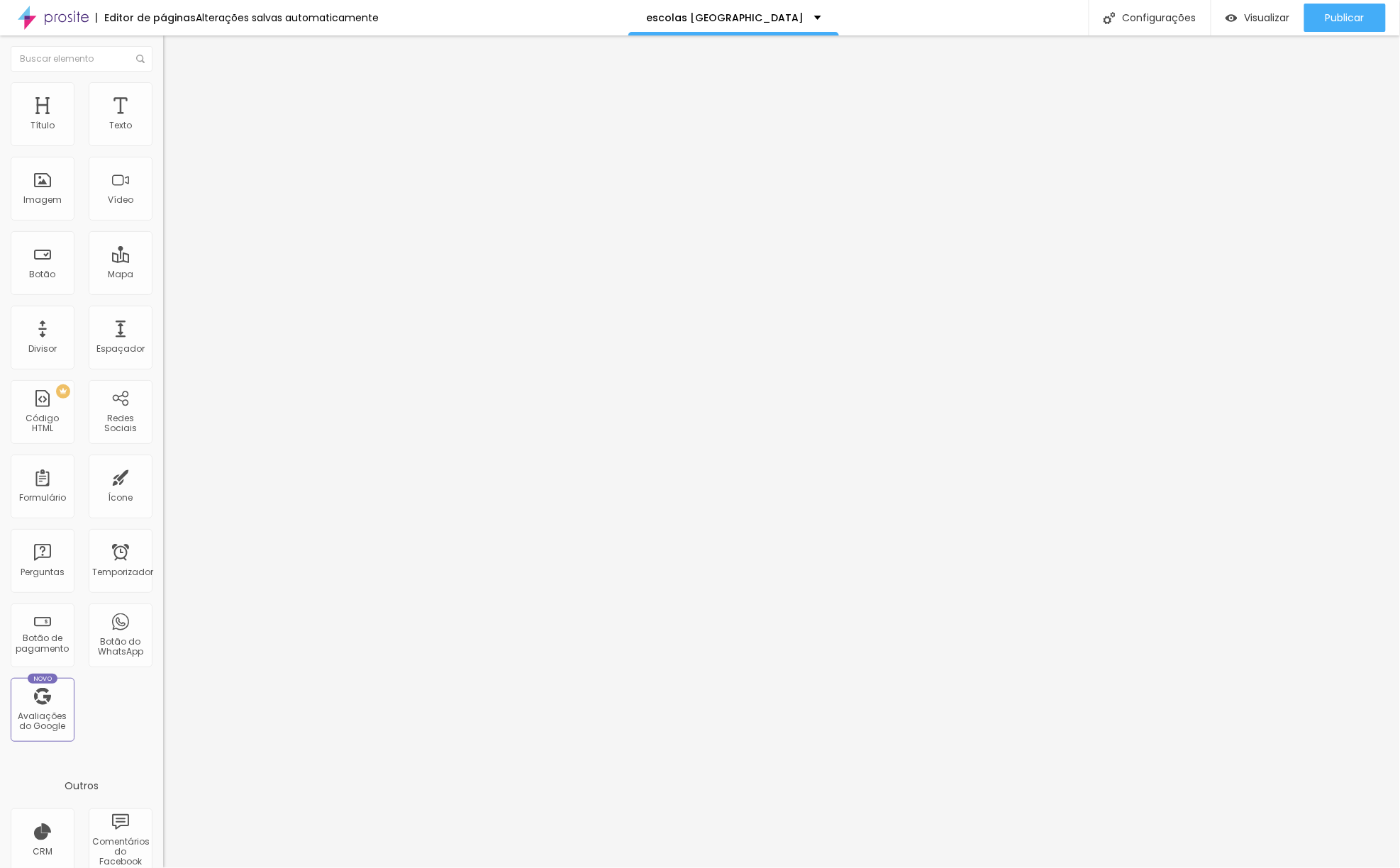
click at [163, 83] on li "Estilo" at bounding box center [245, 89] width 163 height 15
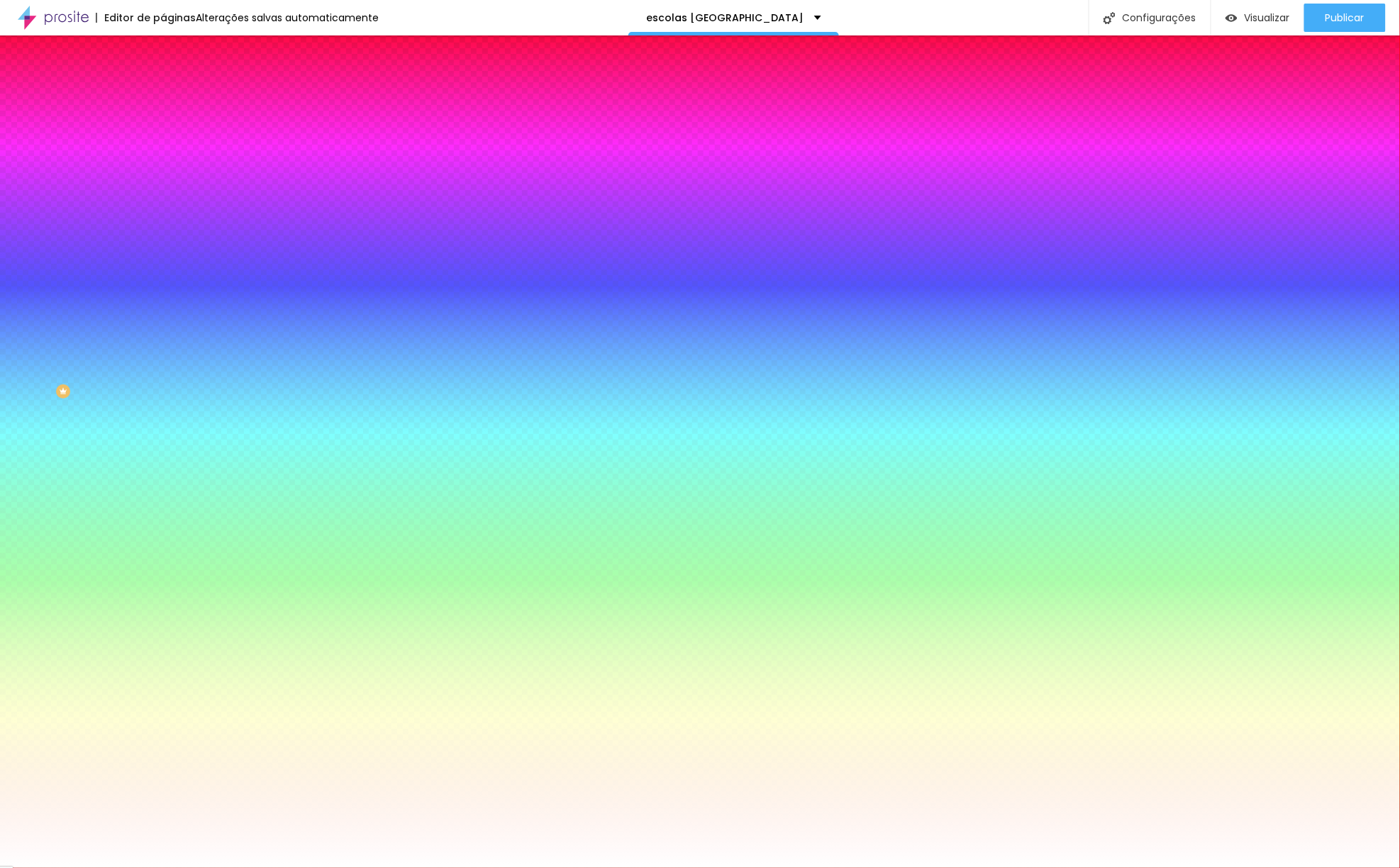
click at [163, 97] on li "Avançado" at bounding box center [245, 104] width 163 height 15
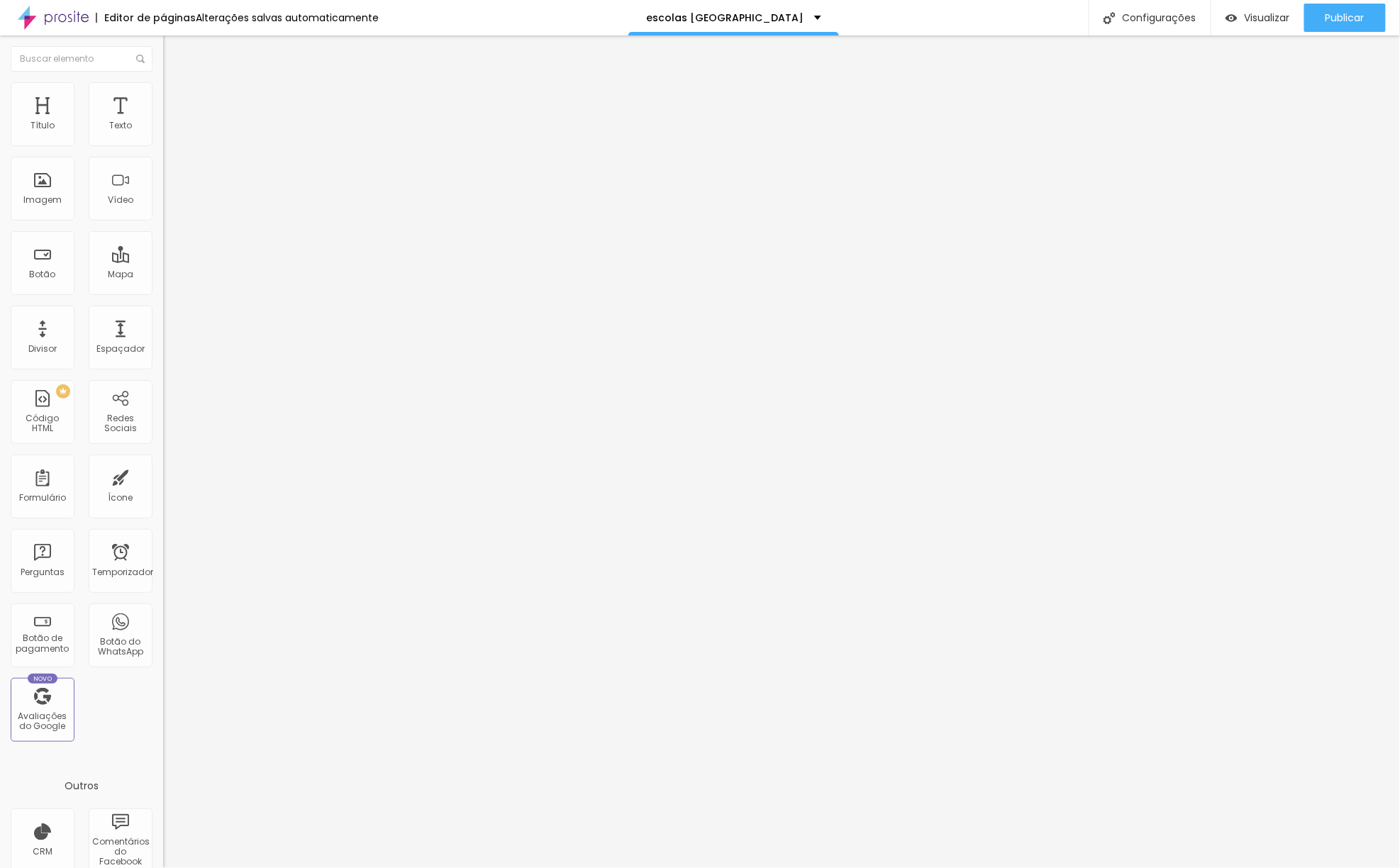
drag, startPoint x: 101, startPoint y: 134, endPoint x: 79, endPoint y: 136, distance: 22.1
click at [163, 275] on div at bounding box center [245, 282] width 163 height 13
drag, startPoint x: 83, startPoint y: 139, endPoint x: 63, endPoint y: 149, distance: 22.4
click at [163, 275] on input "range" at bounding box center [209, 281] width 91 height 12
drag, startPoint x: 68, startPoint y: 165, endPoint x: 37, endPoint y: 168, distance: 31.1
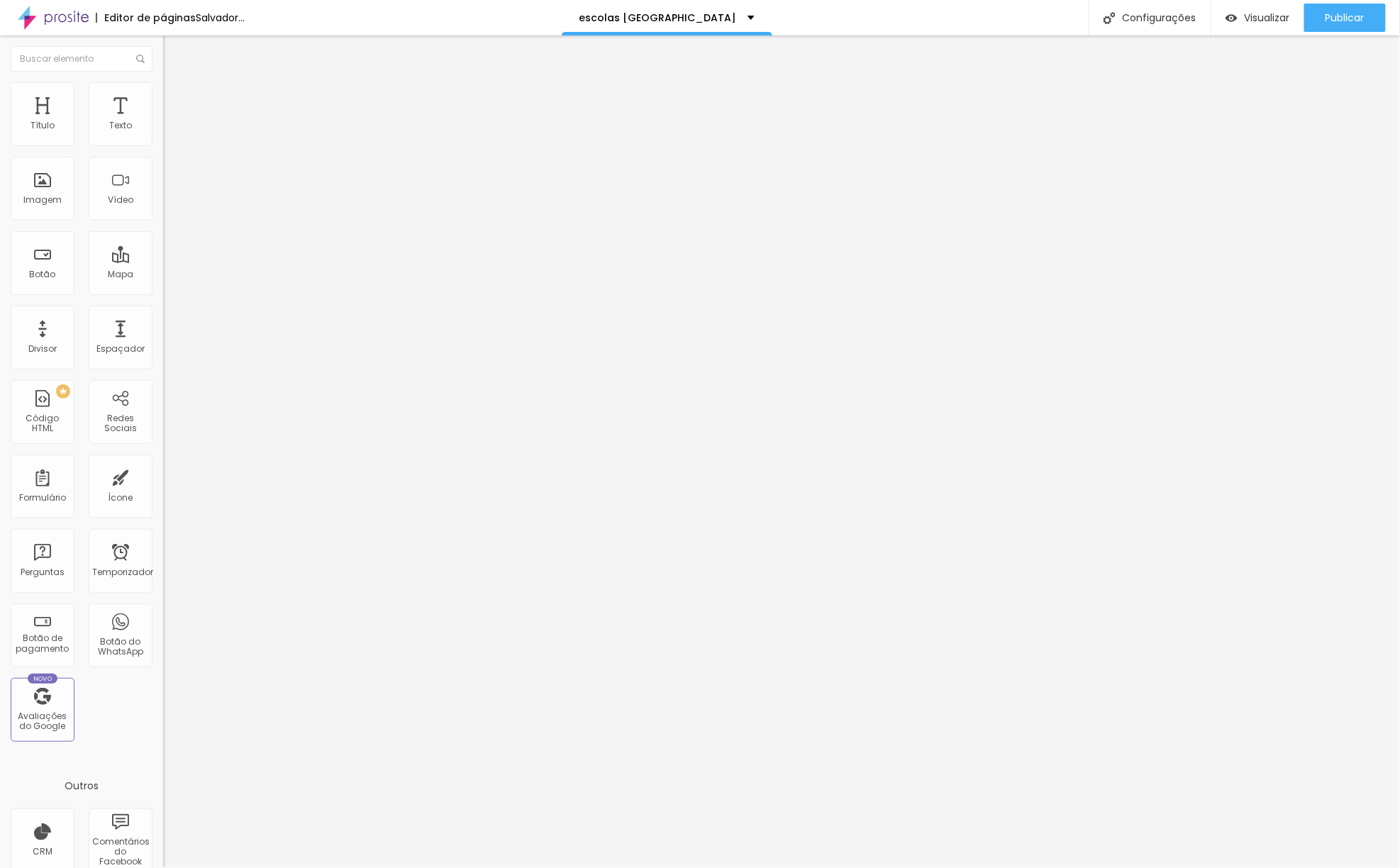
click at [163, 476] on input "range" at bounding box center [209, 482] width 91 height 12
drag, startPoint x: 48, startPoint y: 147, endPoint x: 49, endPoint y: 139, distance: 8.1
click at [49, 143] on div "Título Texto Imagem Vídeo Botão Mapa Divisor Espaçador PREMIUM Código HTML Rede…" at bounding box center [81, 417] width 163 height 670
click at [163, 97] on li "Avançado" at bounding box center [245, 89] width 163 height 15
click at [163, 148] on div "10 Espaço de cima" at bounding box center [245, 197] width 163 height 201
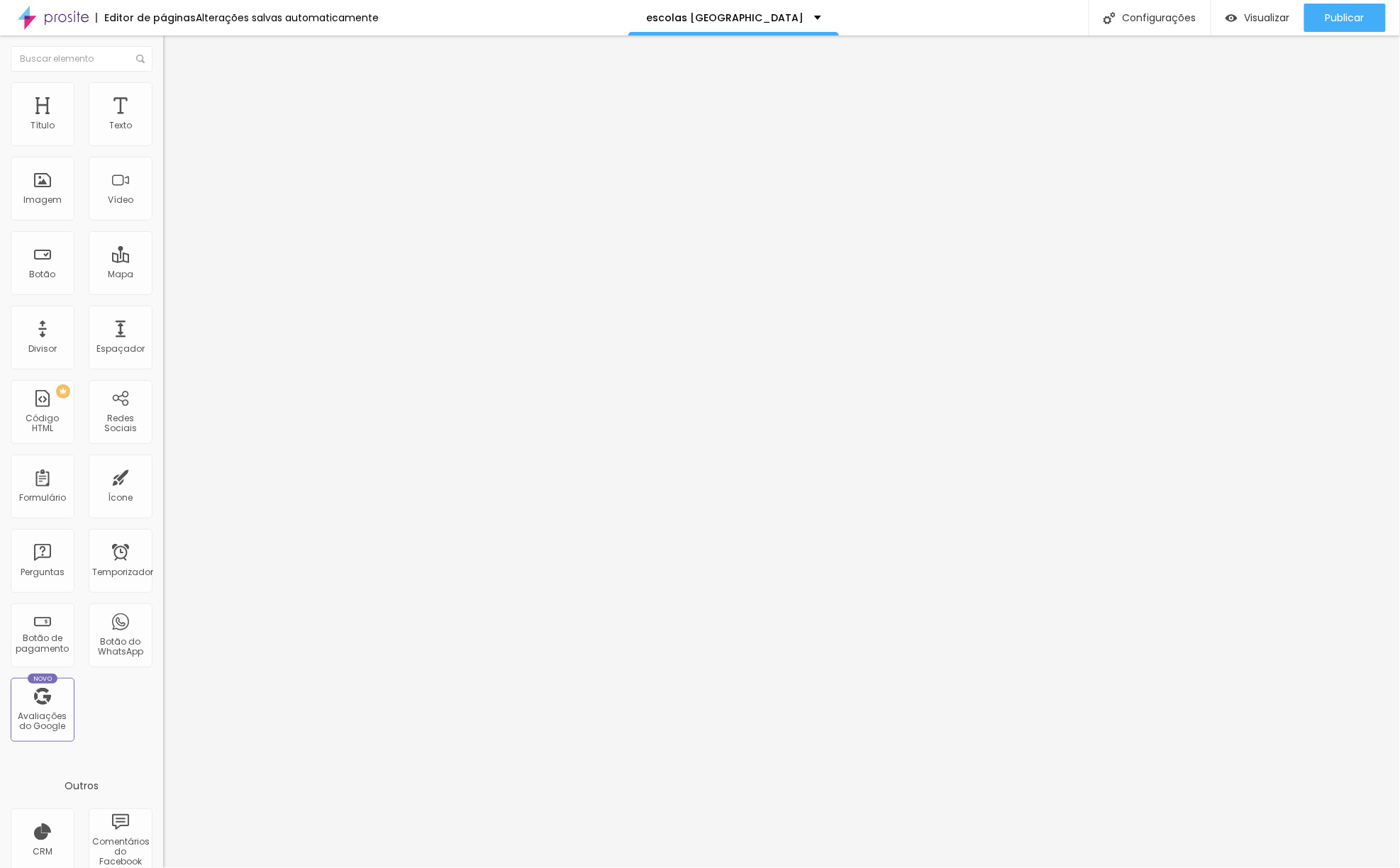
drag, startPoint x: 68, startPoint y: 136, endPoint x: 52, endPoint y: 144, distance: 17.9
click at [163, 261] on input "range" at bounding box center [209, 267] width 91 height 12
click at [163, 82] on li "Estilo" at bounding box center [245, 75] width 163 height 15
click at [169, 205] on icon "button" at bounding box center [173, 202] width 9 height 9
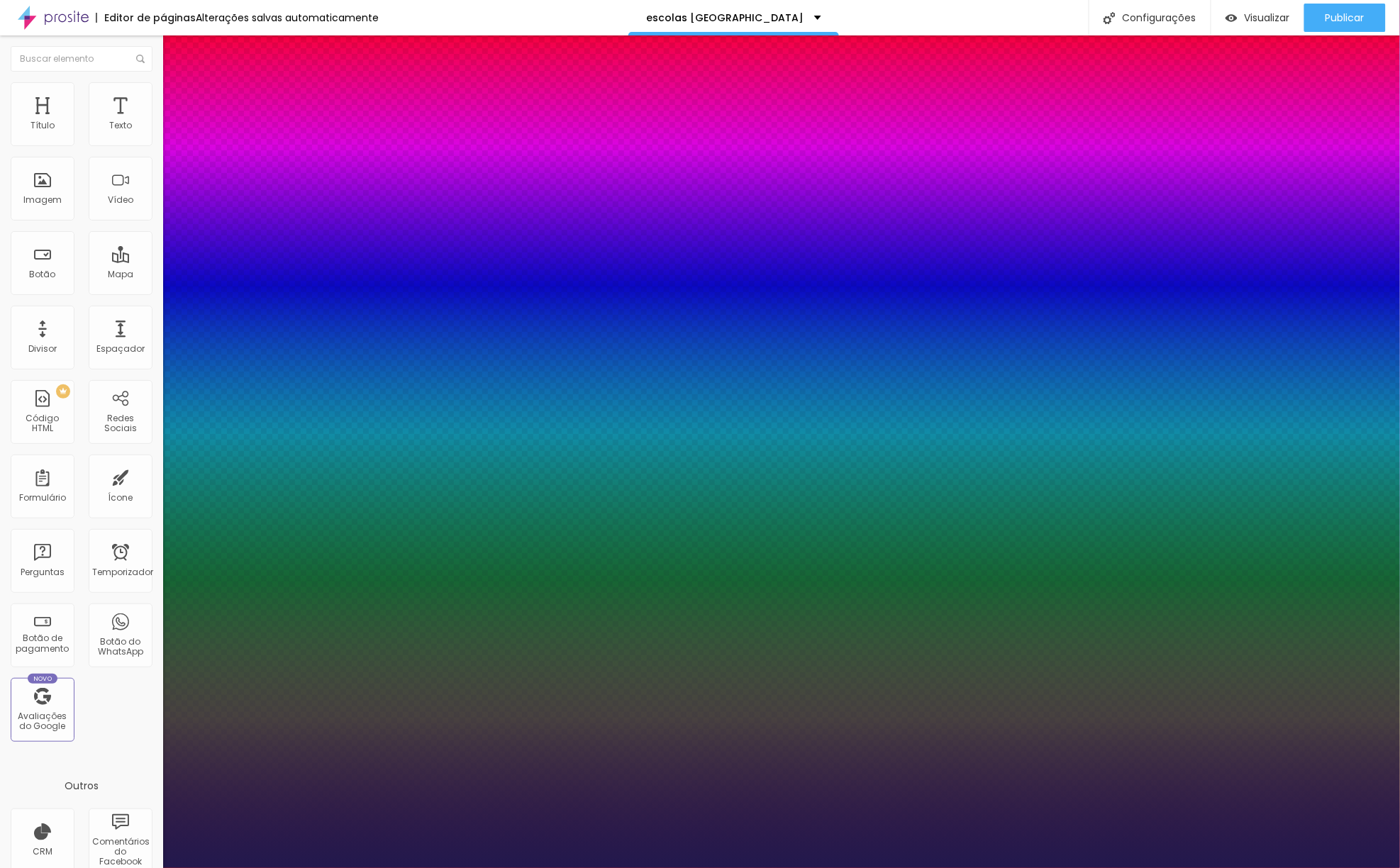
drag, startPoint x: 216, startPoint y: 403, endPoint x: 201, endPoint y: 407, distance: 15.5
click at [514, 868] on div at bounding box center [700, 868] width 1400 height 0
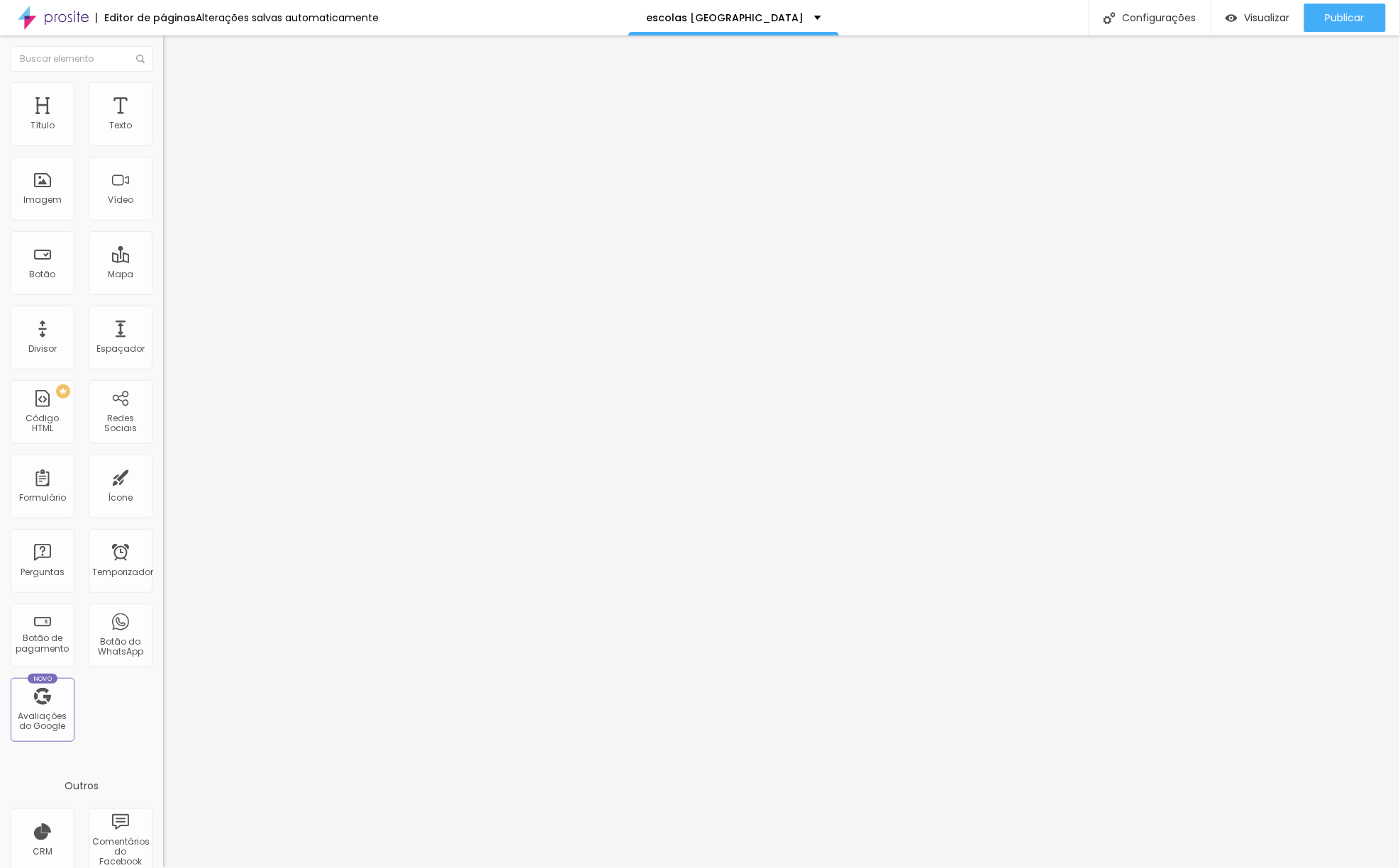
click at [170, 204] on icon "button" at bounding box center [173, 202] width 6 height 6
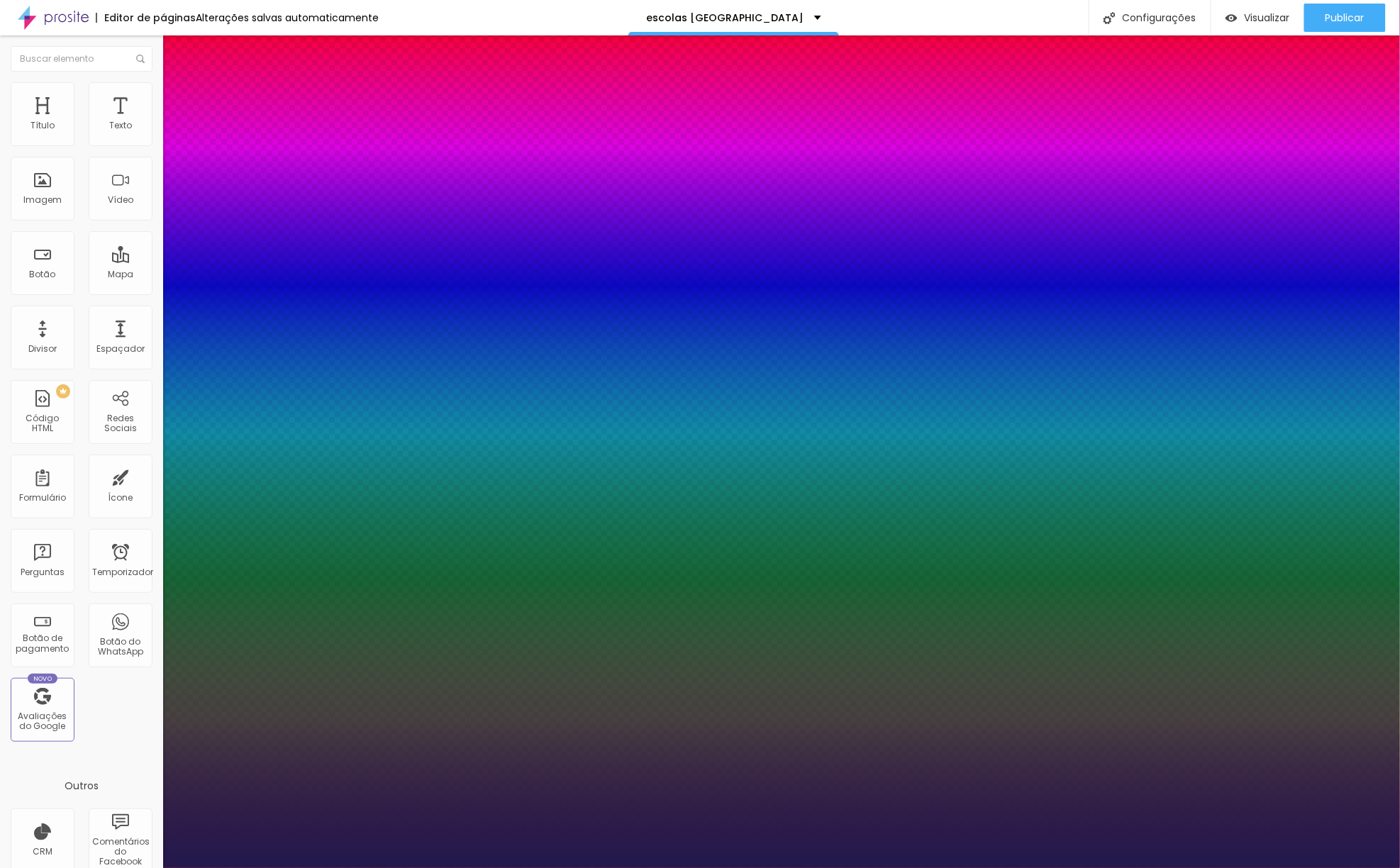
click at [776, 868] on div at bounding box center [700, 868] width 1400 height 0
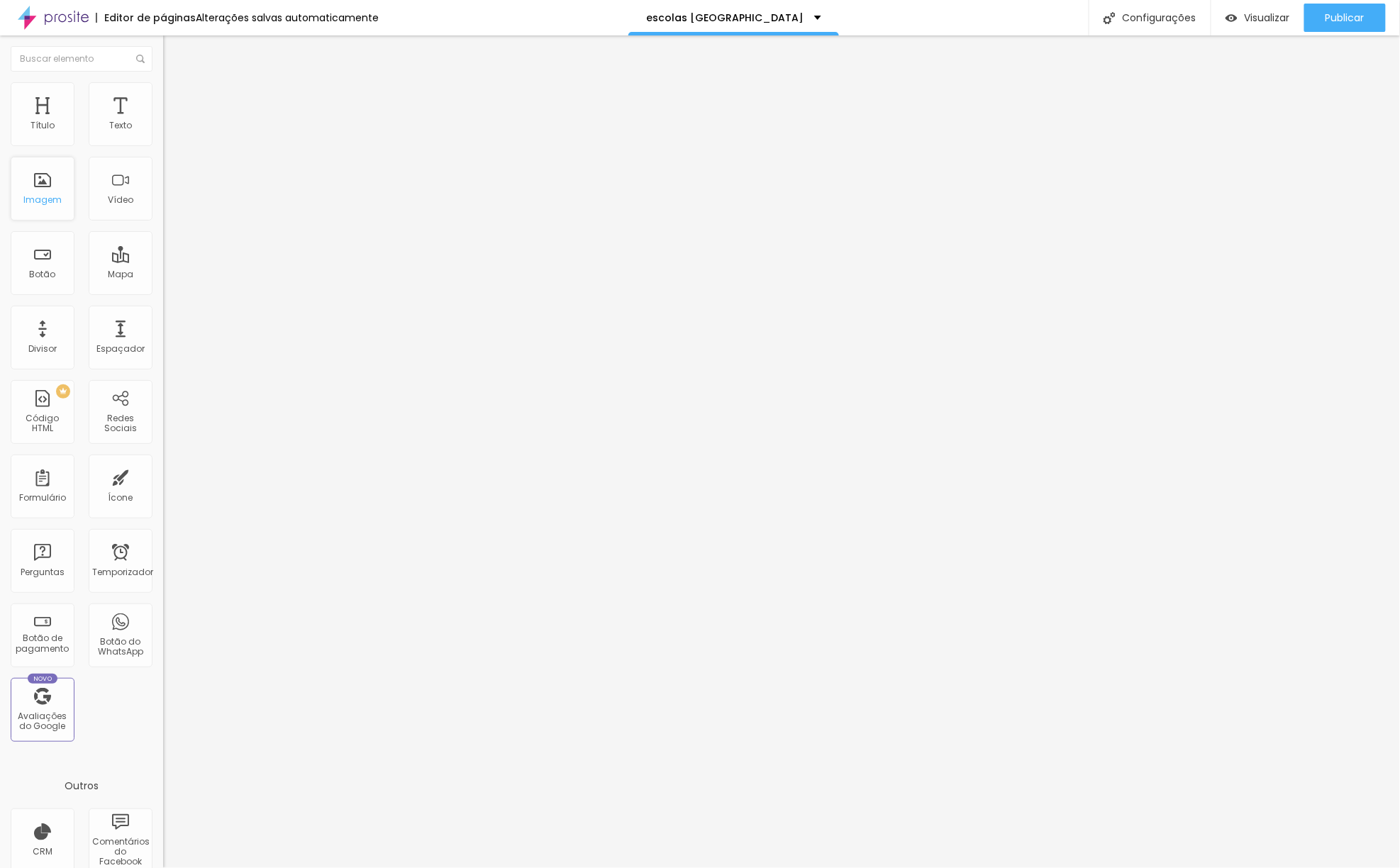
click at [49, 196] on font "Imagem" at bounding box center [42, 200] width 38 height 12
click at [171, 122] on font "Adicionar imagem" at bounding box center [213, 115] width 83 height 12
click at [60, 200] on font "Imagem" at bounding box center [42, 200] width 38 height 12
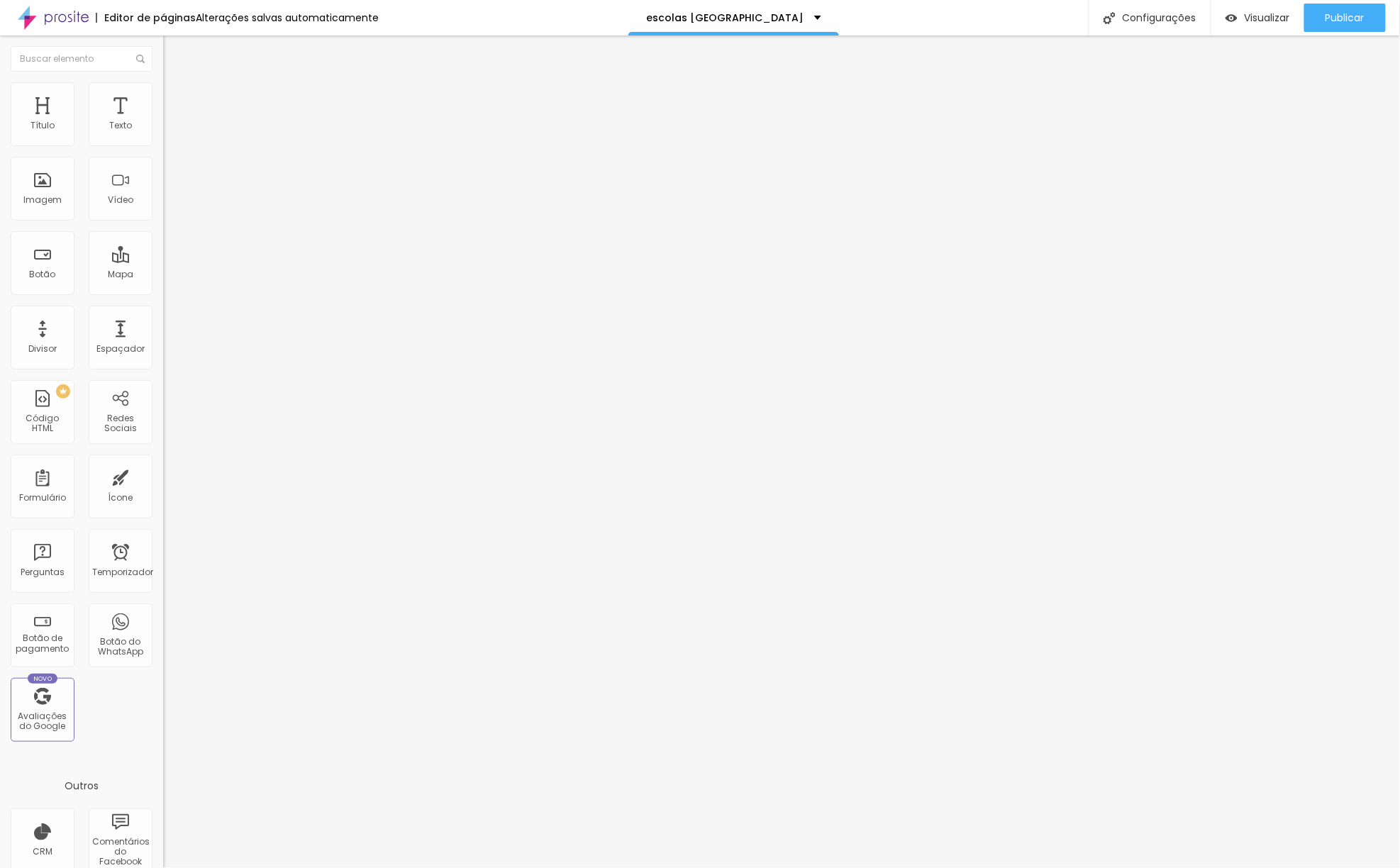
click at [163, 122] on span "Adicionar imagem" at bounding box center [209, 115] width 91 height 12
click at [1354, 17] on font "Publicar" at bounding box center [1345, 18] width 39 height 15
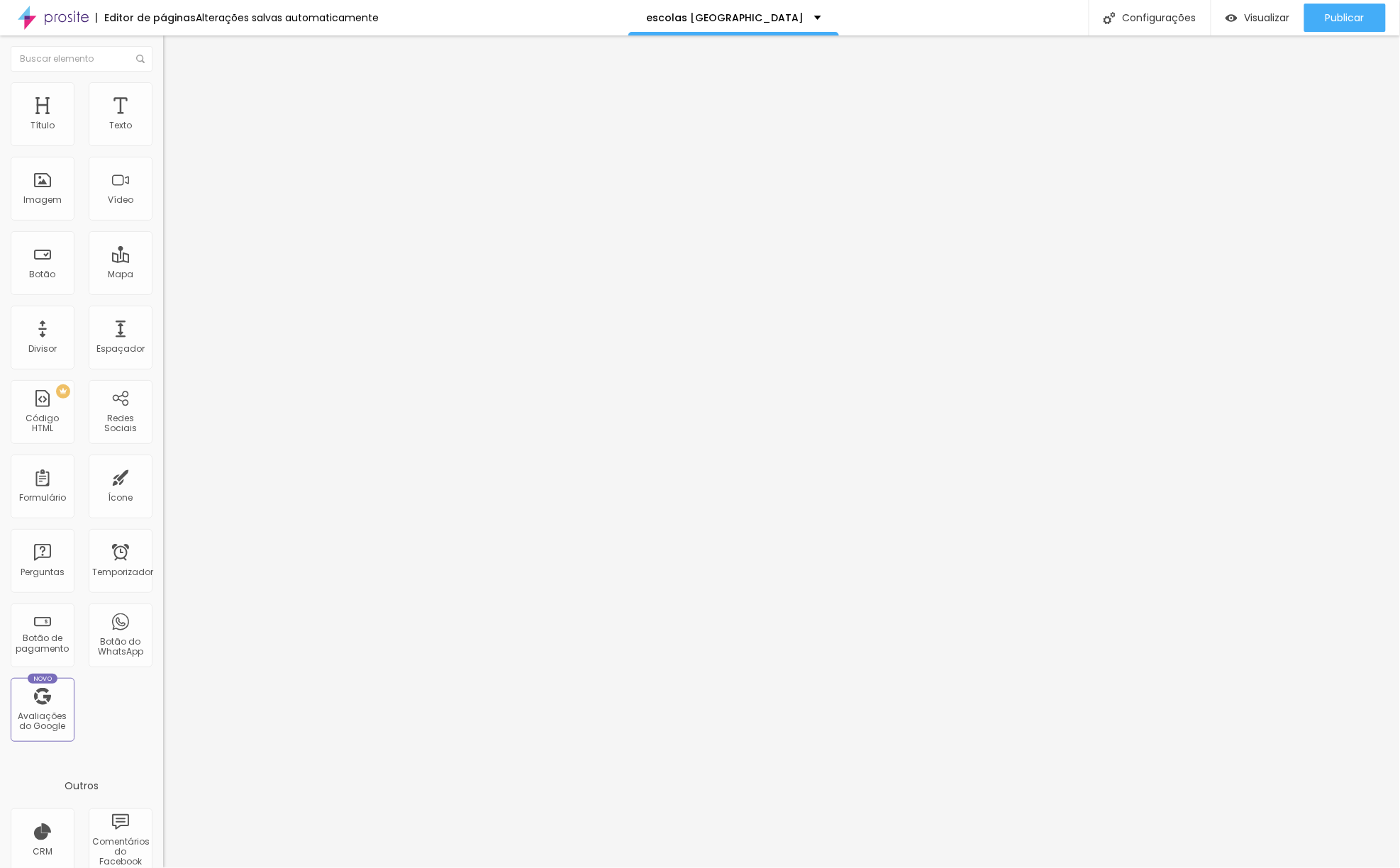
click at [92, 18] on div "Editor de páginas Alterações salvas automaticamente" at bounding box center [189, 17] width 379 height 36
click at [63, 17] on img at bounding box center [53, 17] width 71 height 36
